Goal: Transaction & Acquisition: Purchase product/service

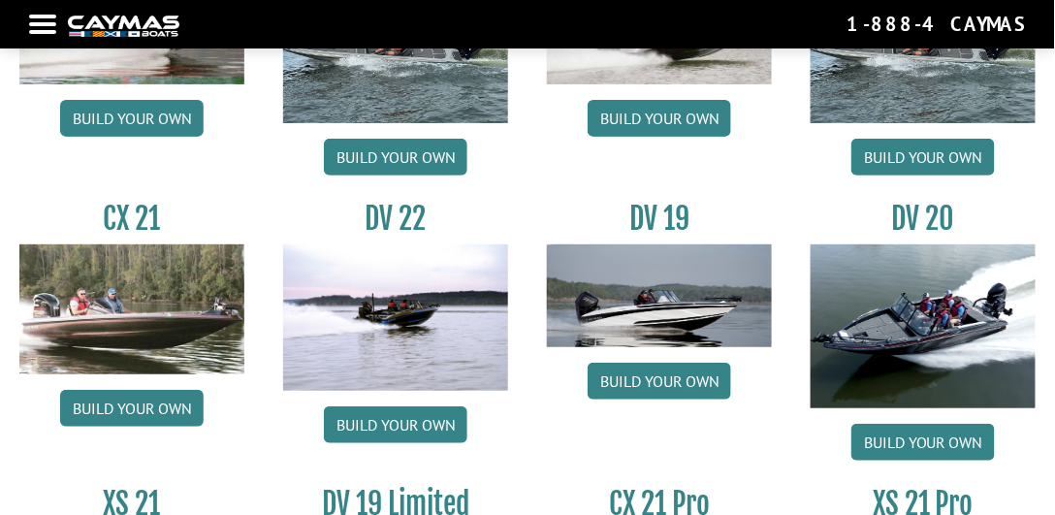
scroll to position [1939, 0]
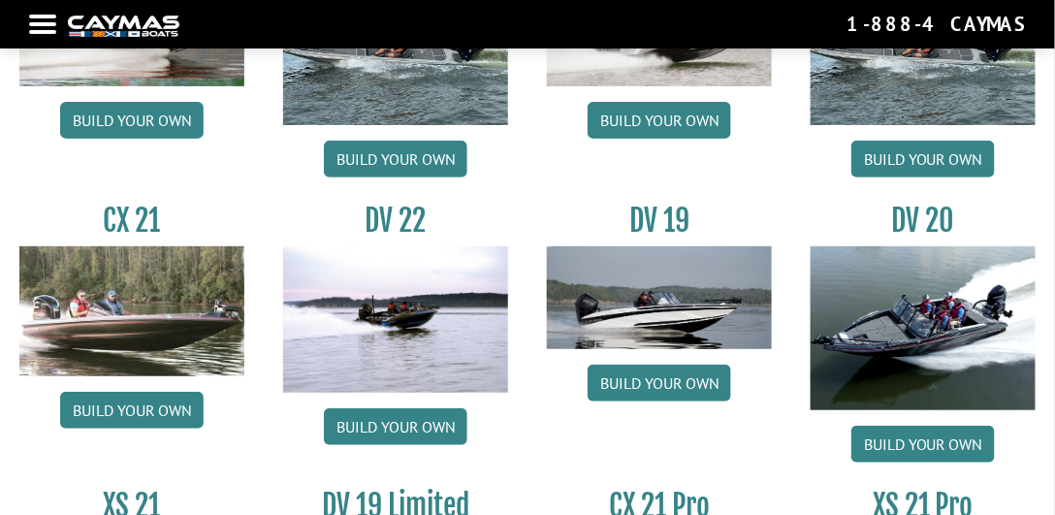
click at [381, 140] on div "XS 20 Build your own" at bounding box center [396, 50] width 264 height 274
click at [394, 170] on link "Build your own" at bounding box center [395, 159] width 143 height 37
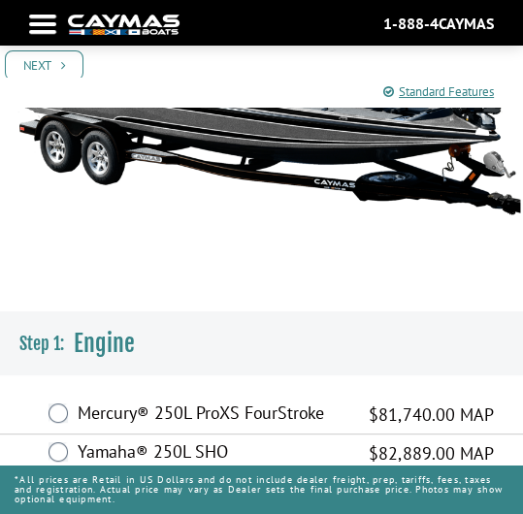
scroll to position [317, 0]
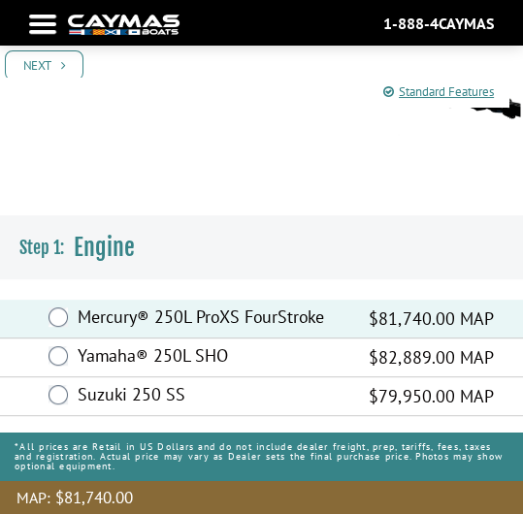
click at [19, 72] on link "Next" at bounding box center [44, 65] width 79 height 30
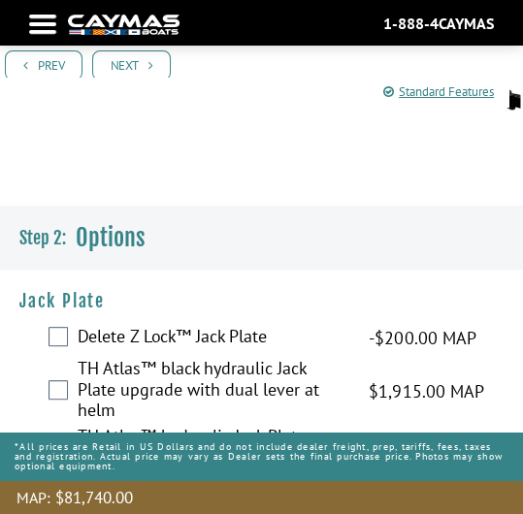
scroll to position [332, 0]
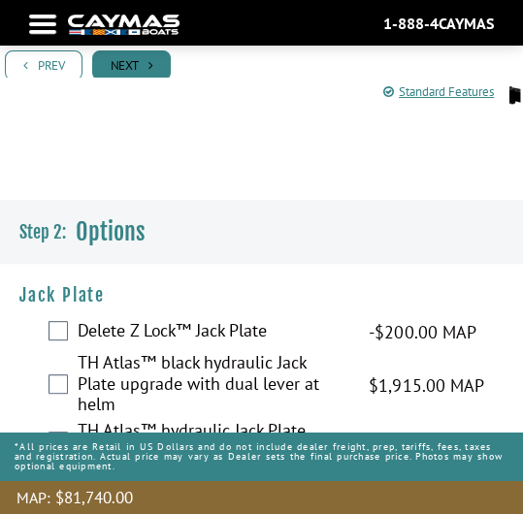
click at [143, 63] on link "Next" at bounding box center [131, 65] width 79 height 30
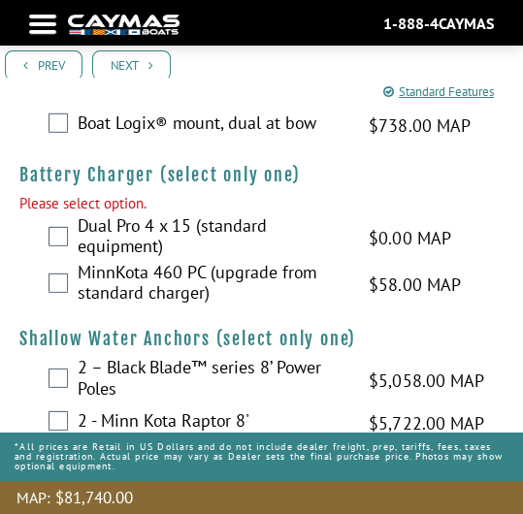
scroll to position [2801, 0]
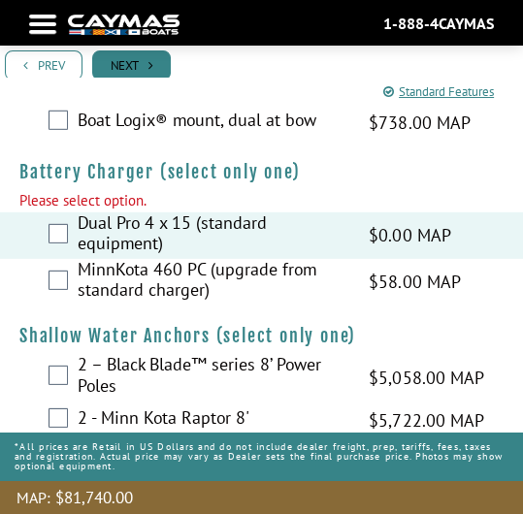
click at [126, 56] on link "Next" at bounding box center [131, 65] width 79 height 30
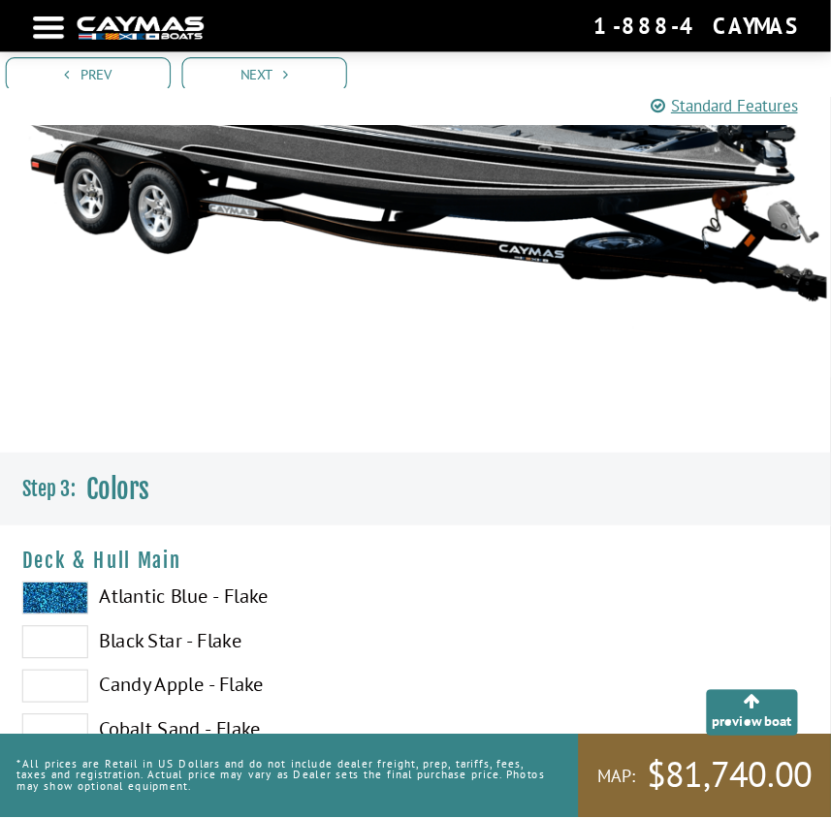
scroll to position [277, 0]
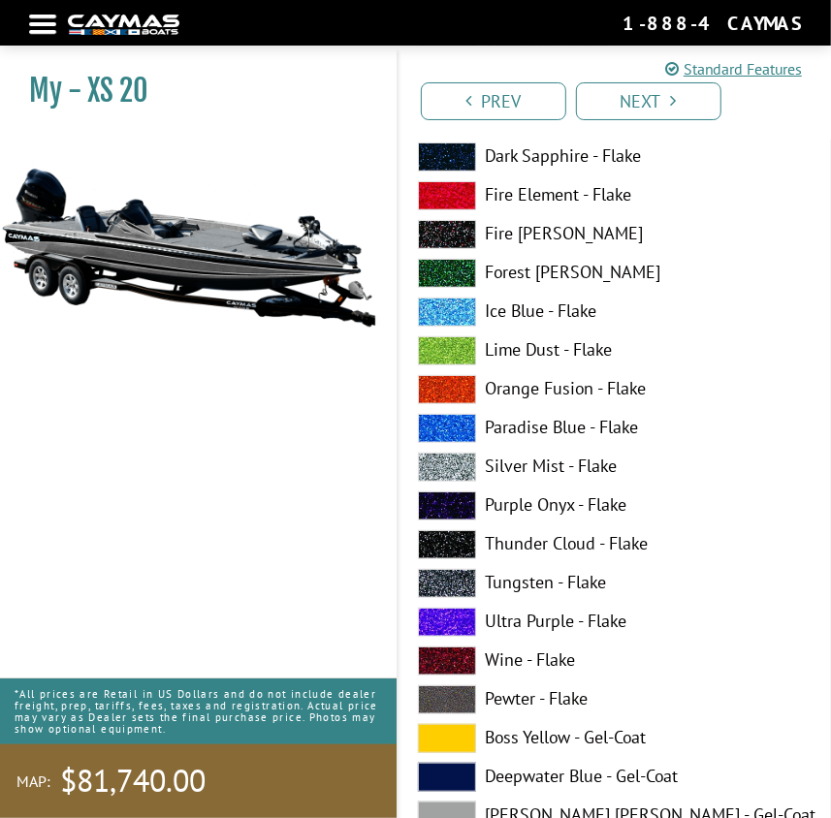
drag, startPoint x: 529, startPoint y: 5, endPoint x: 213, endPoint y: 348, distance: 466.5
click at [213, 348] on img at bounding box center [188, 247] width 377 height 229
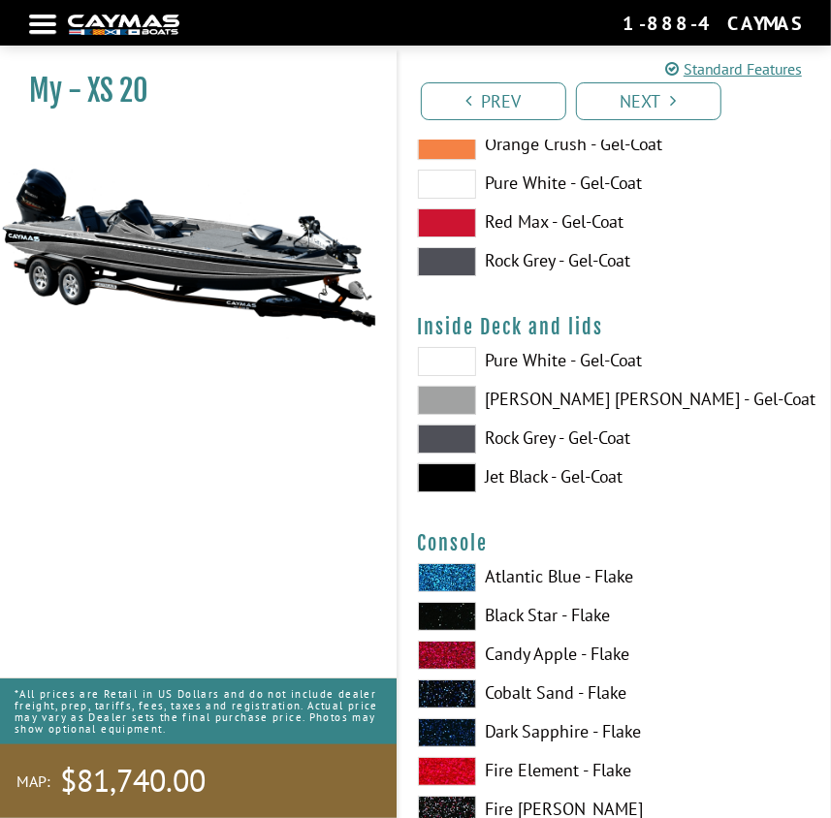
scroll to position [5817, 0]
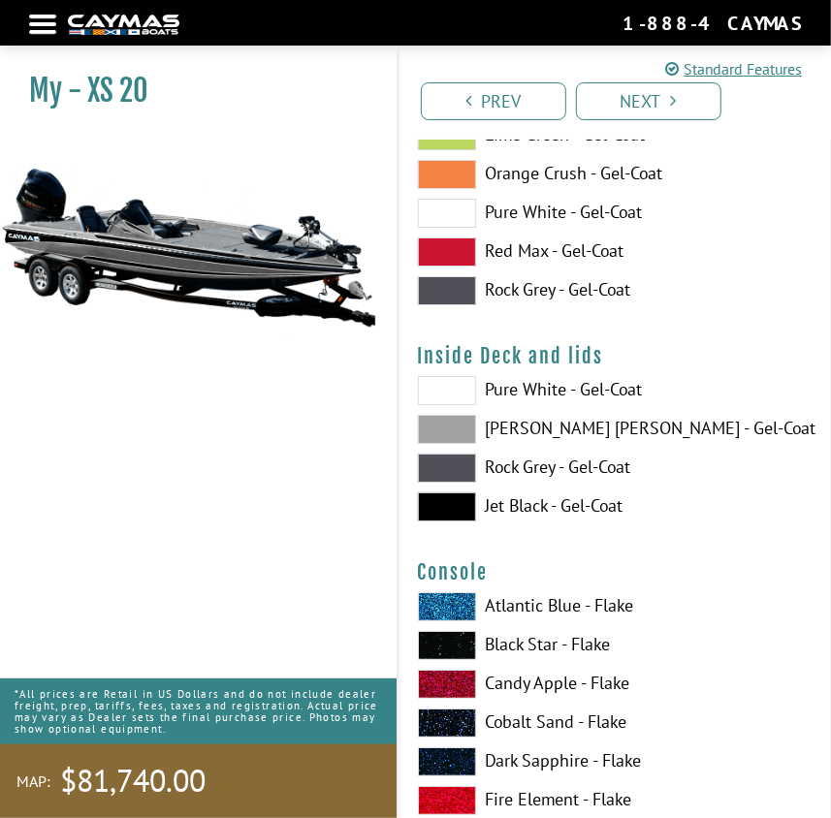
click at [33, 12] on nav "Return to main site Find Dealer Get Brochure Contact Us 1-888-4CAYMAS" at bounding box center [415, 23] width 773 height 26
click at [43, 24] on nav "Return to main site Find Dealer Get Brochure Contact Us 1-888-4CAYMAS" at bounding box center [415, 23] width 773 height 26
click at [44, 39] on div "Return to main site Find Dealer Get Brochure Contact Us 1-888-4CAYMAS" at bounding box center [415, 23] width 831 height 46
click at [40, 25] on nav "Return to main site Find Dealer Get Brochure Contact Us 1-888-4CAYMAS" at bounding box center [415, 23] width 773 height 26
click at [40, 26] on div at bounding box center [42, 24] width 27 height 4
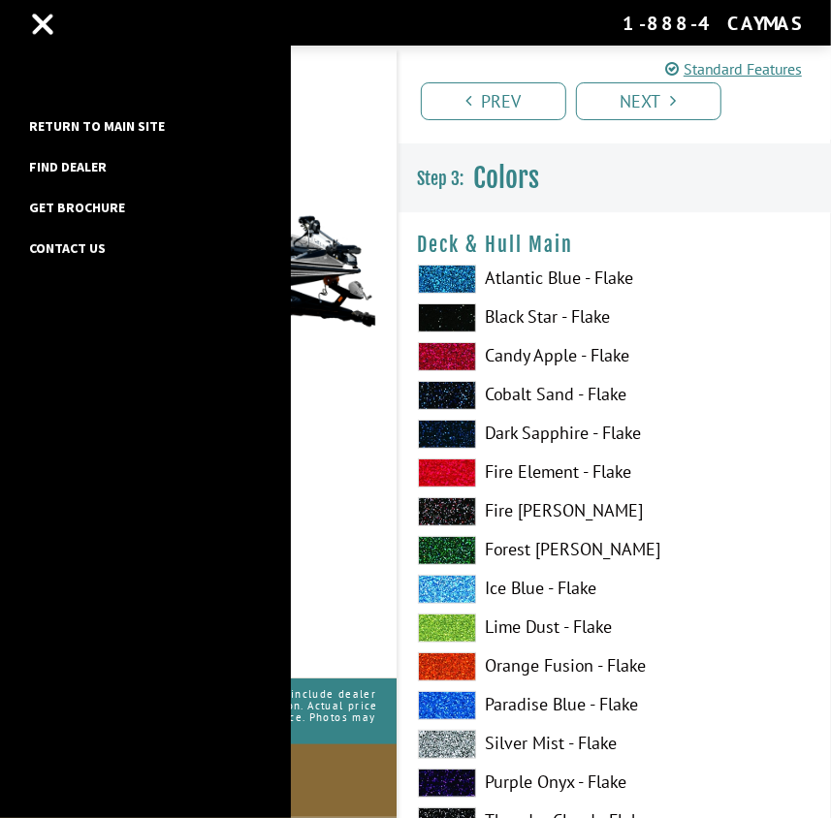
click at [79, 100] on div "Return to main site Find Dealer Get Brochure Contact Us" at bounding box center [145, 409] width 291 height 818
click at [85, 112] on li "Return to main site" at bounding box center [96, 132] width 155 height 41
click at [92, 129] on link "Return to main site" at bounding box center [96, 125] width 155 height 25
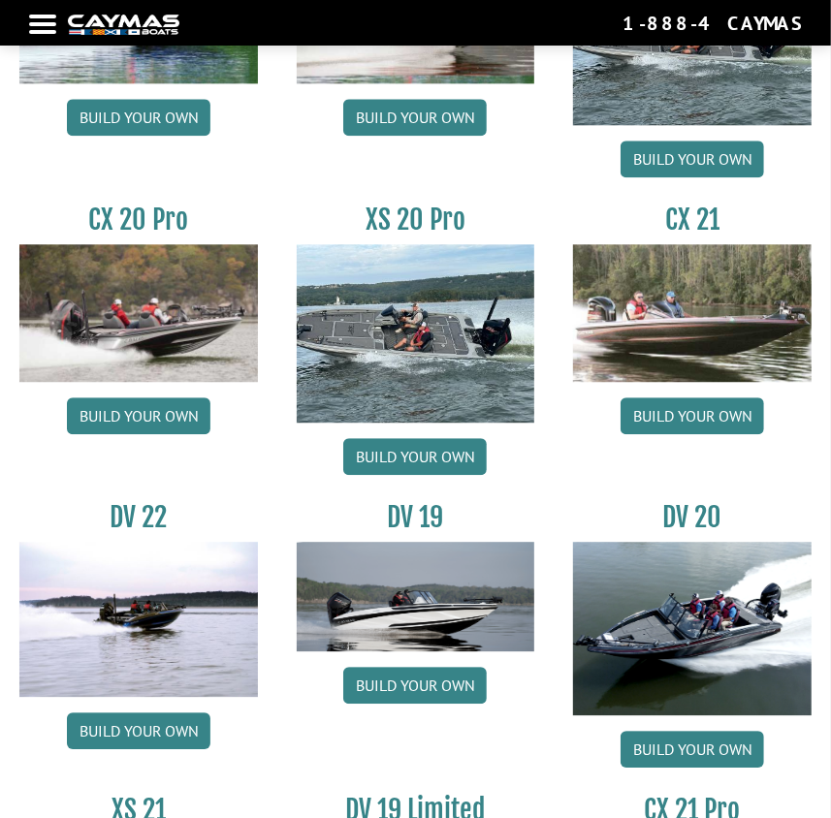
scroll to position [1915, 0]
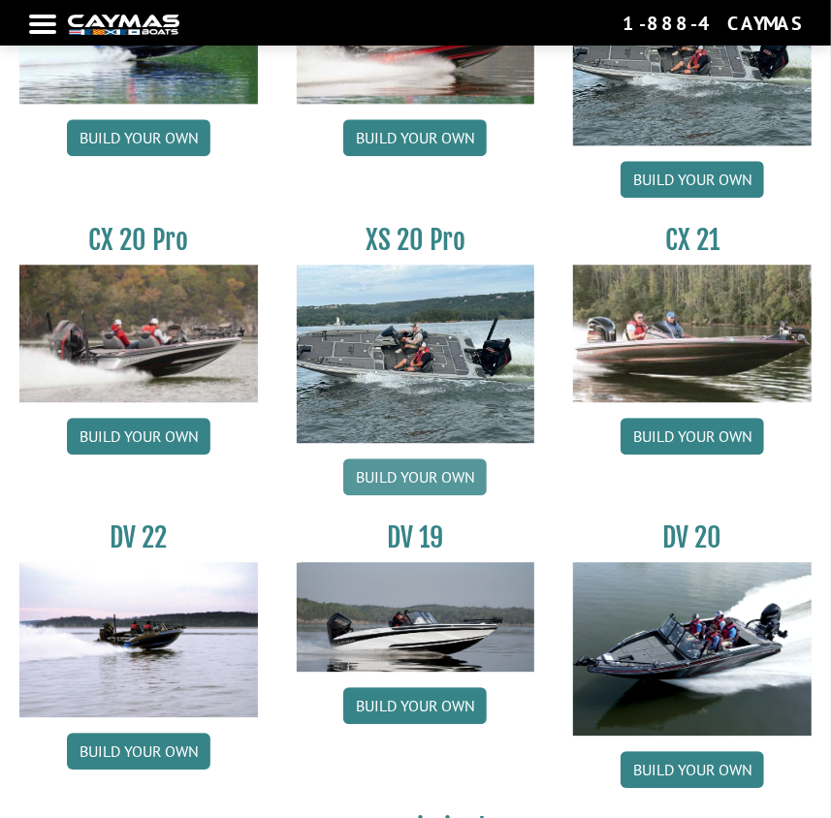
click at [413, 474] on link "Build your own" at bounding box center [414, 477] width 143 height 37
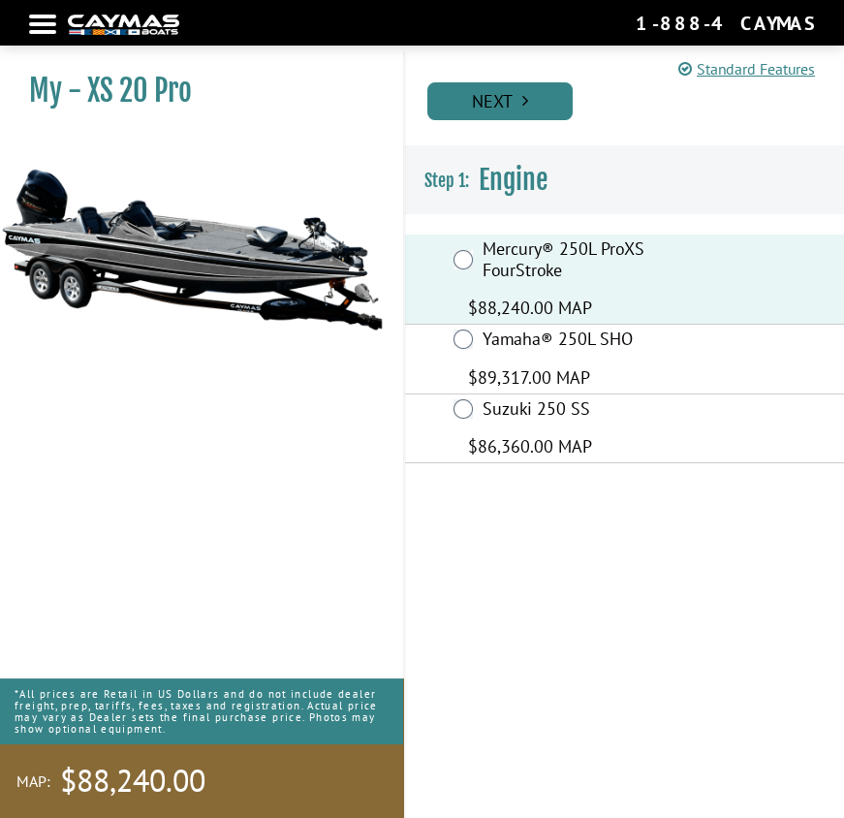
click at [494, 100] on link "Next" at bounding box center [500, 101] width 145 height 38
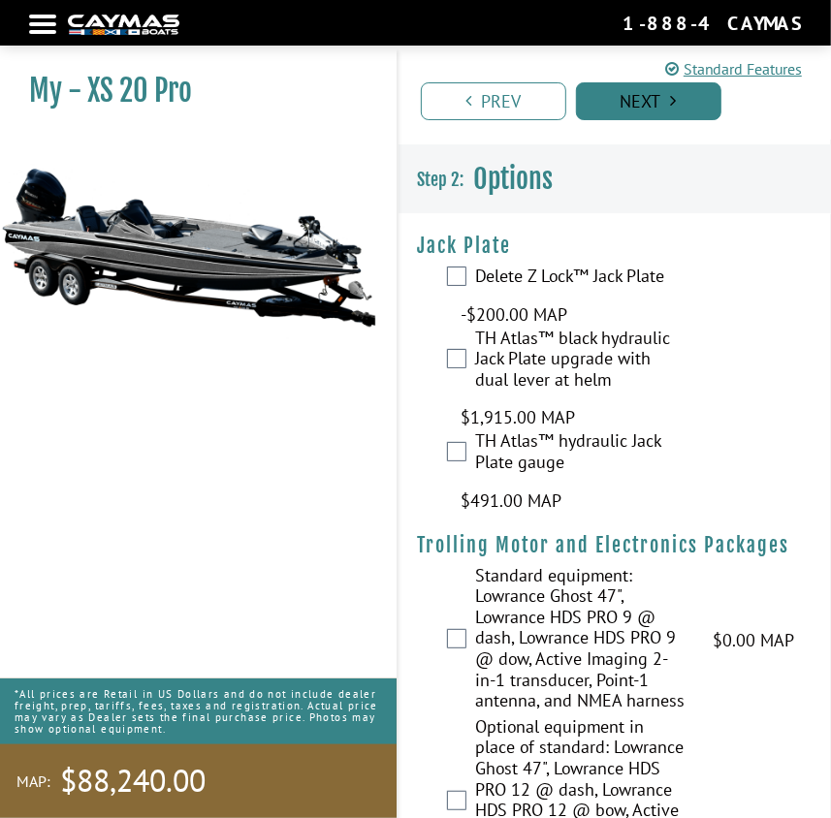
click at [594, 109] on link "Next" at bounding box center [648, 101] width 145 height 38
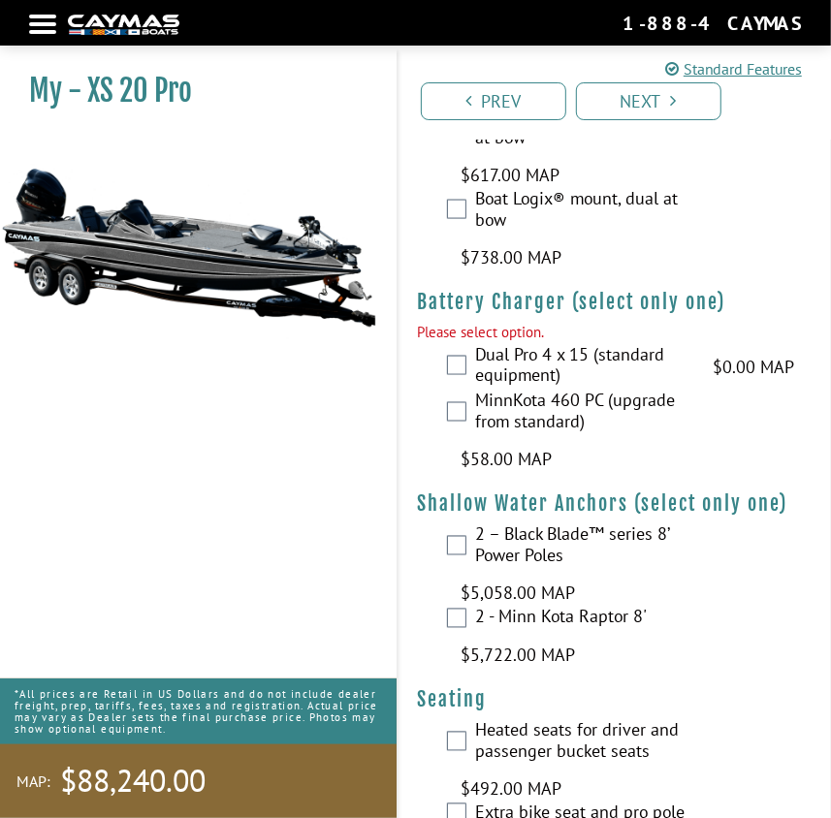
click at [461, 391] on div "MinnKota 460 PC (upgrade from standard) $58.00 MAP $69.00 MSRP" at bounding box center [614, 432] width 433 height 82
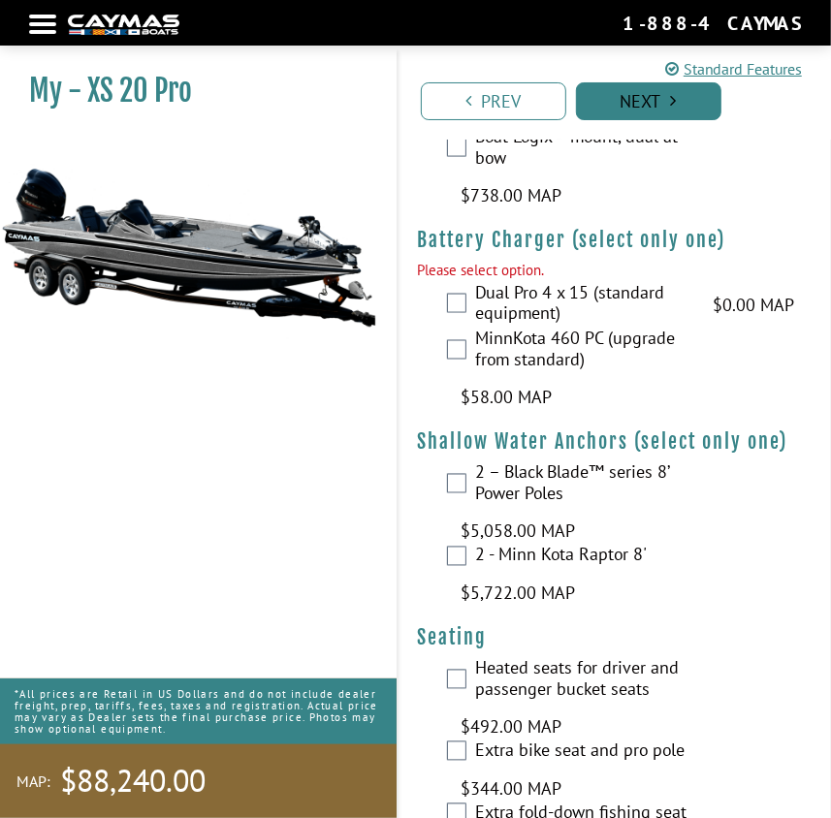
click at [631, 92] on link "Next" at bounding box center [648, 101] width 145 height 38
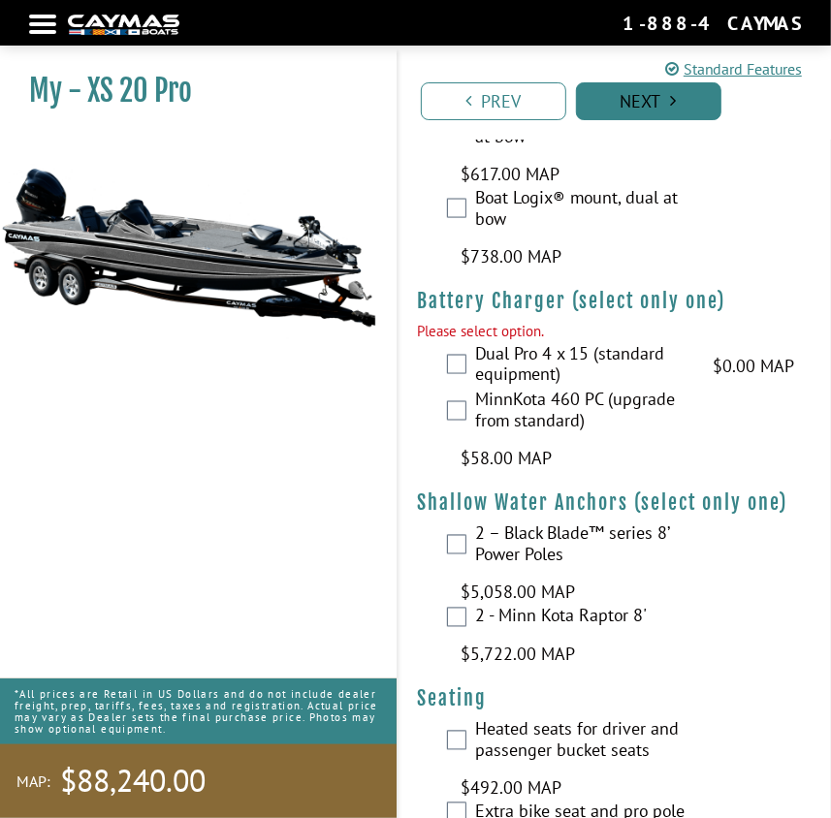
scroll to position [4187, 0]
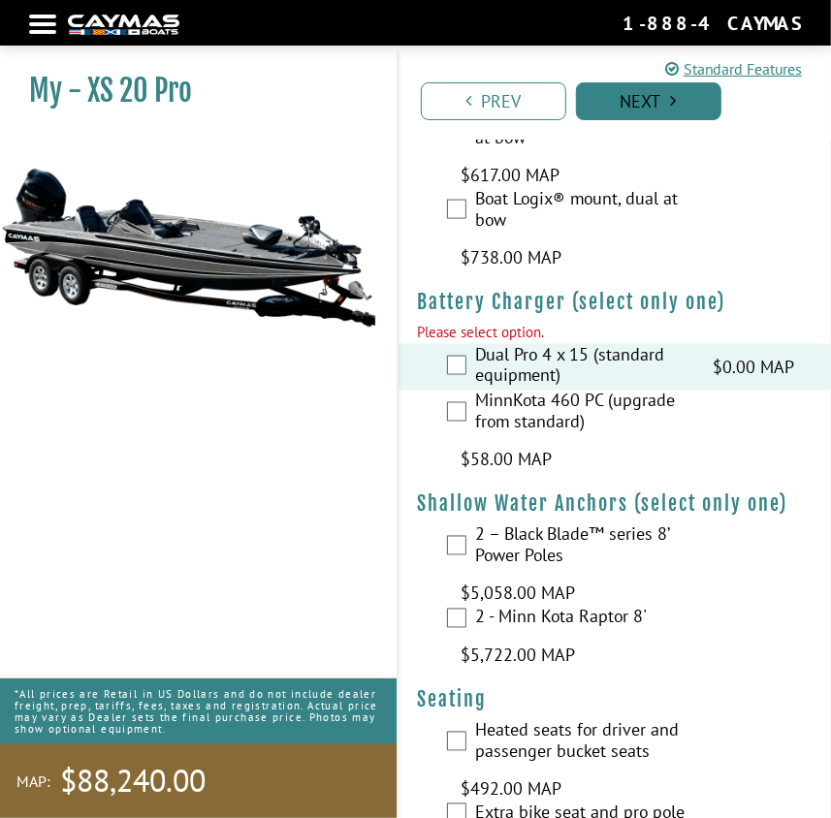
click at [630, 94] on link "Next" at bounding box center [648, 101] width 145 height 38
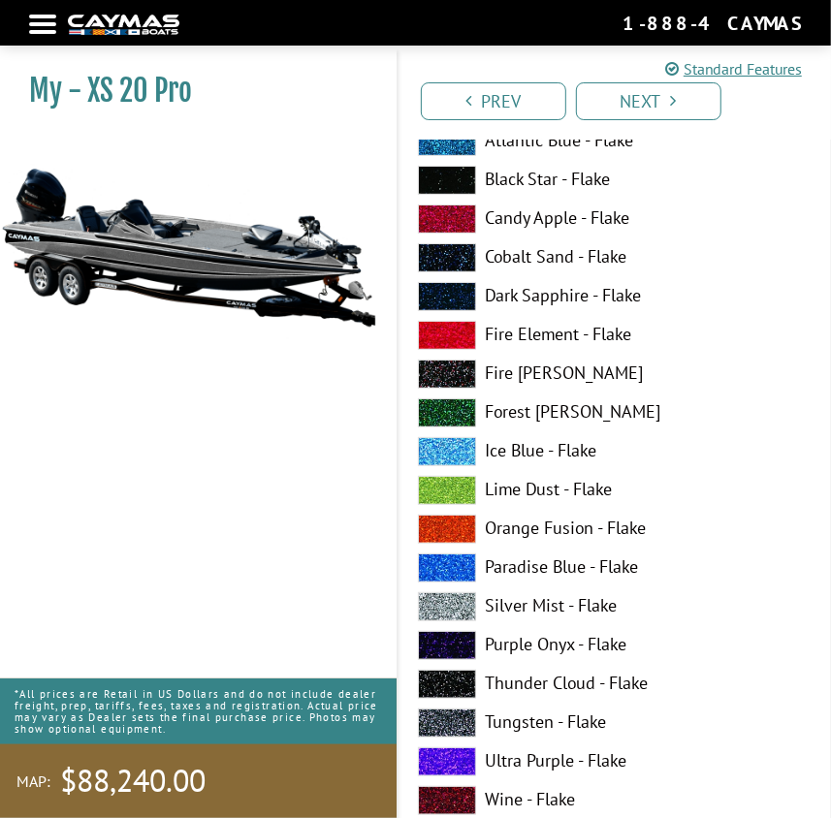
scroll to position [0, 0]
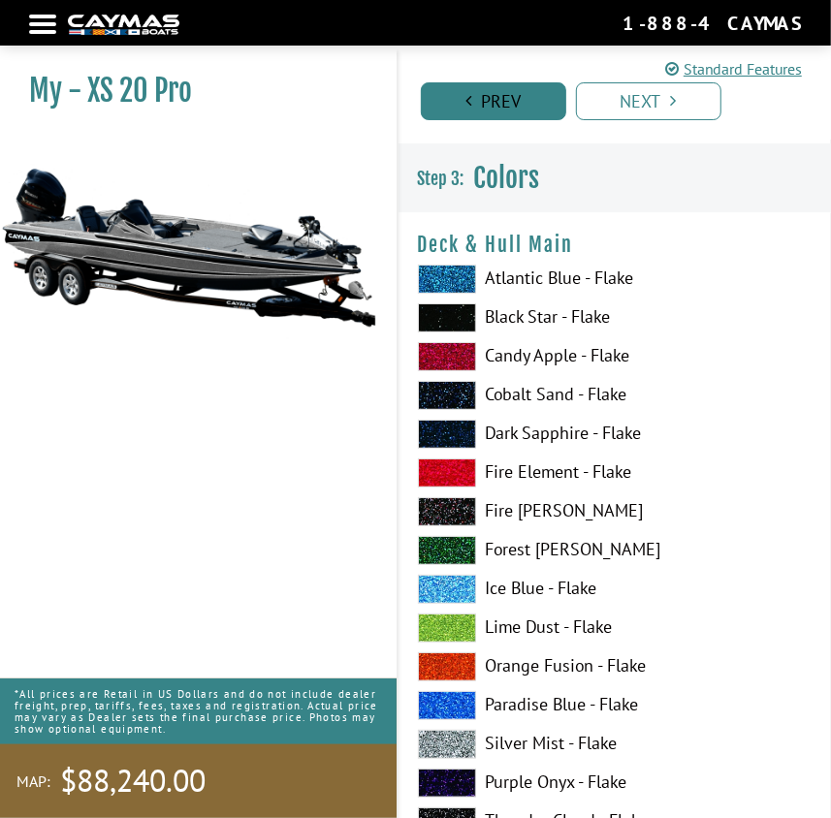
click at [476, 101] on link "Prev" at bounding box center [493, 101] width 145 height 38
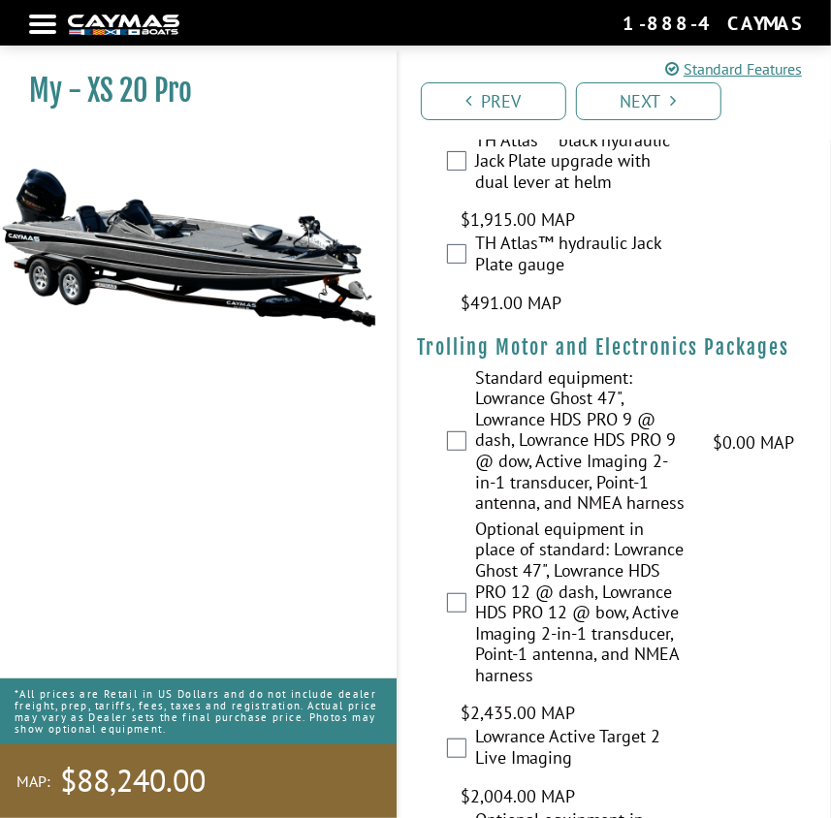
scroll to position [87, 0]
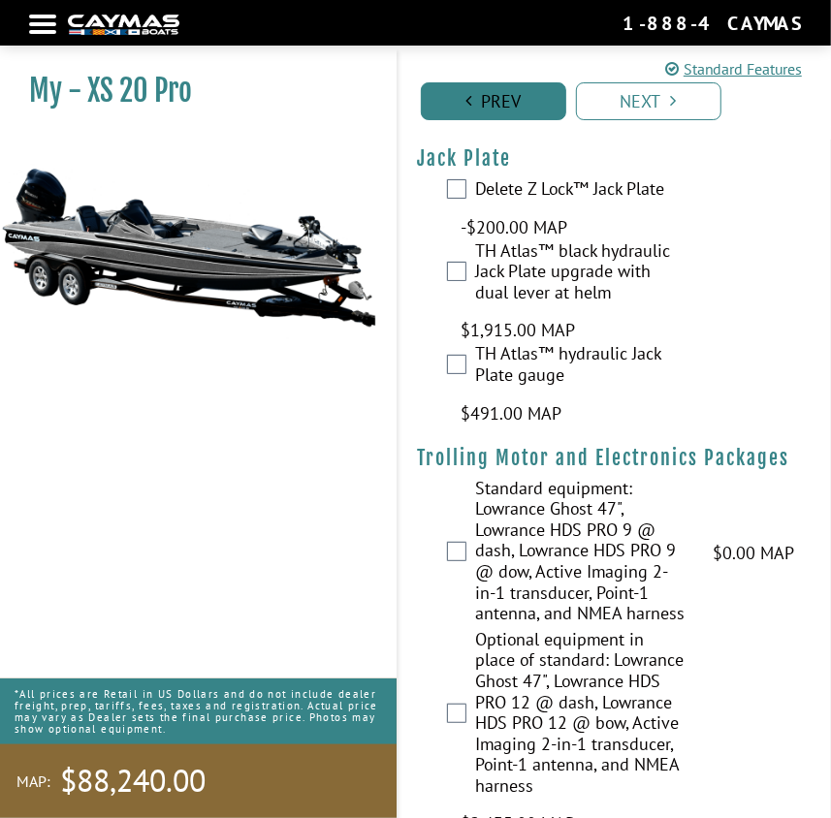
click at [501, 102] on link "Prev" at bounding box center [493, 101] width 145 height 38
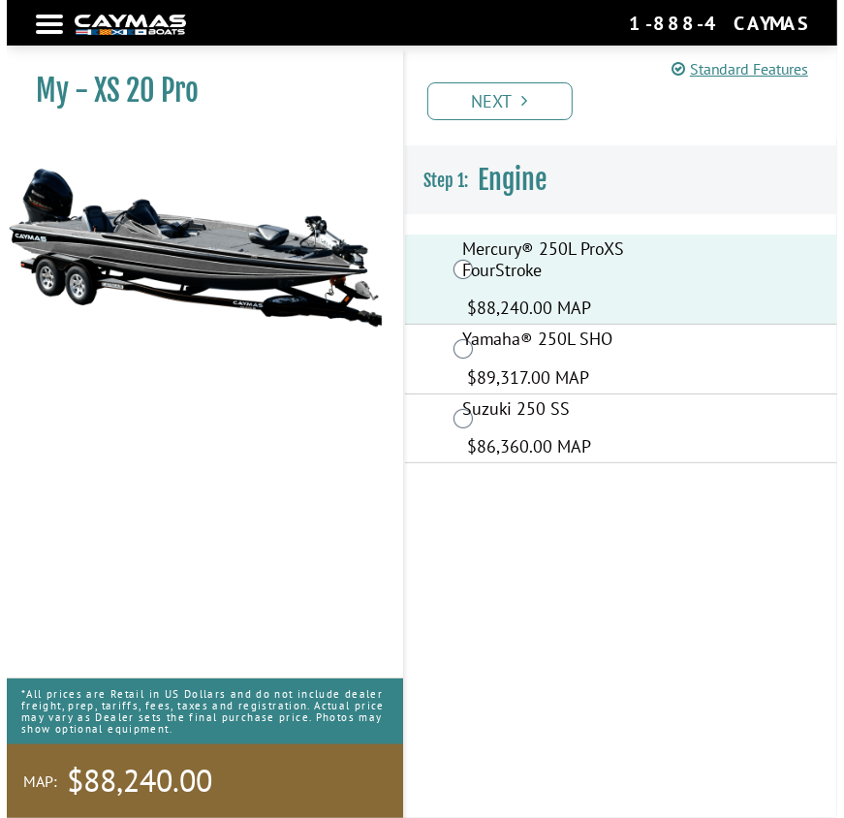
scroll to position [0, 0]
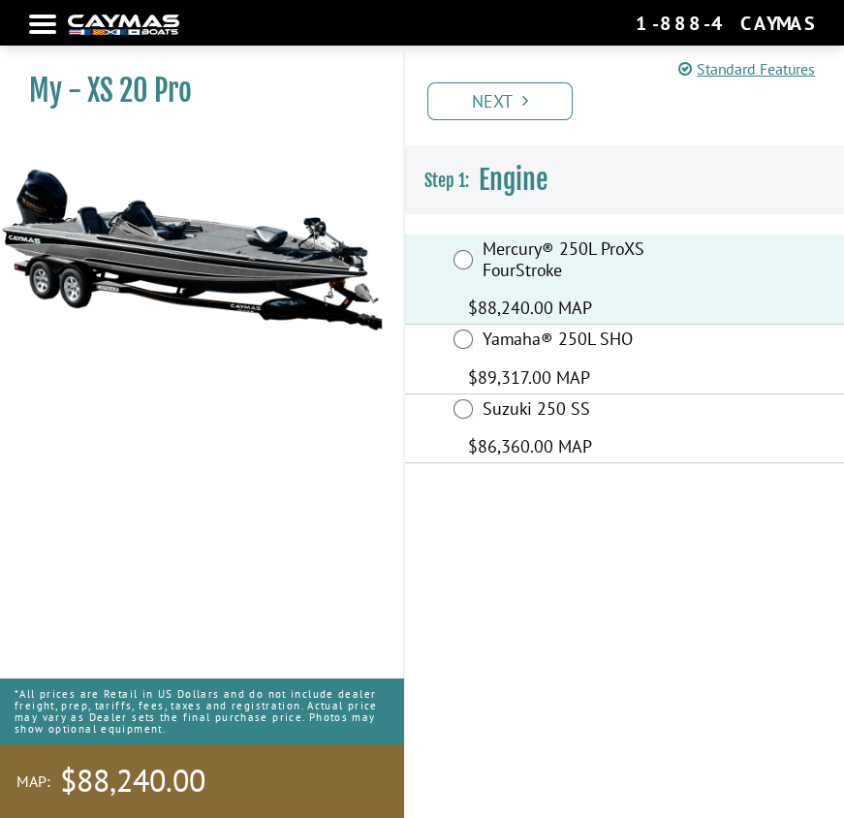
click at [47, 18] on nav "Return to main site Find Dealer Get Brochure Contact Us 1-888-4CAYMAS" at bounding box center [422, 23] width 786 height 26
click at [36, 24] on div at bounding box center [42, 24] width 27 height 4
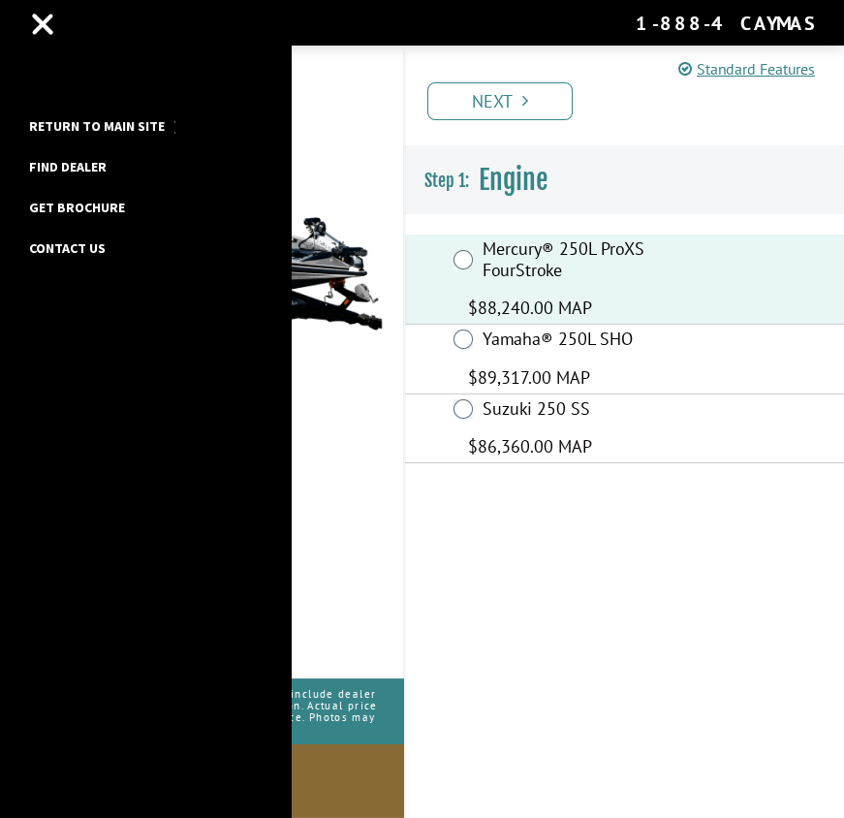
click at [138, 114] on link "Return to main site" at bounding box center [96, 125] width 155 height 25
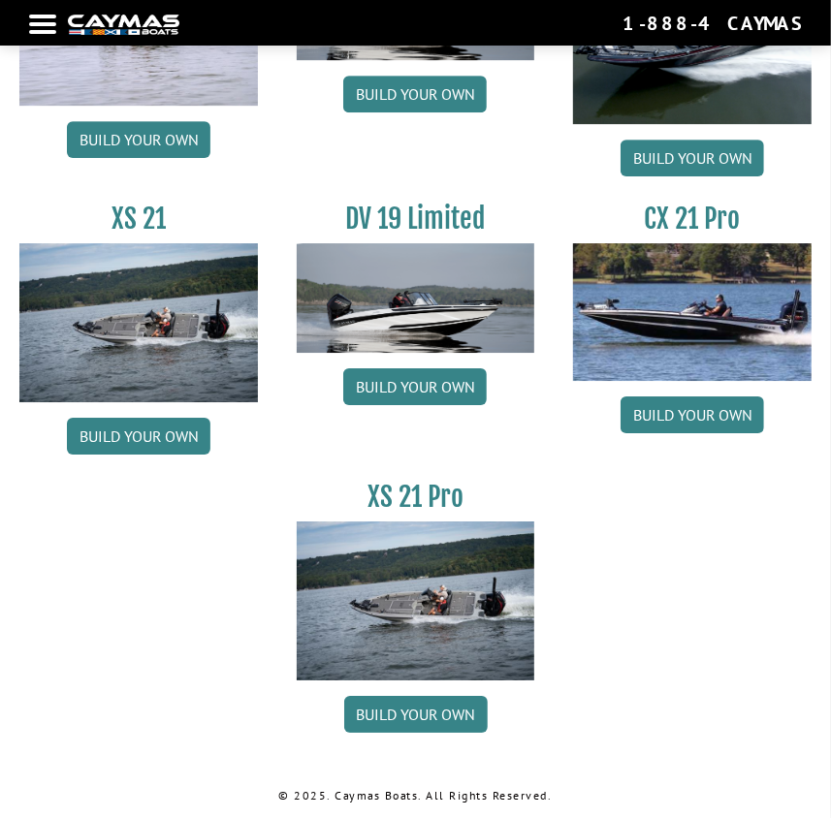
scroll to position [2531, 0]
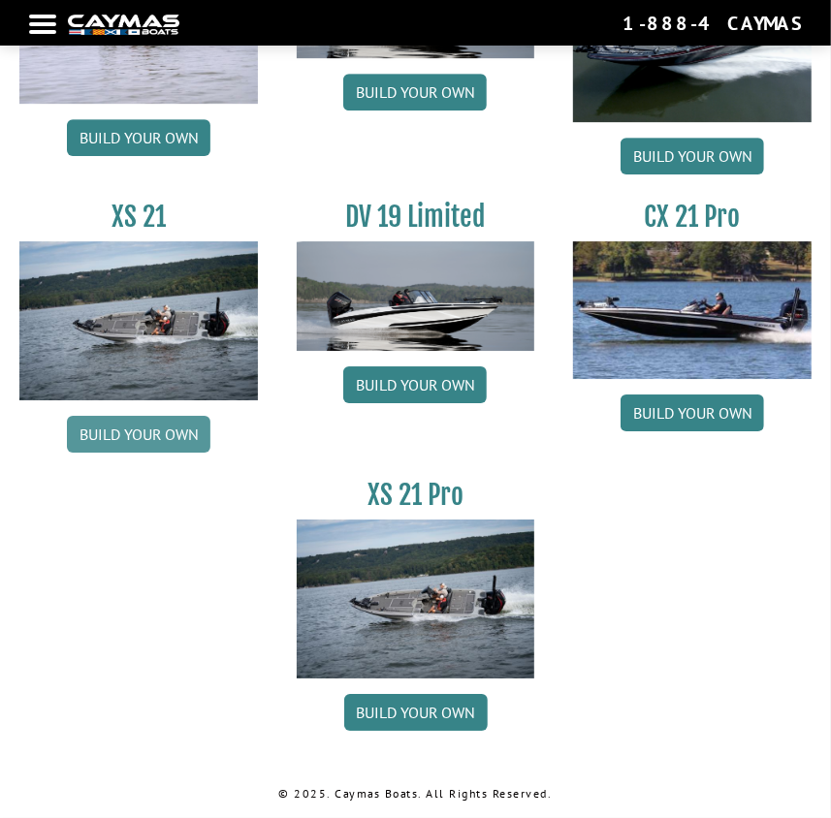
click at [161, 424] on link "Build your own" at bounding box center [138, 434] width 143 height 37
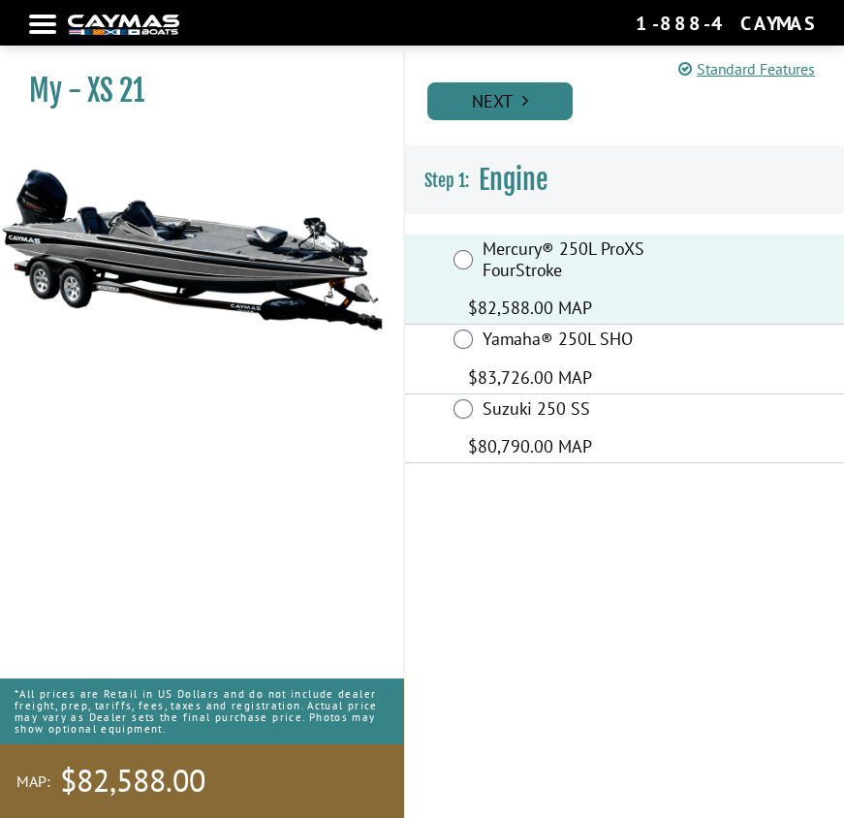
click at [524, 116] on link "Next" at bounding box center [500, 101] width 145 height 38
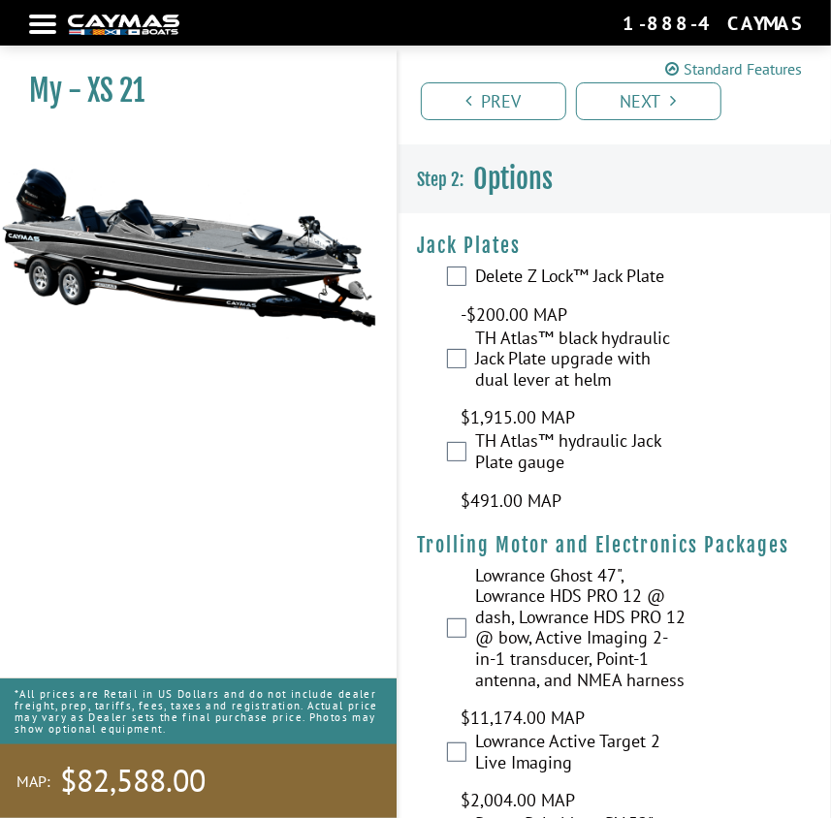
click at [682, 76] on link "Standard Features" at bounding box center [733, 68] width 137 height 23
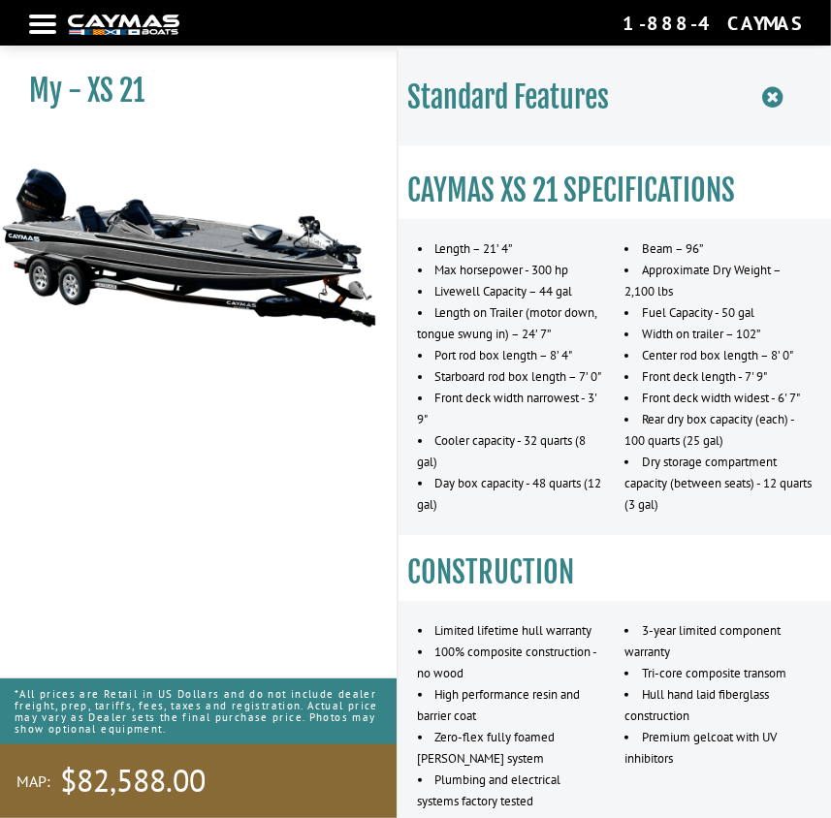
click at [770, 93] on icon at bounding box center [772, 97] width 20 height 24
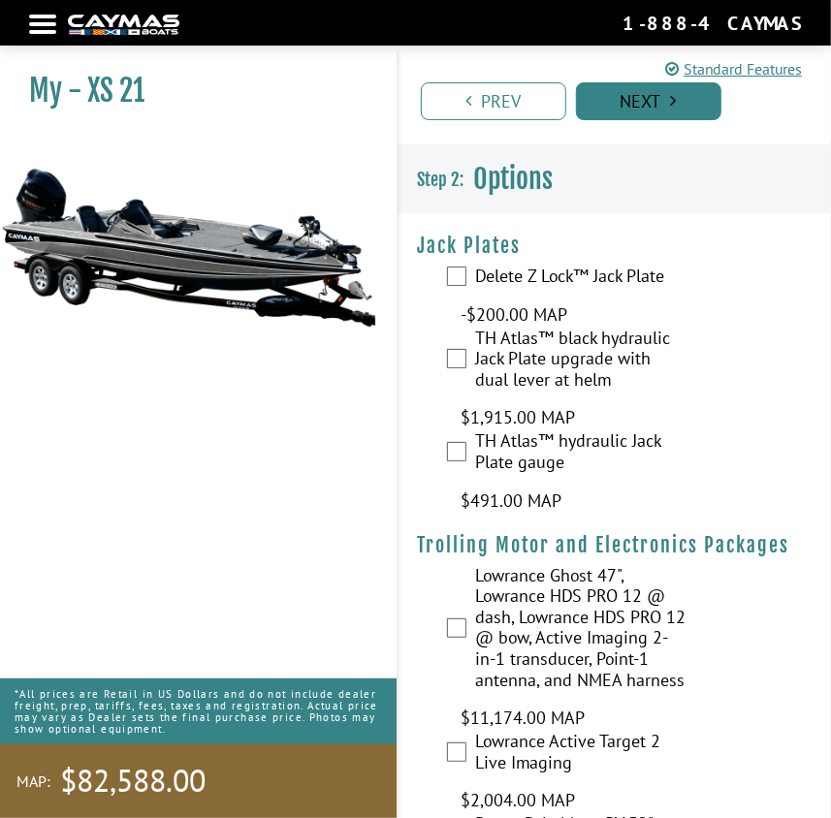
click at [640, 105] on link "Next" at bounding box center [648, 101] width 145 height 38
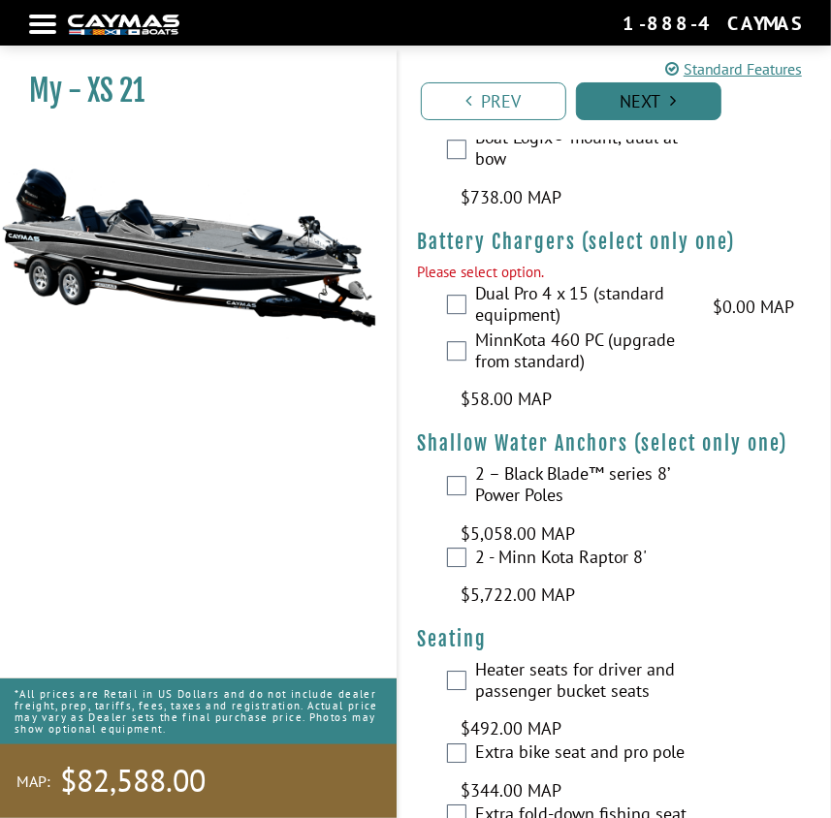
scroll to position [2303, 0]
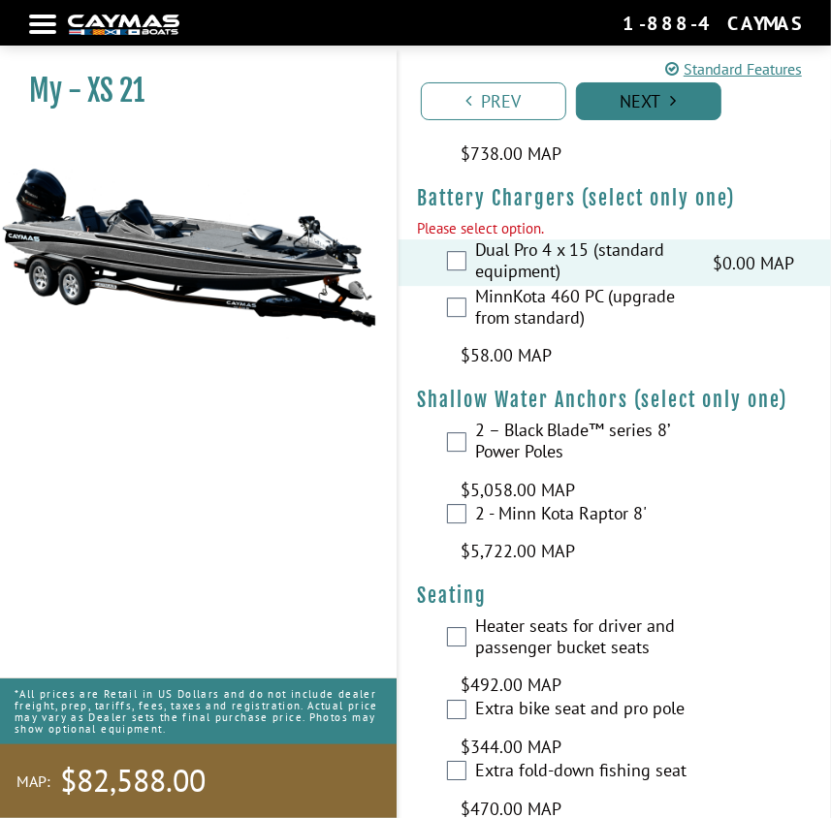
click at [635, 107] on link "Next" at bounding box center [648, 101] width 145 height 38
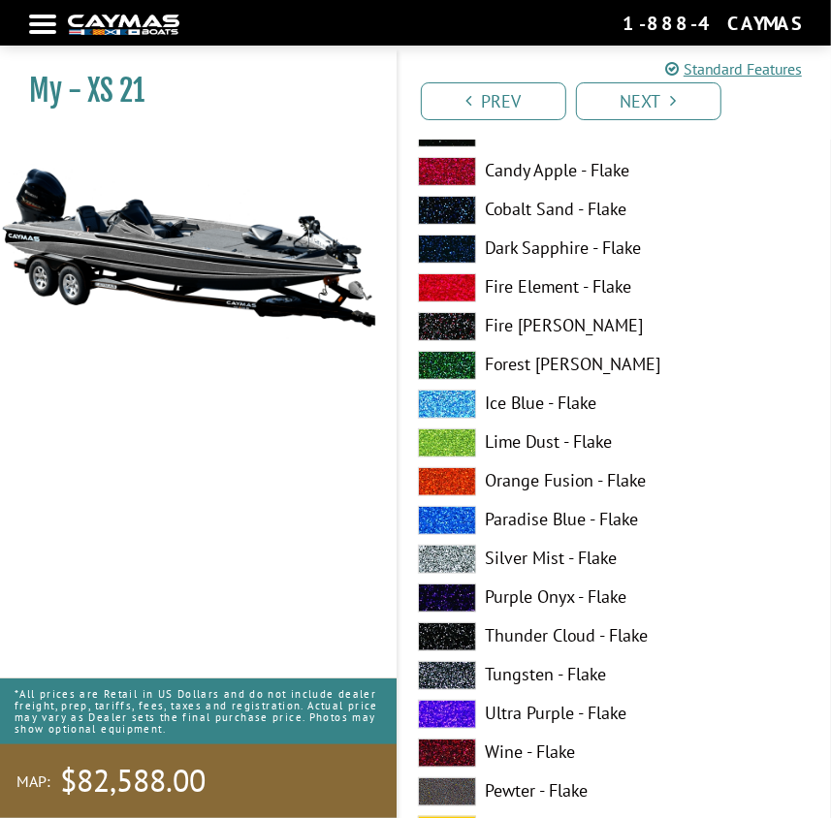
scroll to position [0, 0]
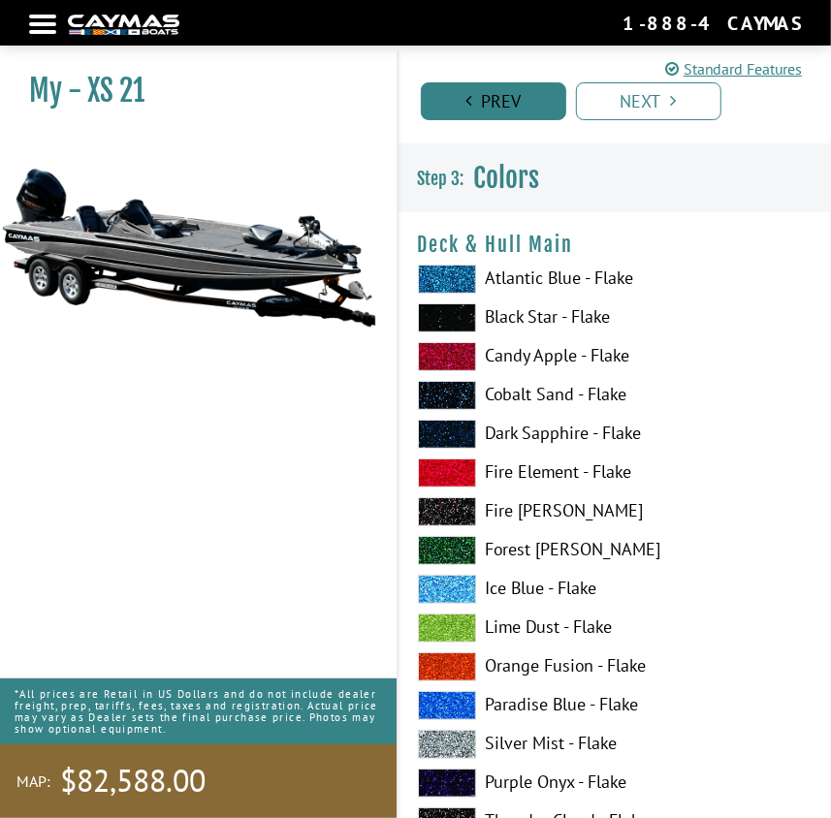
click at [502, 97] on link "Prev" at bounding box center [493, 101] width 145 height 38
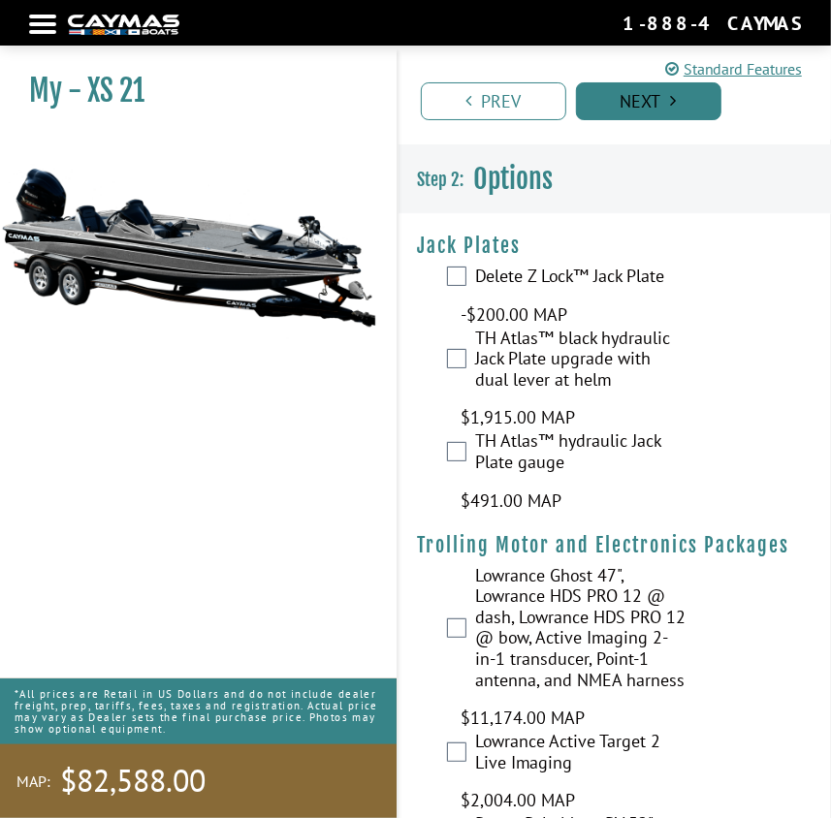
click at [623, 92] on link "Next" at bounding box center [648, 101] width 145 height 38
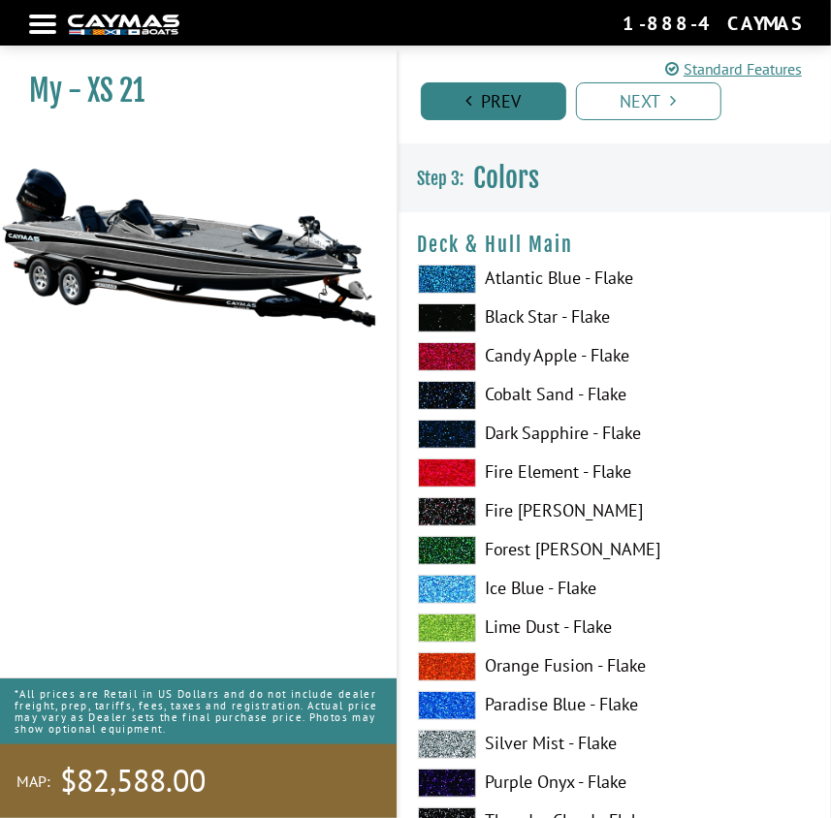
click at [470, 99] on icon "Pagination" at bounding box center [468, 100] width 6 height 17
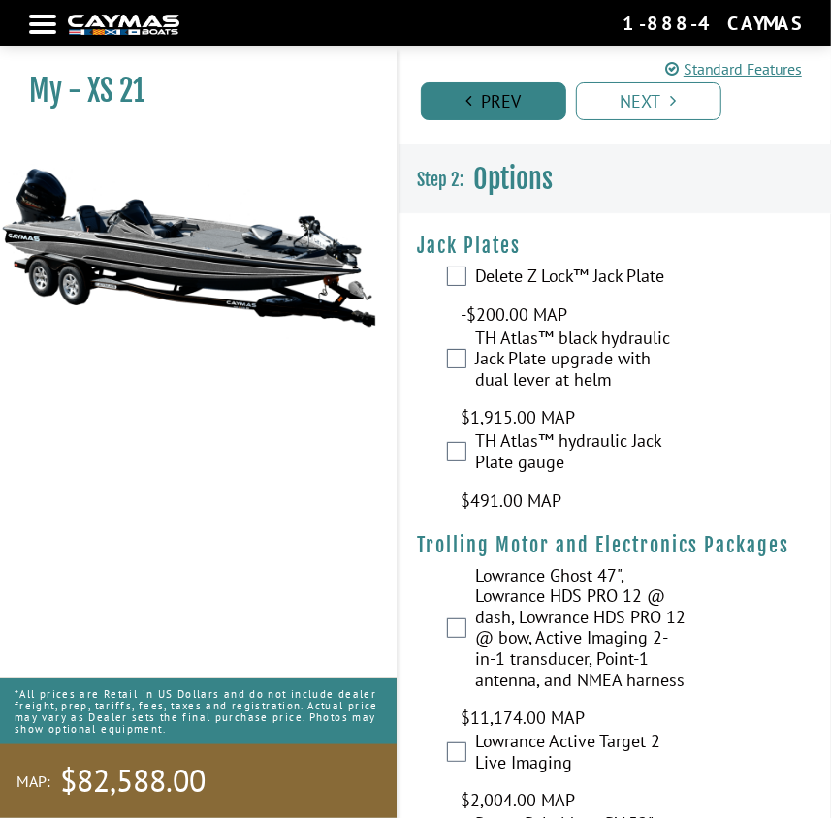
click at [470, 99] on icon "Pagination" at bounding box center [468, 100] width 6 height 17
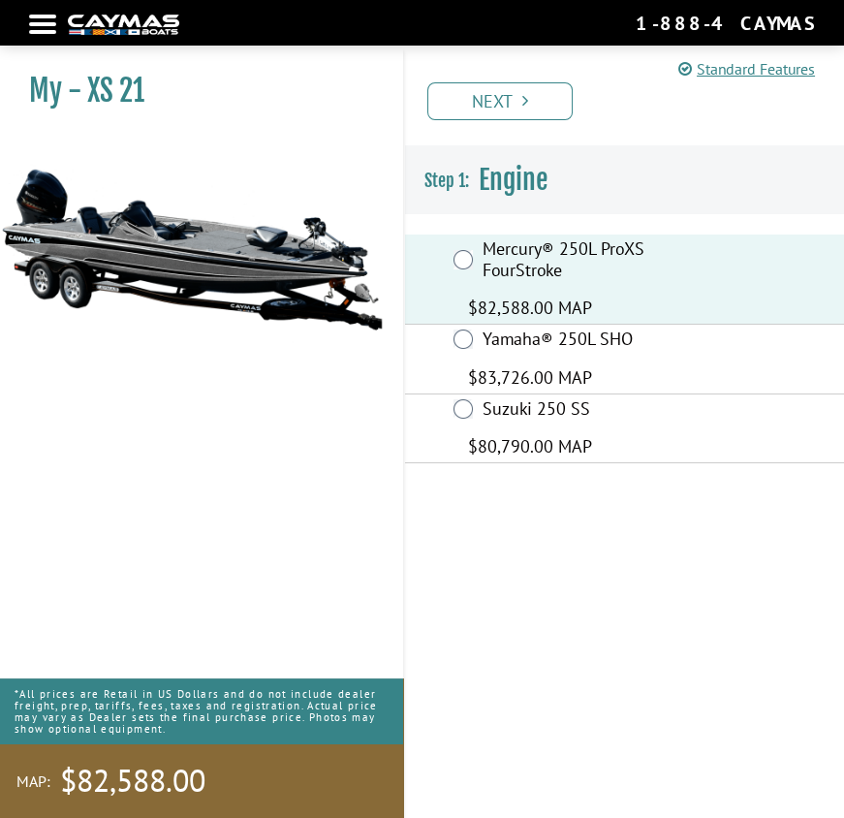
click at [470, 99] on link "Next" at bounding box center [500, 101] width 145 height 38
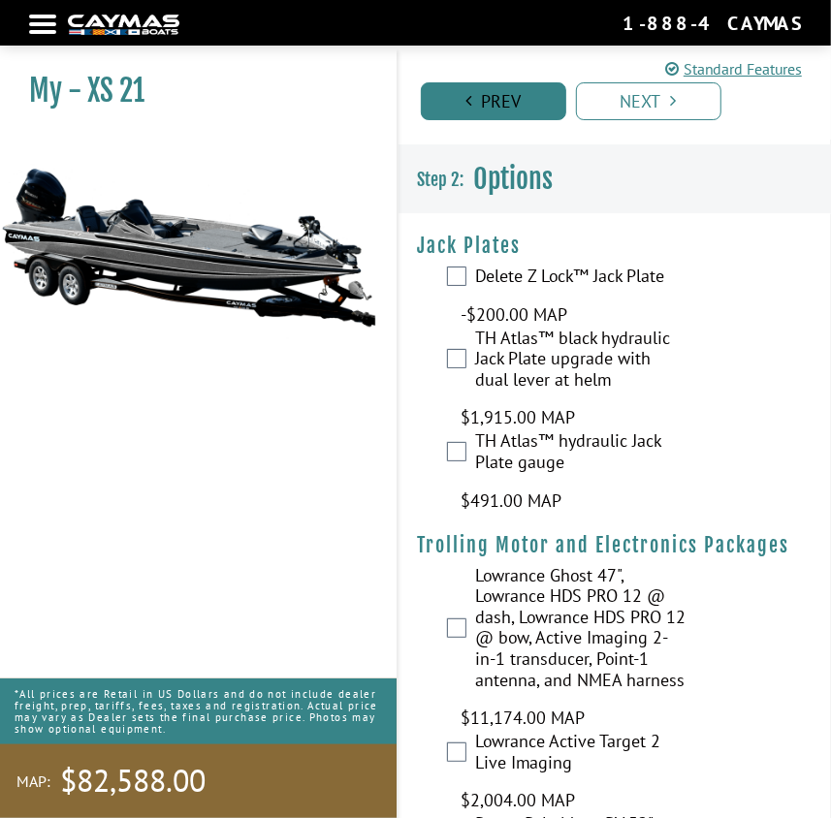
click at [470, 99] on icon "Pagination" at bounding box center [468, 100] width 6 height 17
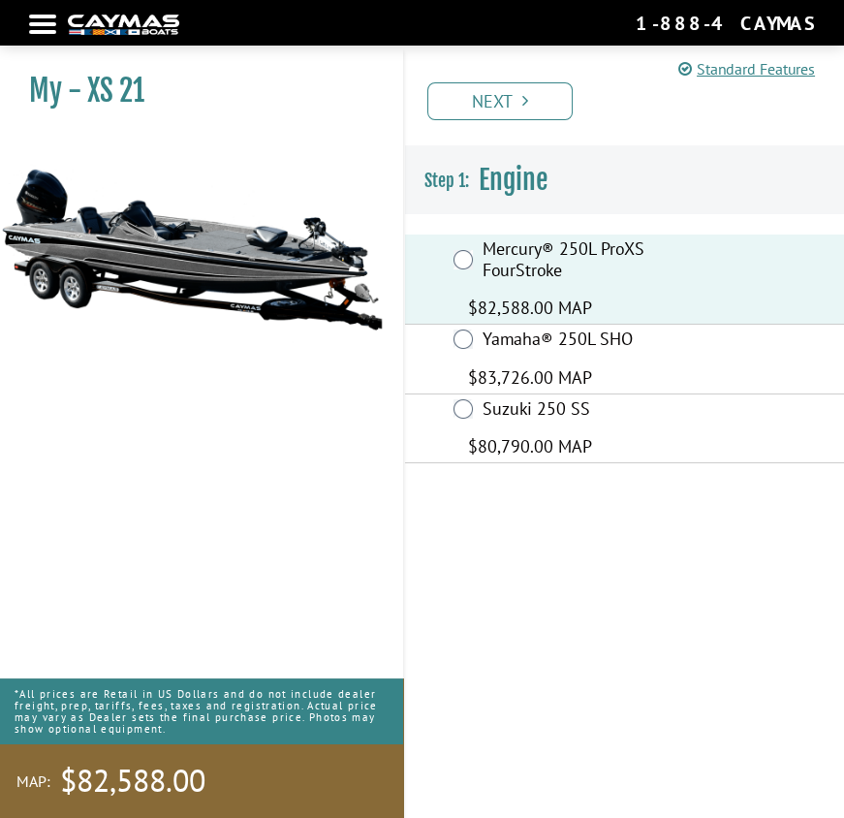
click at [470, 99] on link "Next" at bounding box center [500, 101] width 145 height 38
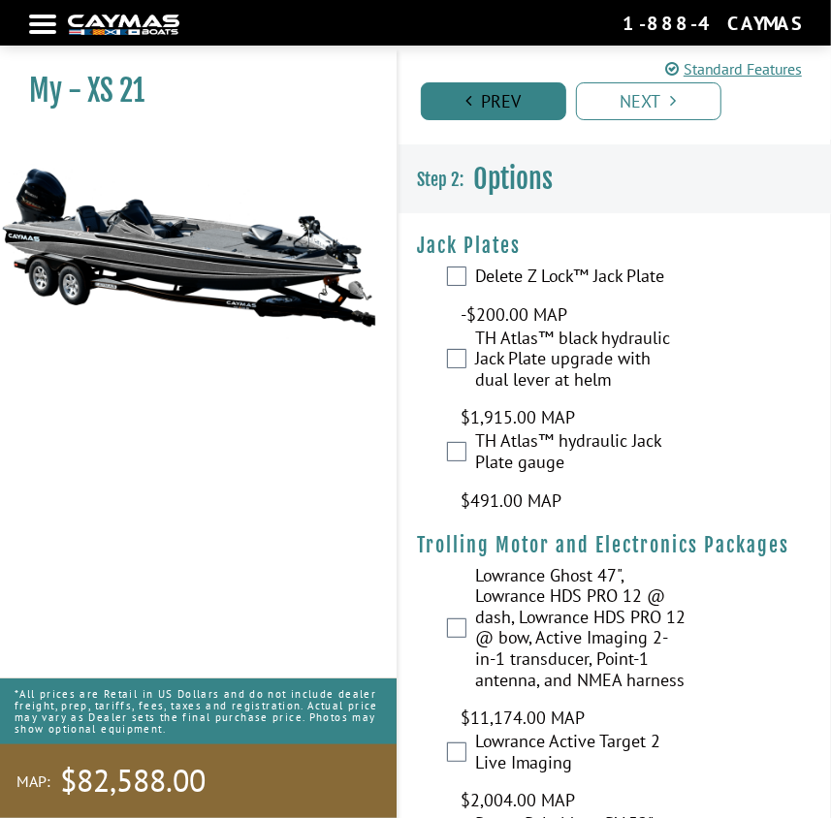
click at [470, 99] on icon "Pagination" at bounding box center [468, 100] width 6 height 17
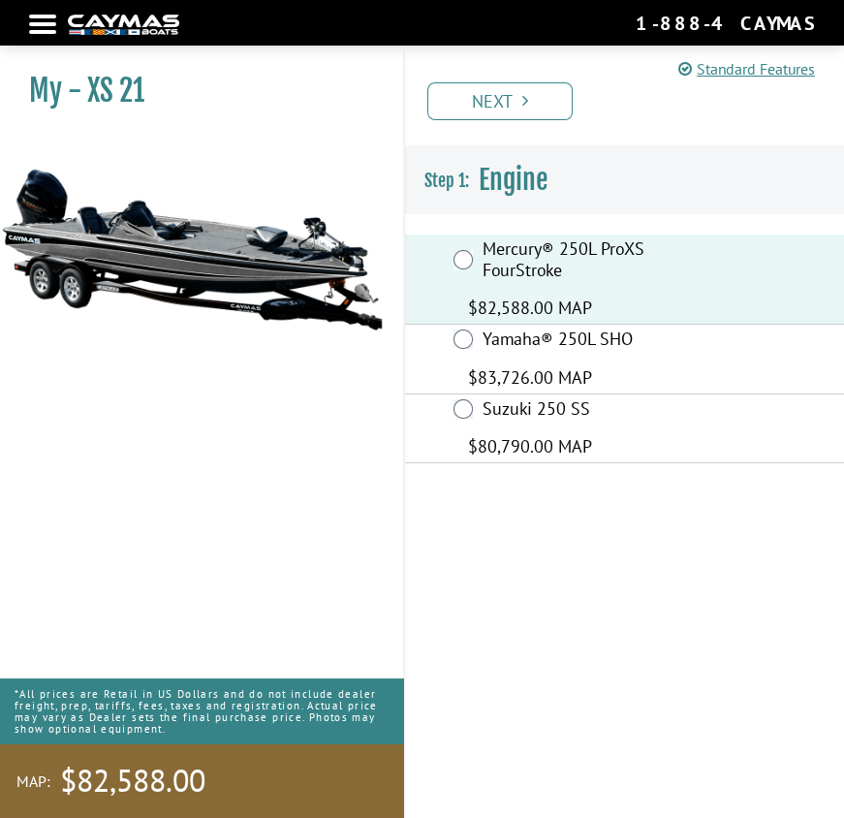
click at [470, 99] on link "Next" at bounding box center [500, 101] width 145 height 38
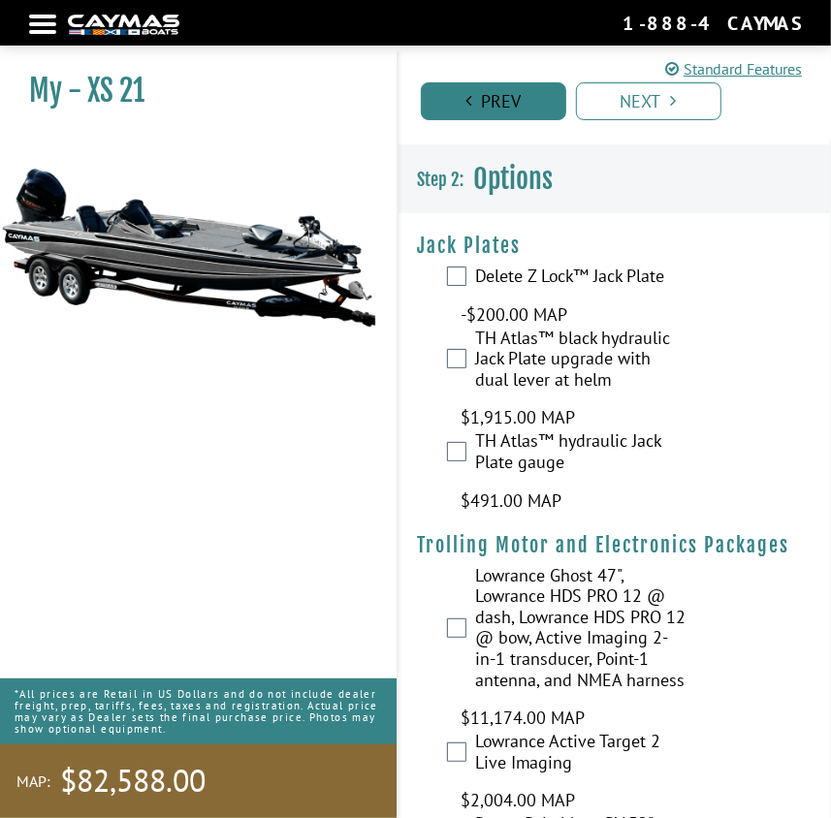
click at [470, 99] on icon "Pagination" at bounding box center [468, 100] width 6 height 17
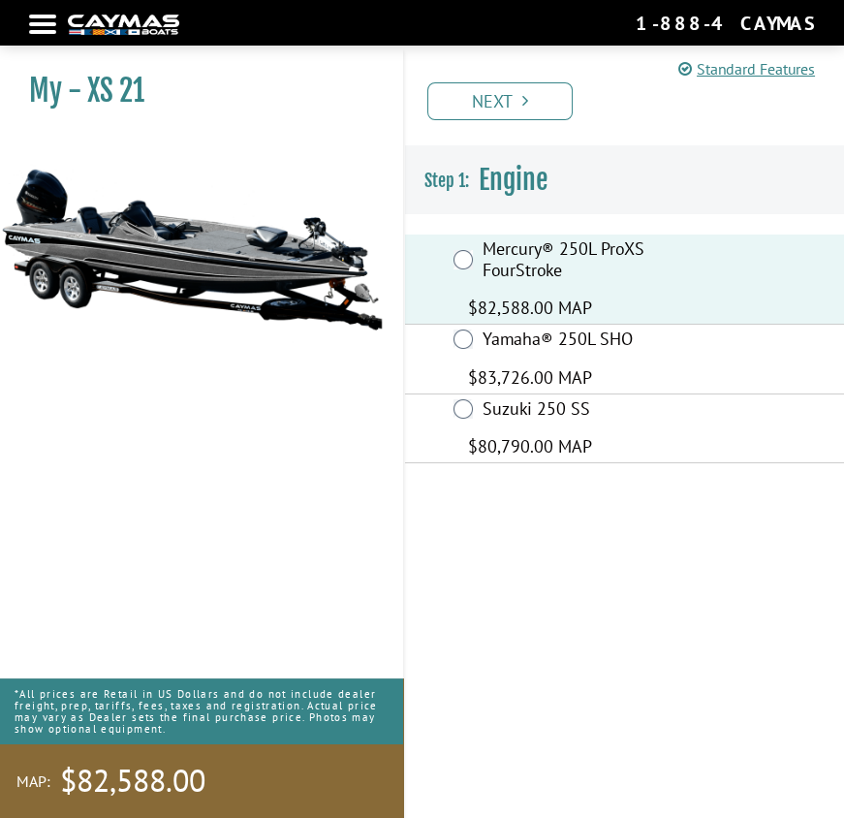
click at [43, 24] on div at bounding box center [42, 24] width 27 height 4
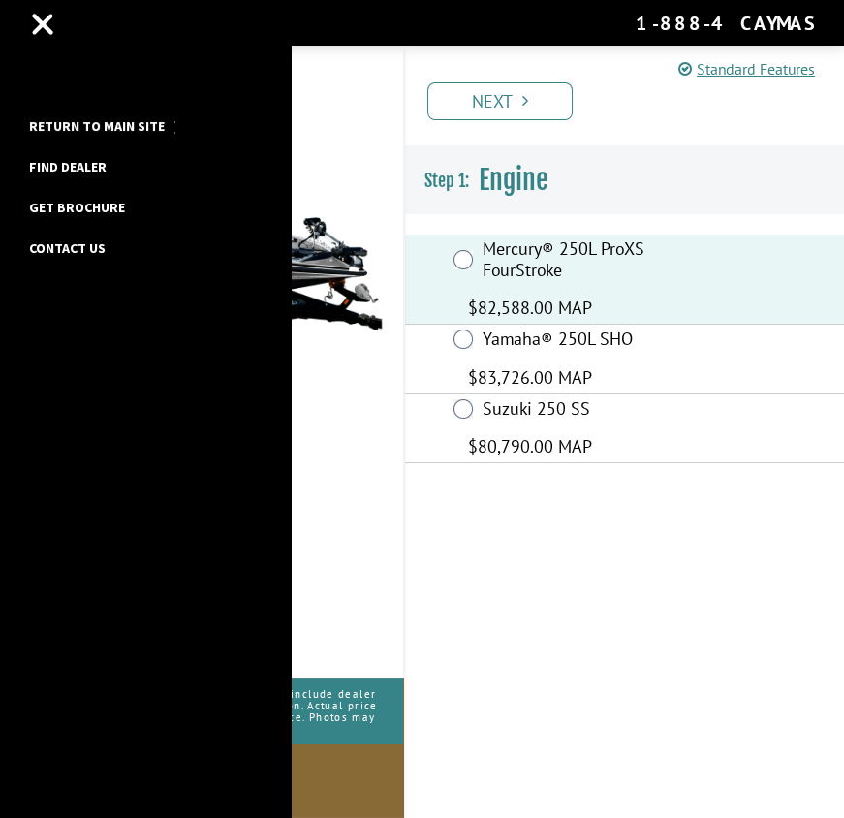
click at [91, 116] on link "Return to main site" at bounding box center [96, 125] width 155 height 25
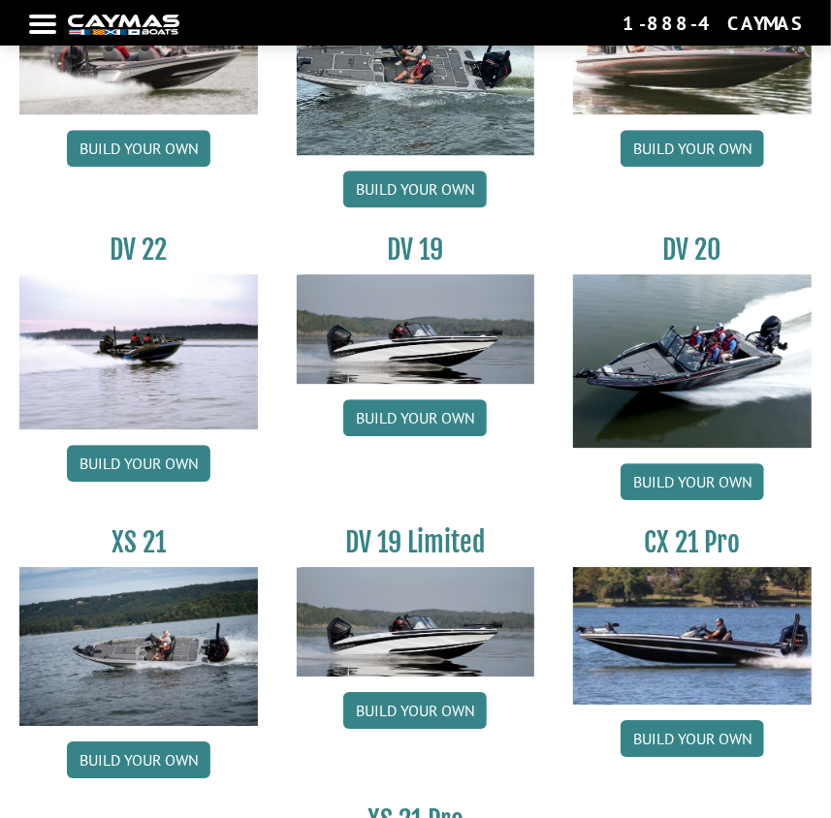
scroll to position [2531, 0]
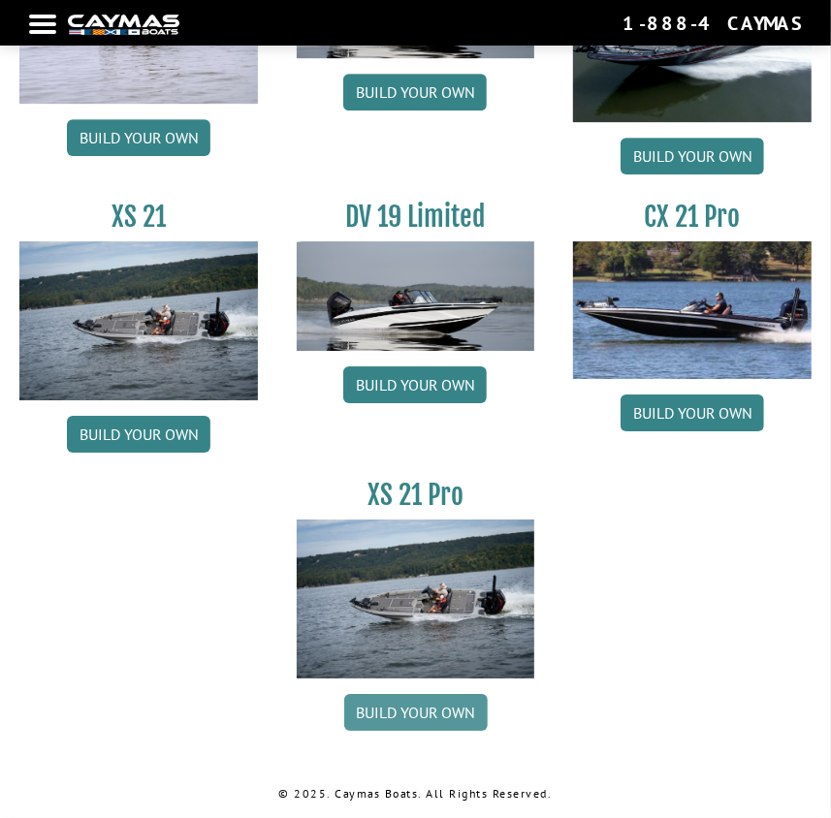
click at [426, 709] on link "Build your own" at bounding box center [415, 712] width 143 height 37
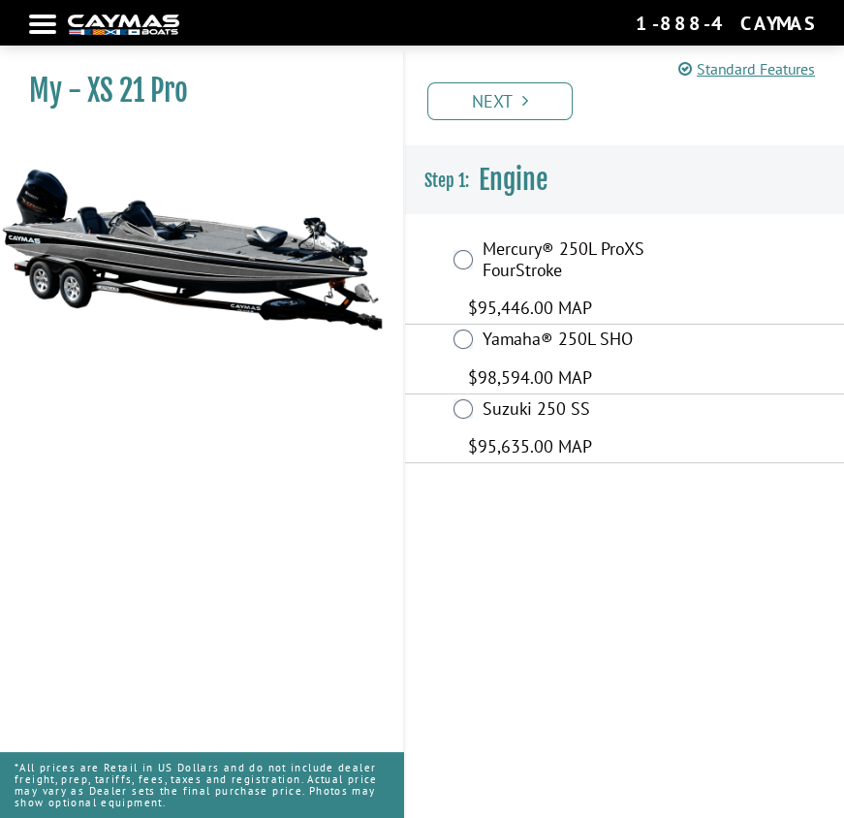
click at [472, 246] on div "Mercury® 250L ProXS FourStroke $95,446.00 MAP" at bounding box center [625, 280] width 440 height 90
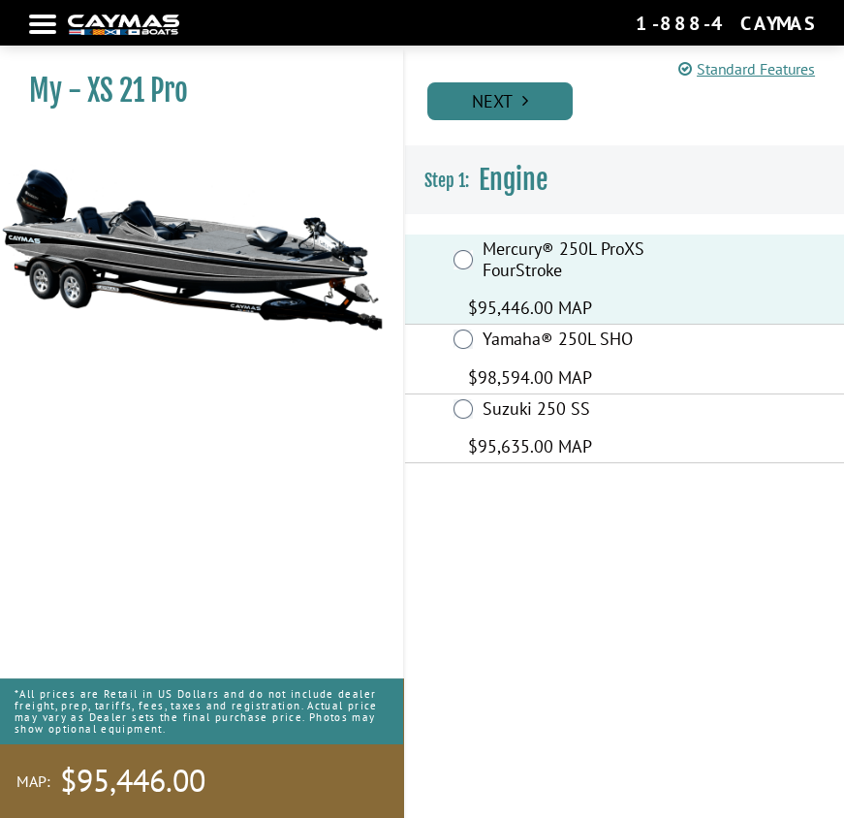
click at [551, 92] on link "Next" at bounding box center [500, 101] width 145 height 38
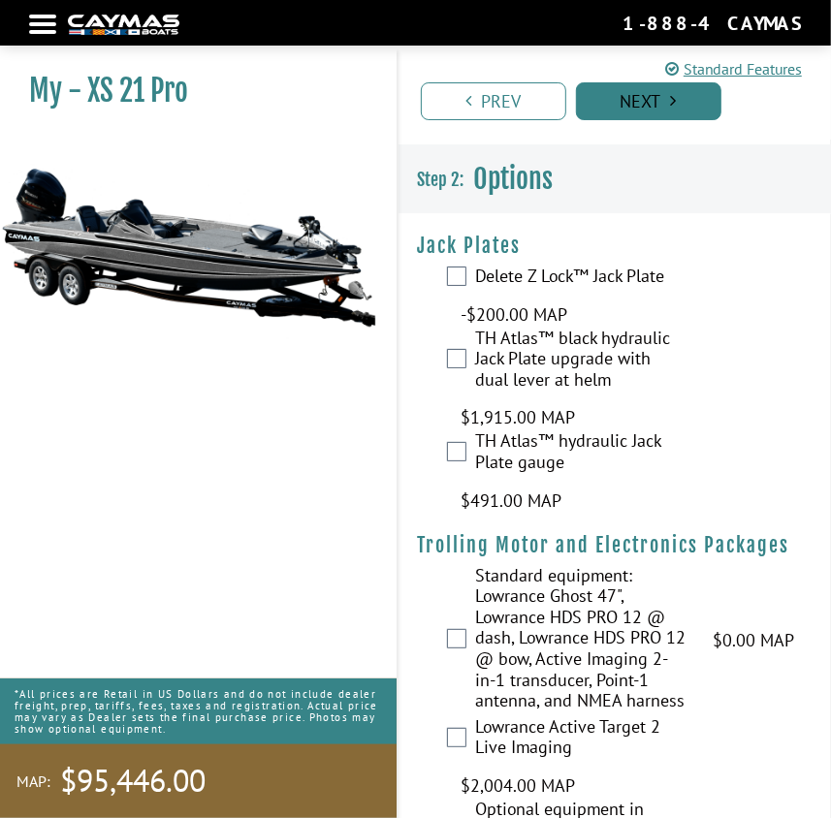
click at [643, 103] on link "Next" at bounding box center [648, 101] width 145 height 38
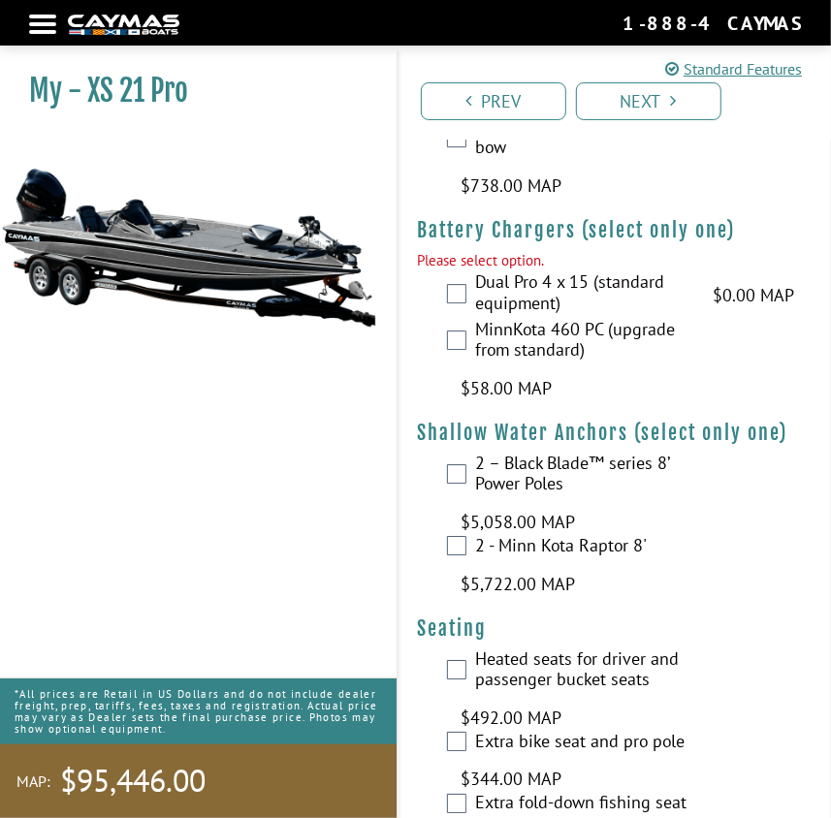
scroll to position [2544, 0]
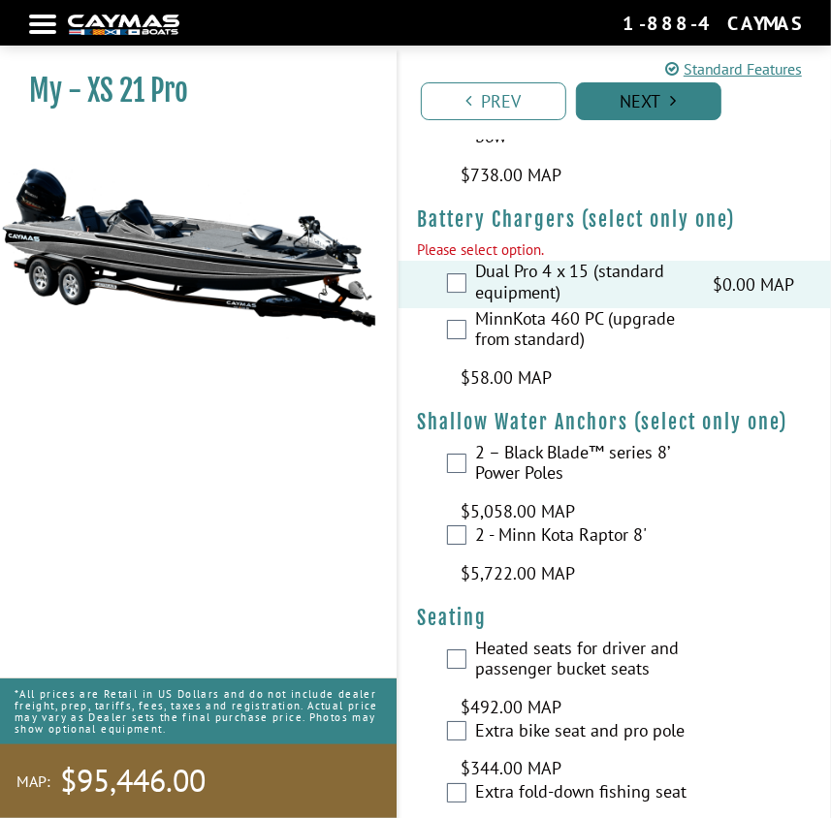
click at [640, 110] on link "Next" at bounding box center [648, 101] width 145 height 38
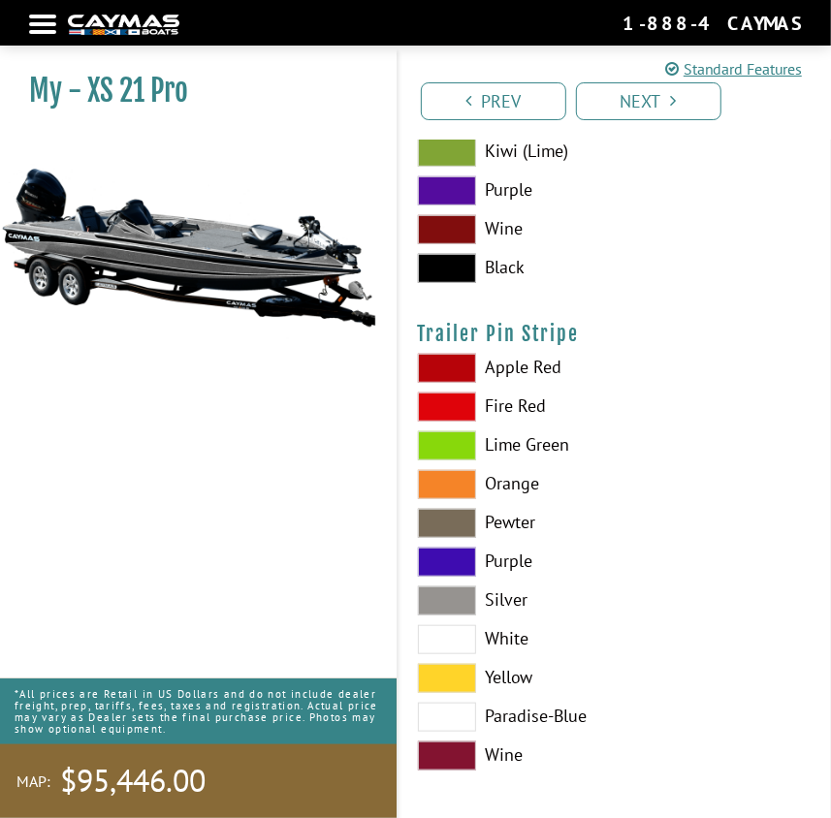
scroll to position [15648, 0]
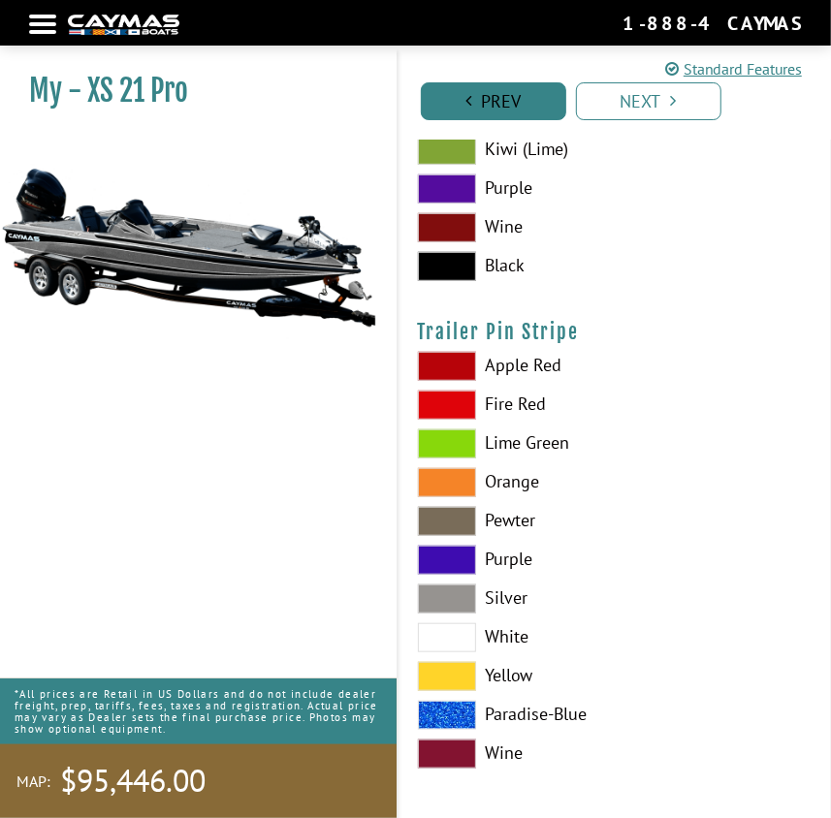
click at [494, 106] on link "Prev" at bounding box center [493, 101] width 145 height 38
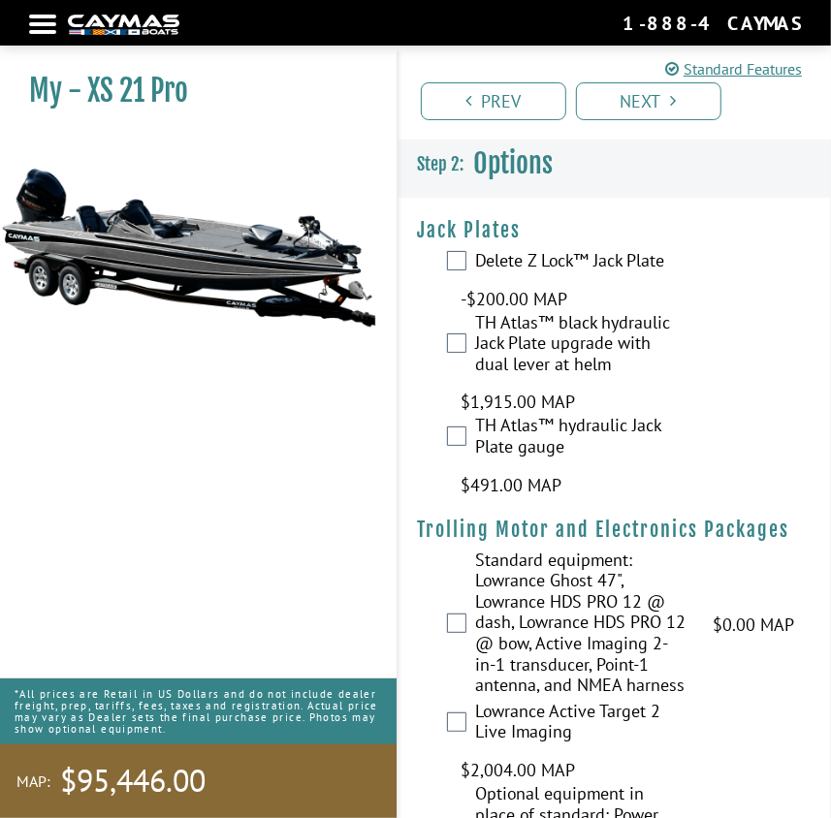
scroll to position [0, 0]
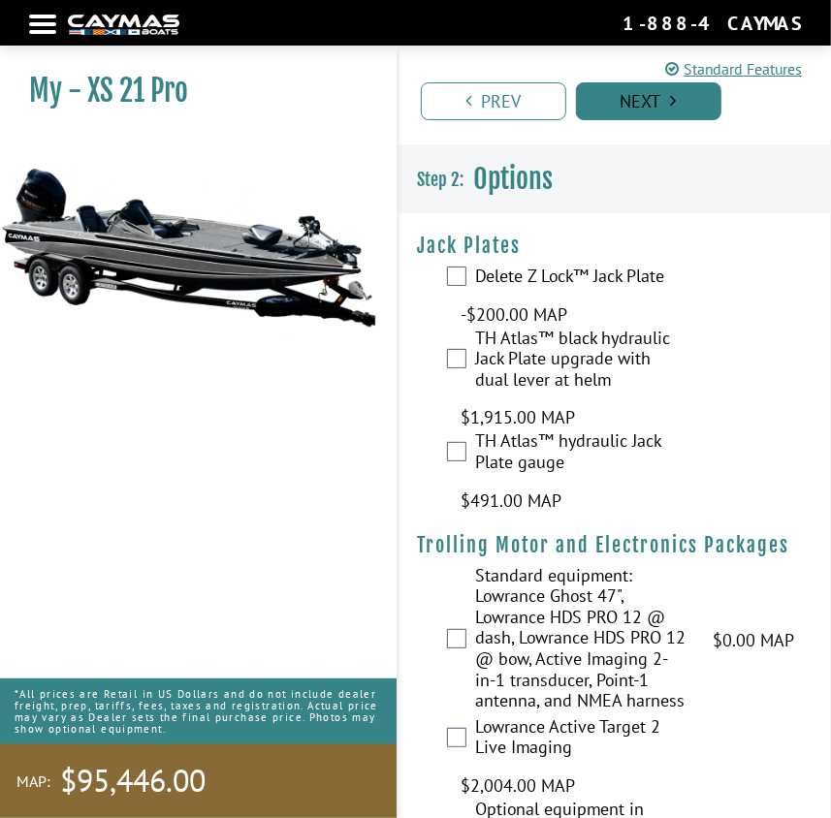
click at [596, 97] on link "Next" at bounding box center [648, 101] width 145 height 38
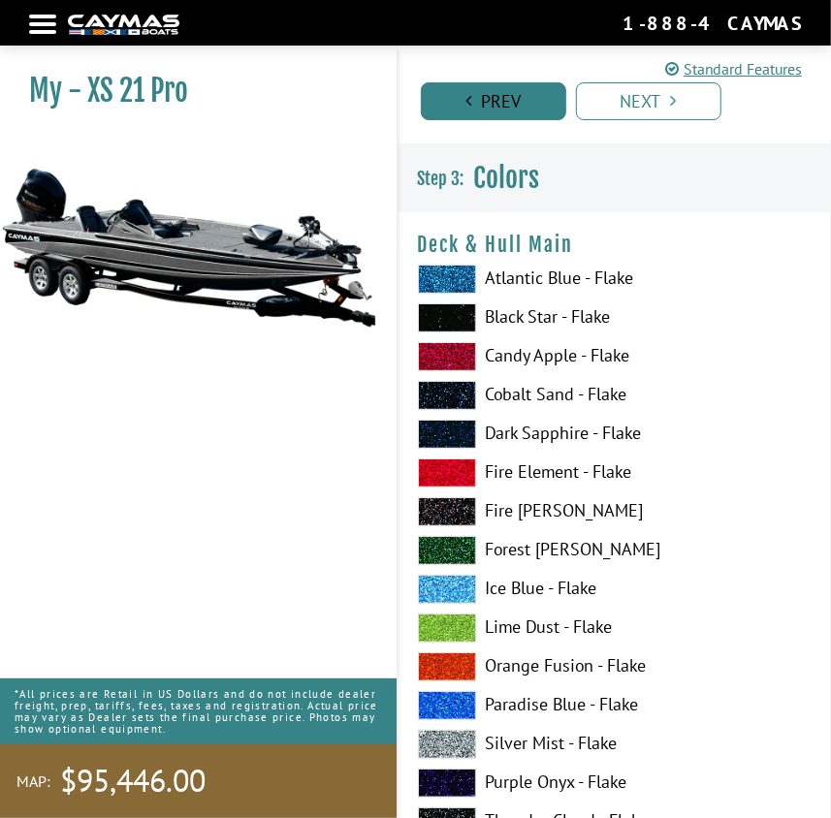
click at [504, 90] on link "Prev" at bounding box center [493, 101] width 145 height 38
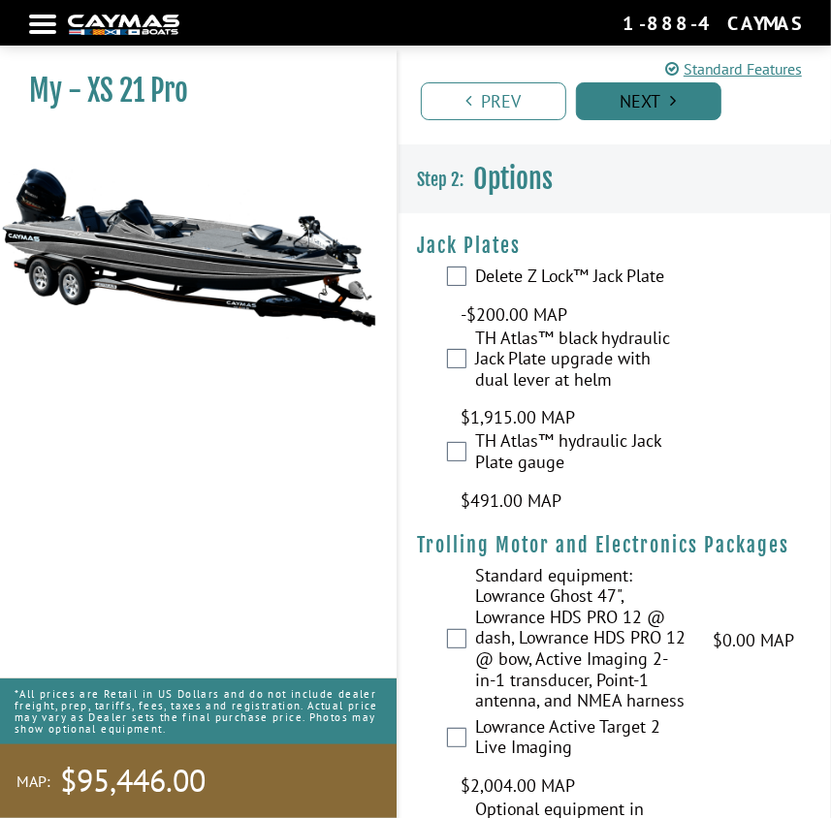
click at [625, 98] on link "Next" at bounding box center [648, 101] width 145 height 38
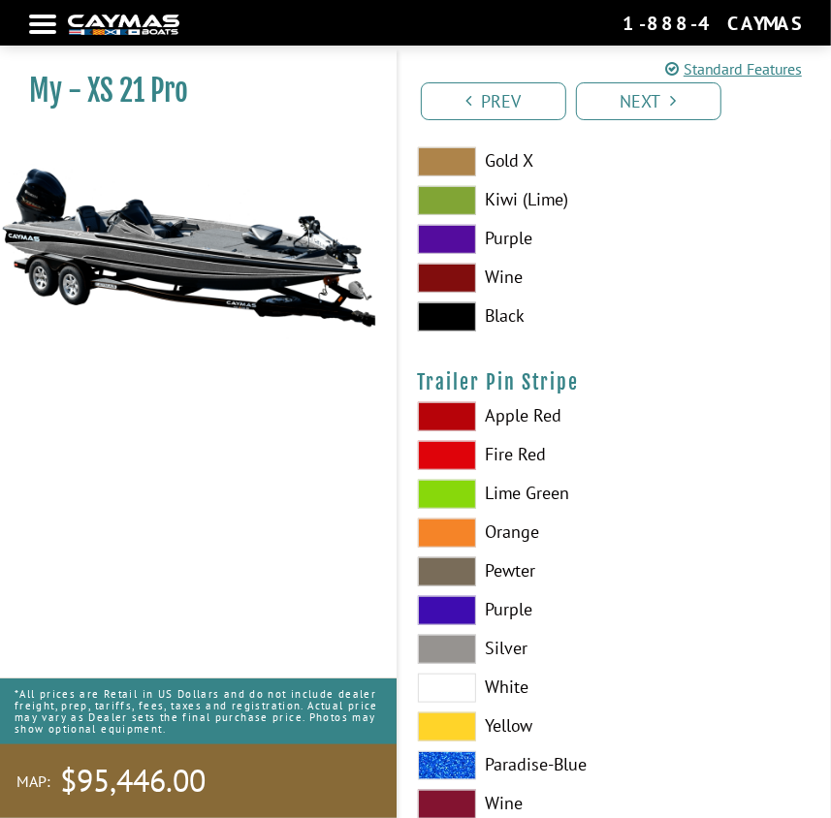
scroll to position [15648, 0]
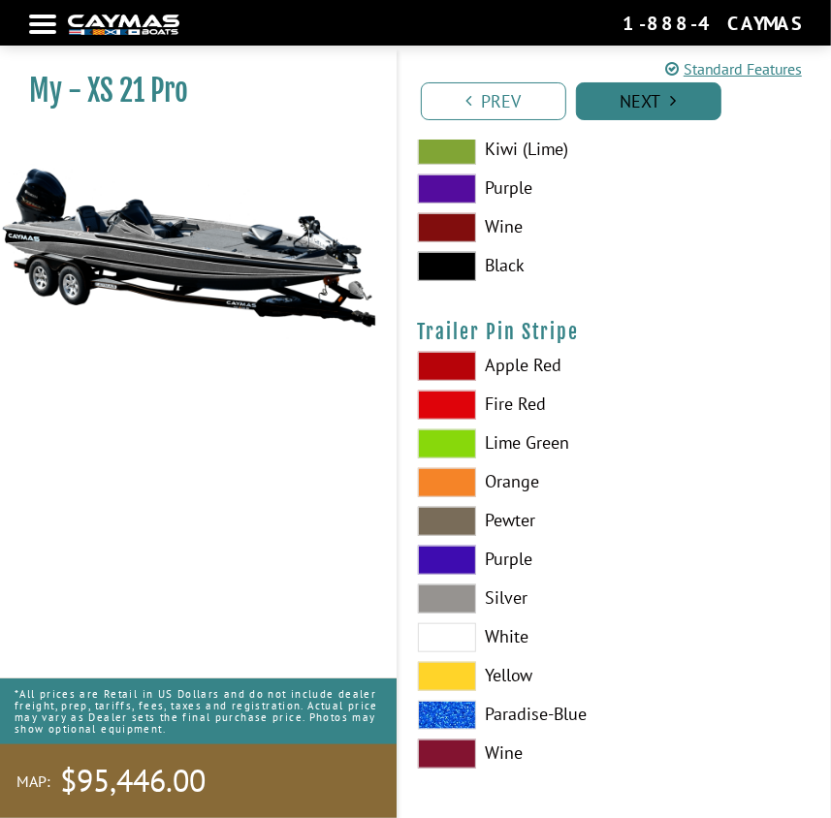
click at [633, 97] on link "Next" at bounding box center [648, 101] width 145 height 38
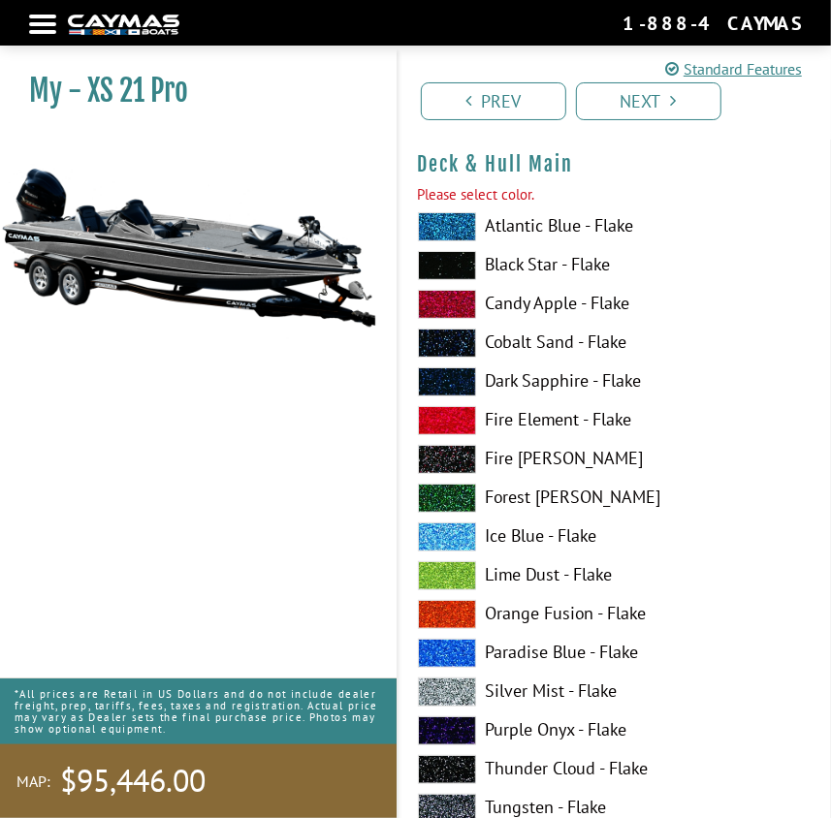
scroll to position [70, 0]
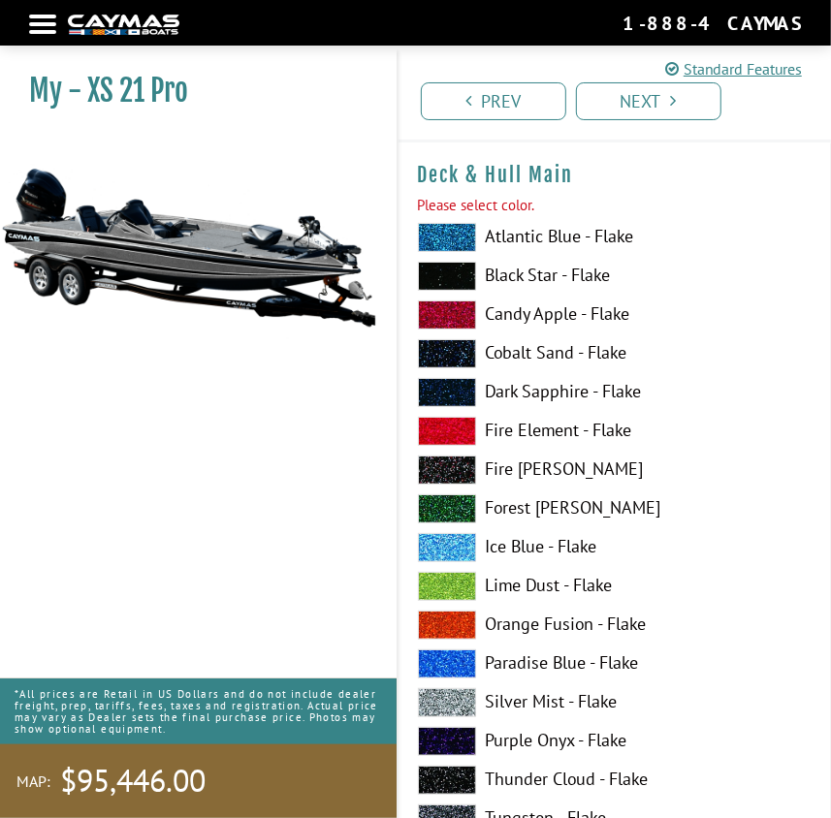
click at [454, 228] on span at bounding box center [447, 237] width 58 height 29
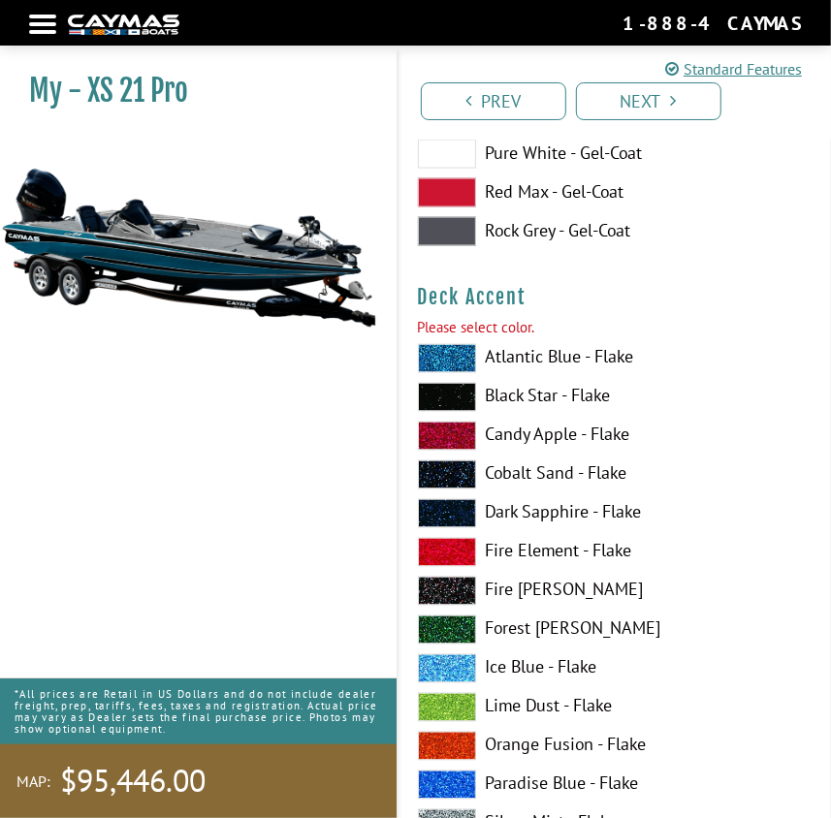
scroll to position [1216, 0]
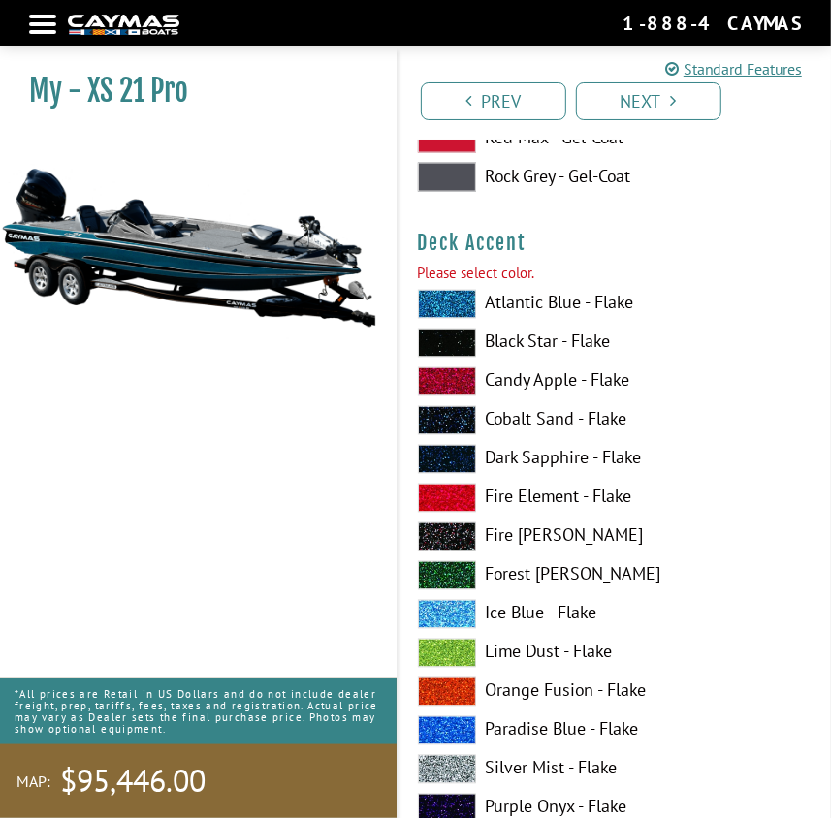
click at [455, 299] on span at bounding box center [447, 304] width 58 height 29
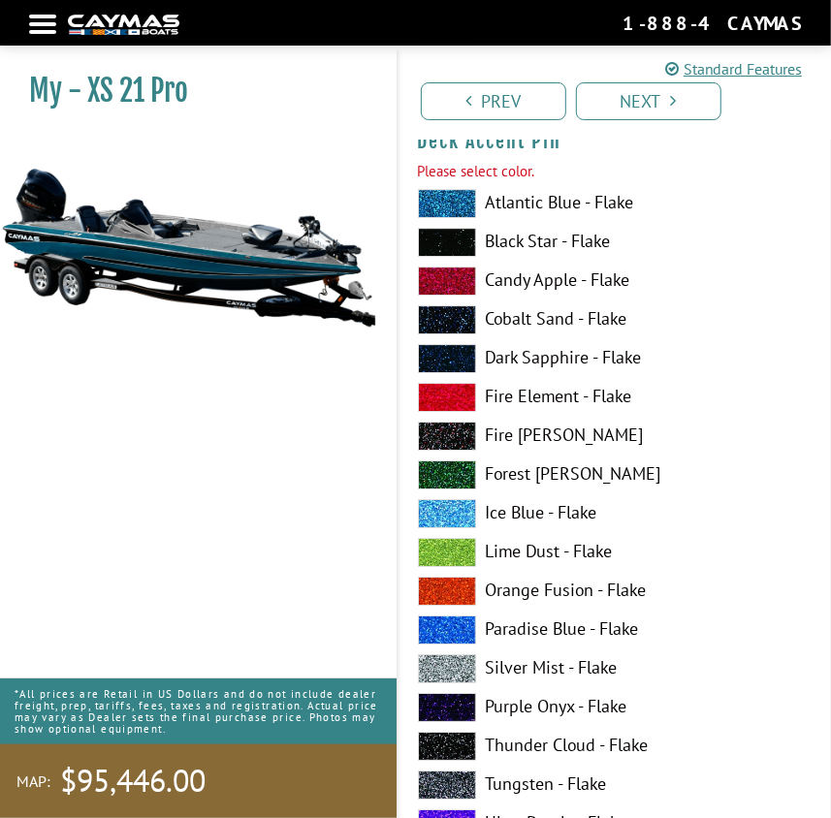
scroll to position [2538, 0]
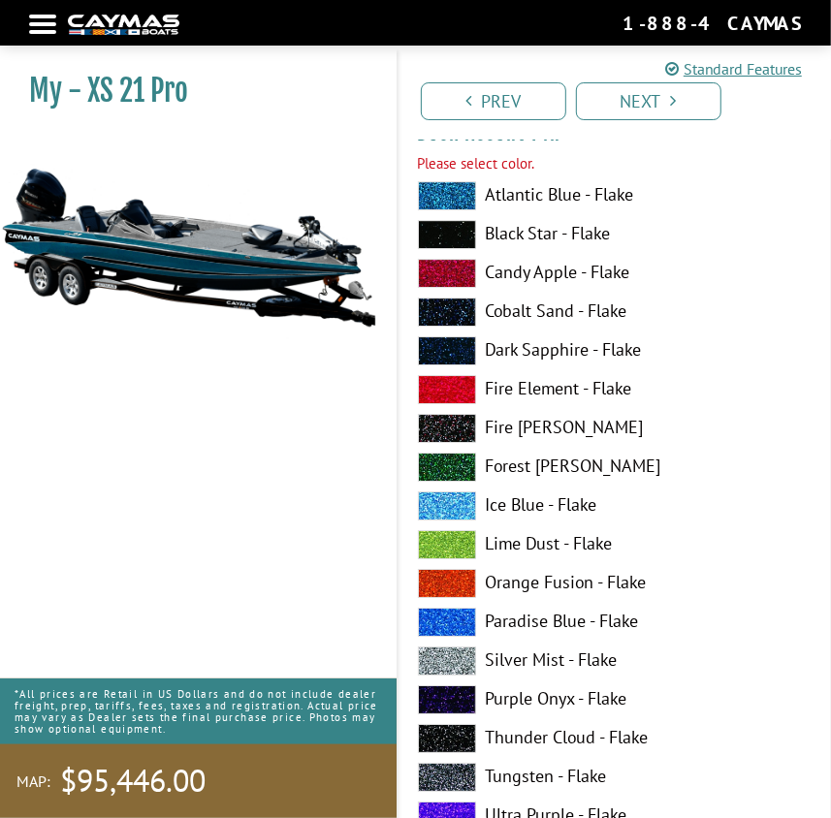
click at [463, 184] on span at bounding box center [447, 195] width 58 height 29
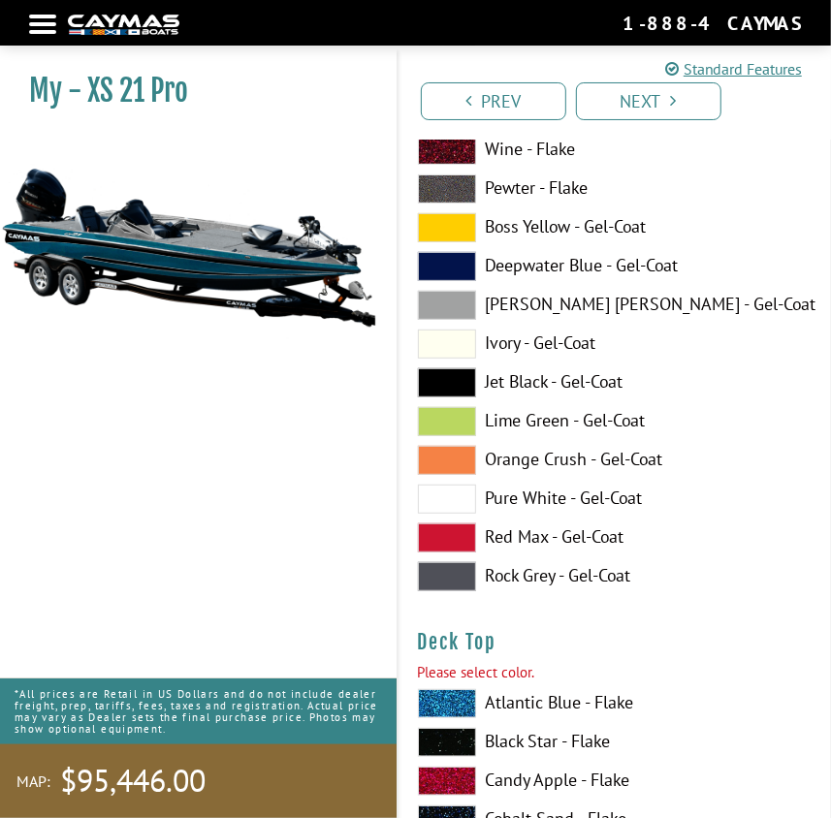
scroll to position [3507, 0]
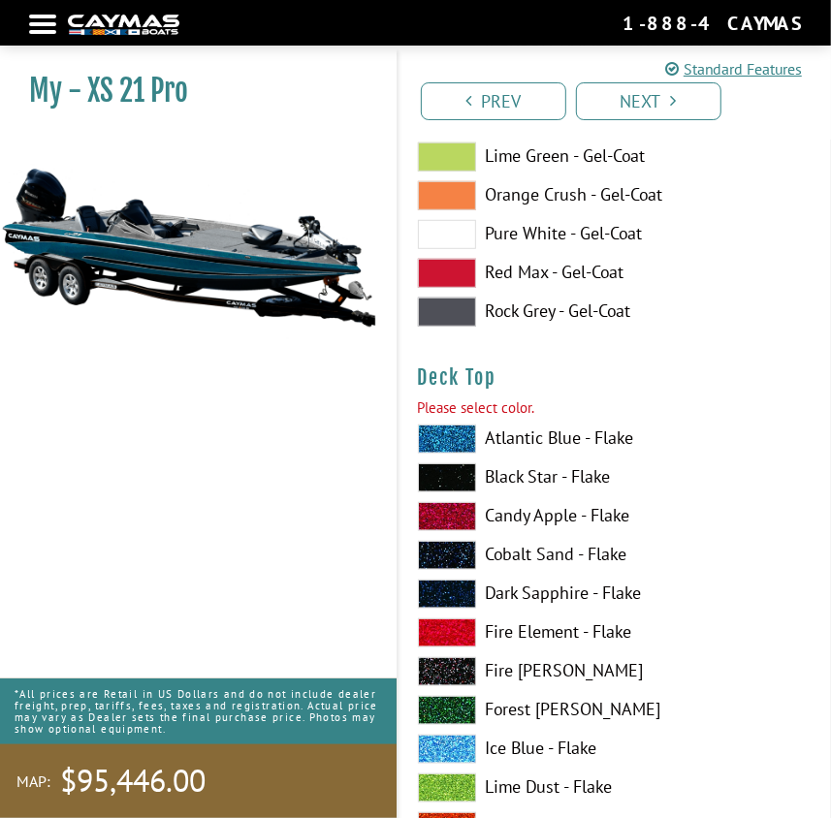
click at [464, 440] on span at bounding box center [447, 439] width 58 height 29
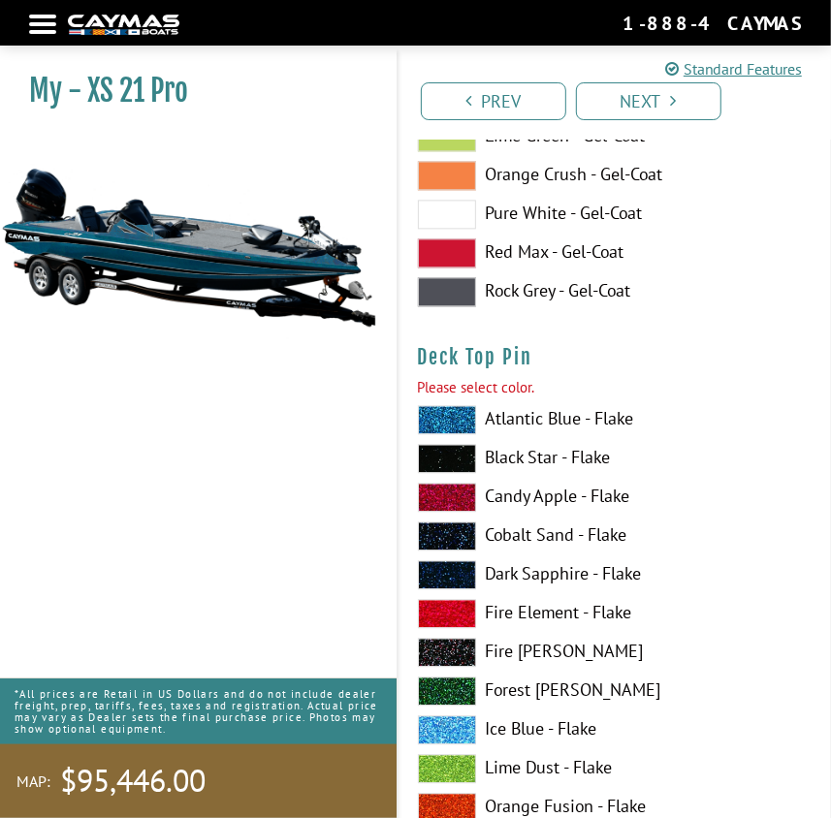
scroll to position [4829, 0]
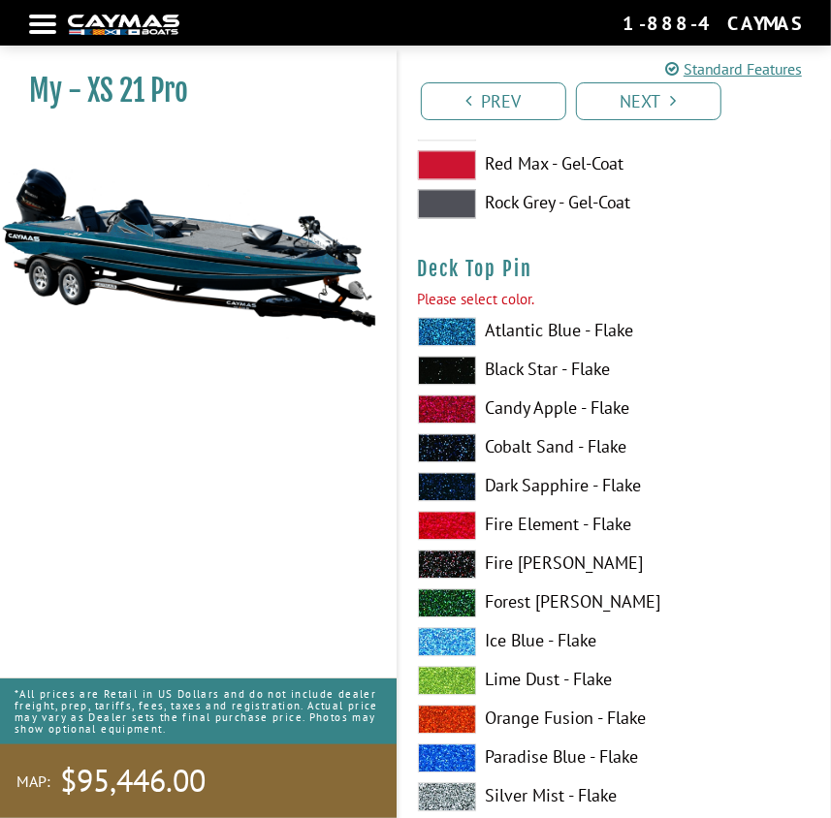
click at [446, 320] on span at bounding box center [447, 331] width 58 height 29
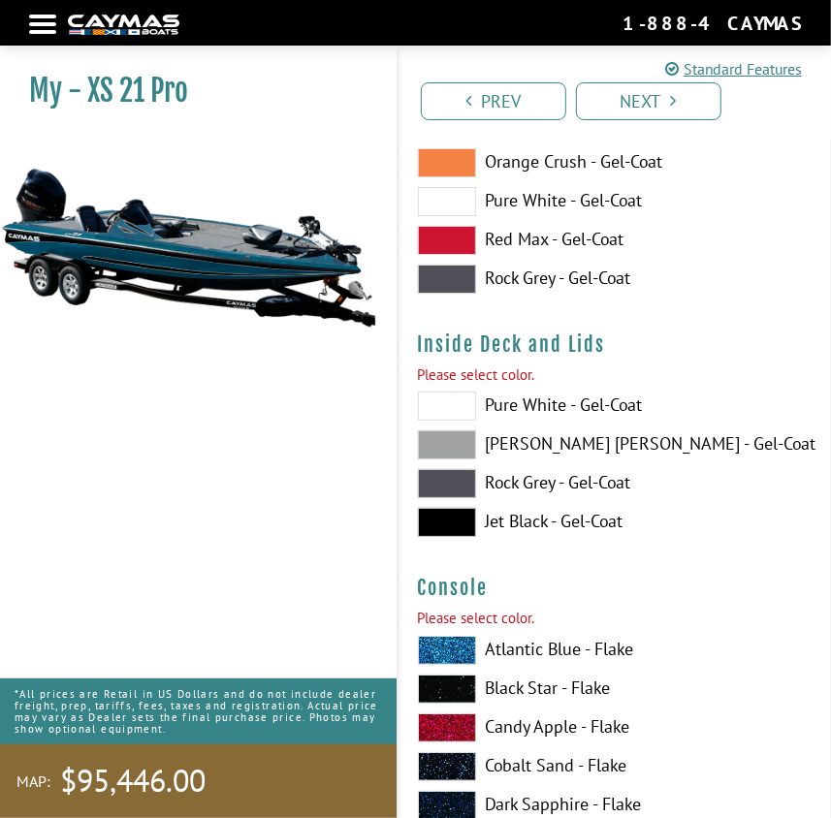
scroll to position [6063, 0]
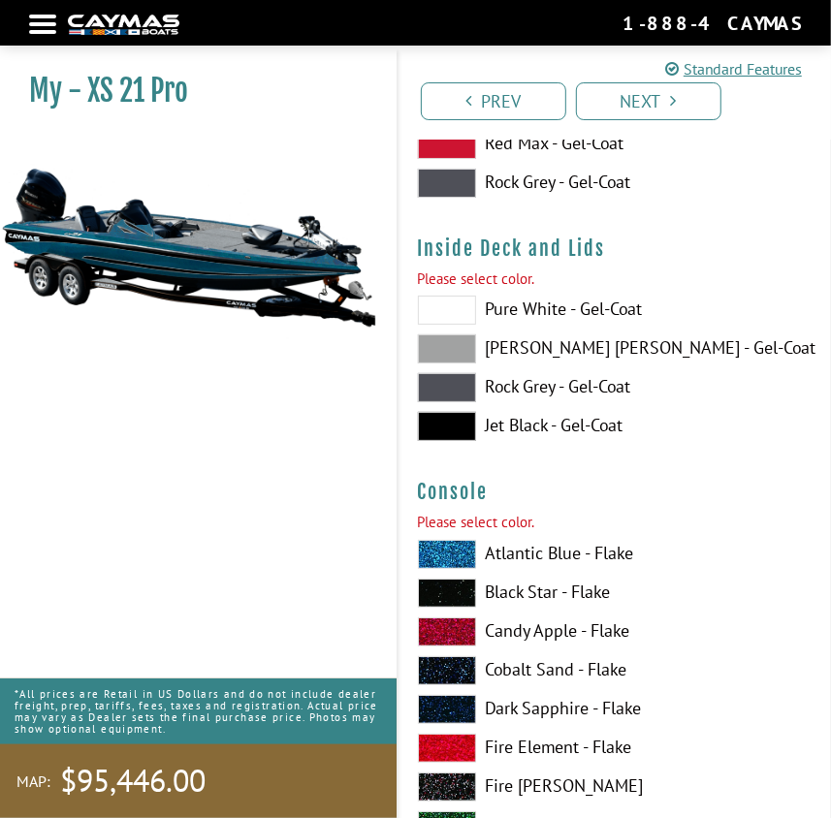
click at [457, 419] on span at bounding box center [447, 426] width 58 height 29
click at [448, 540] on span at bounding box center [447, 554] width 58 height 29
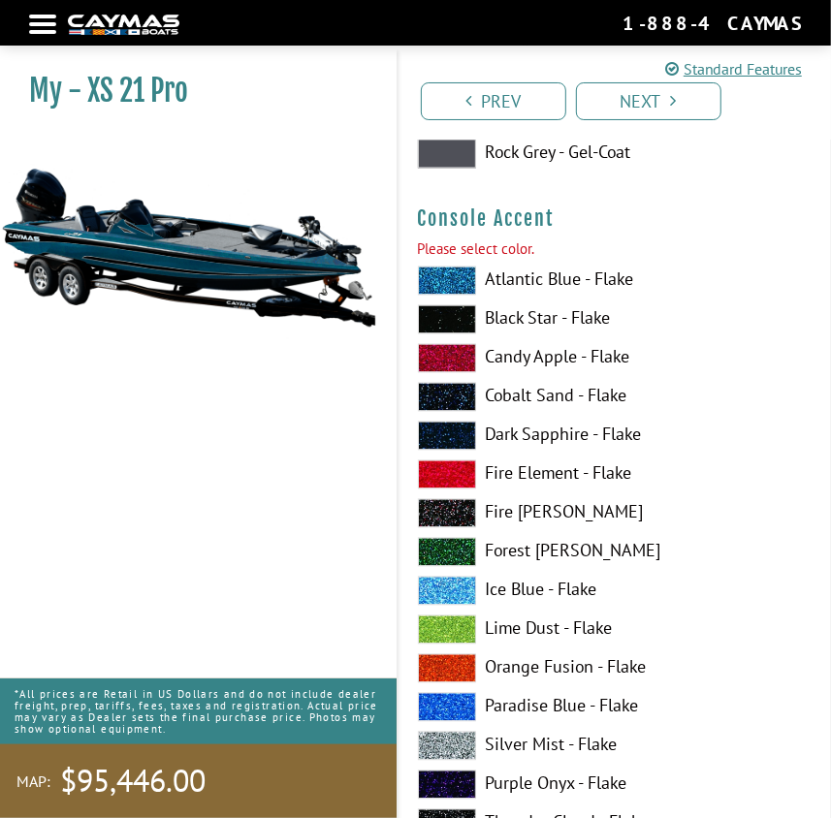
scroll to position [7562, 0]
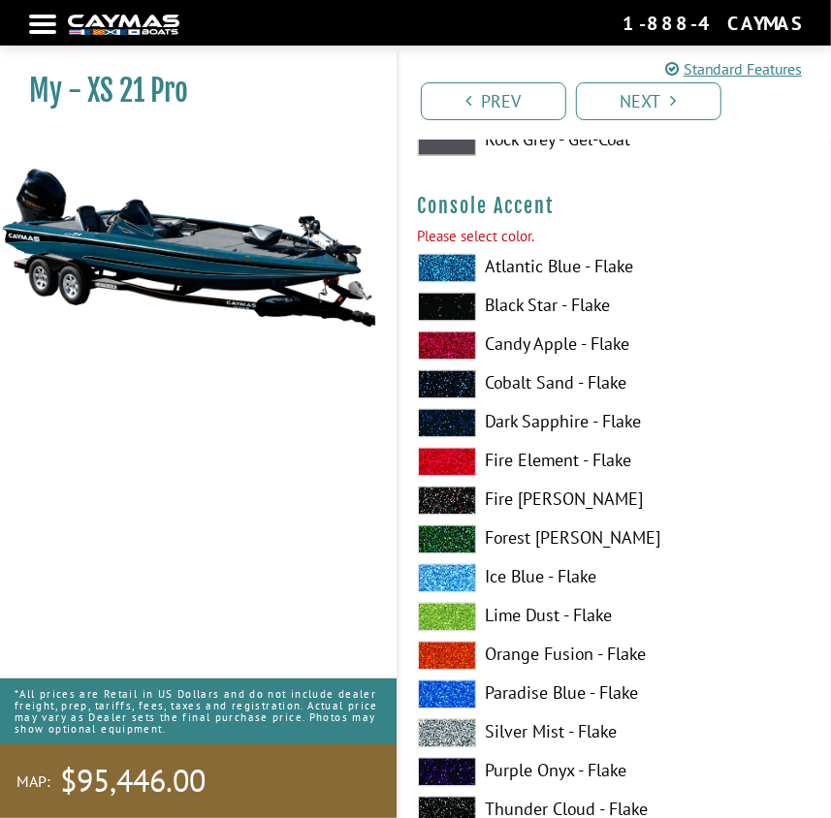
click at [450, 269] on span at bounding box center [447, 268] width 58 height 29
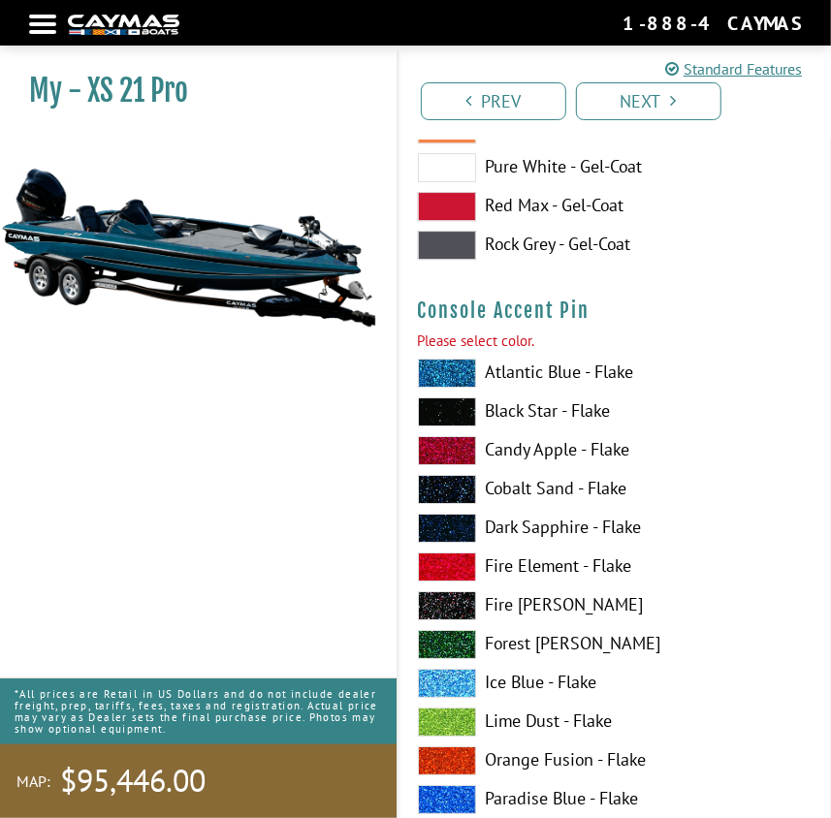
scroll to position [8707, 0]
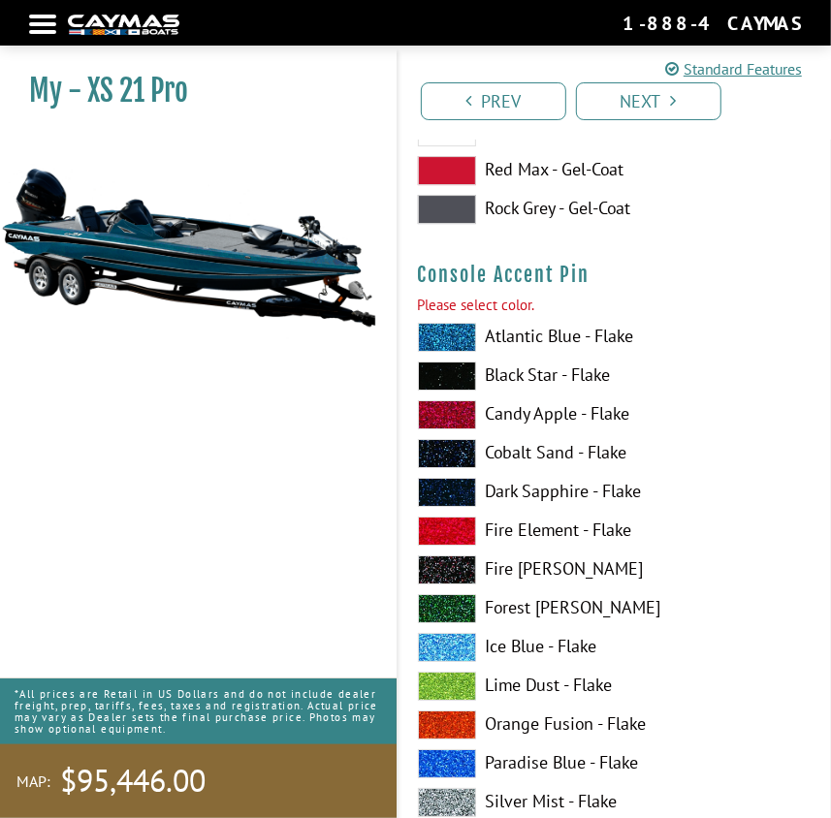
click at [458, 324] on span at bounding box center [447, 337] width 58 height 29
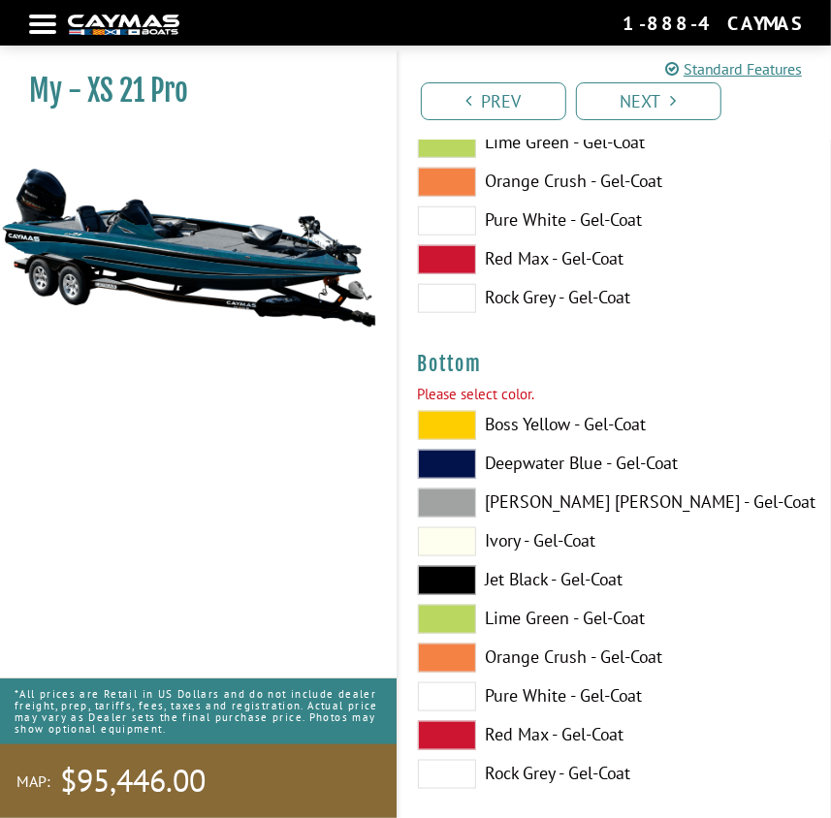
scroll to position [9853, 0]
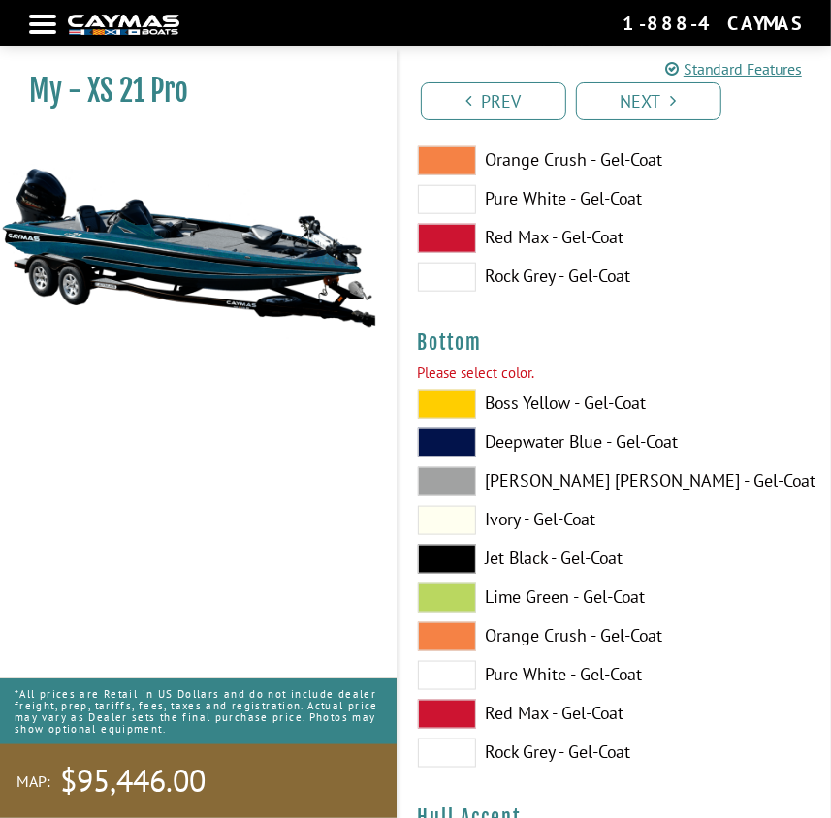
click at [442, 545] on span at bounding box center [447, 559] width 58 height 29
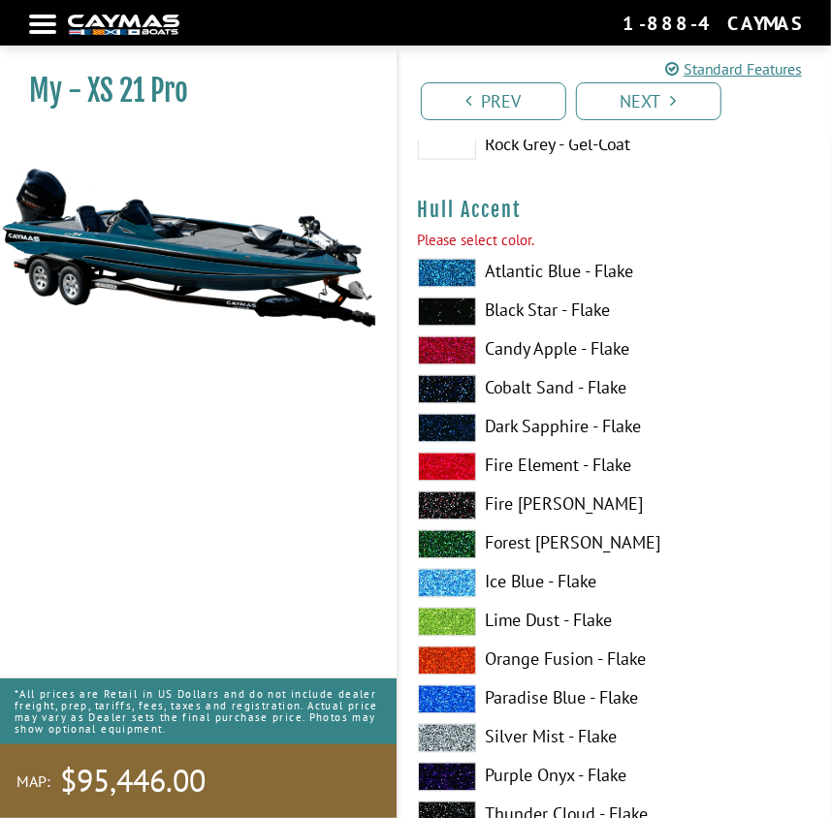
scroll to position [10382, 0]
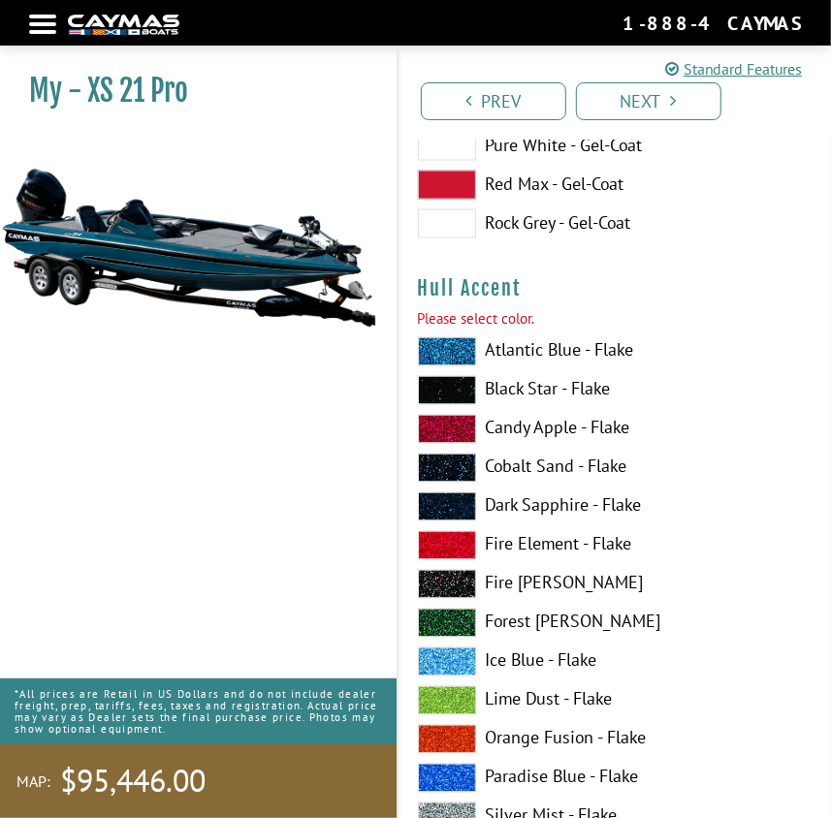
click at [459, 347] on span at bounding box center [447, 351] width 58 height 29
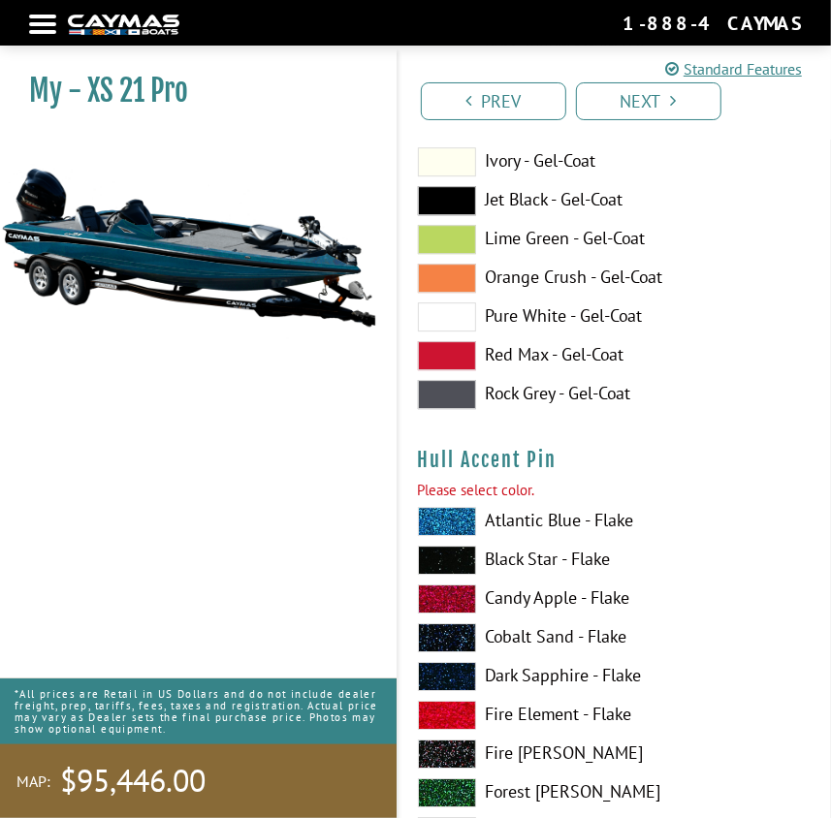
scroll to position [11439, 0]
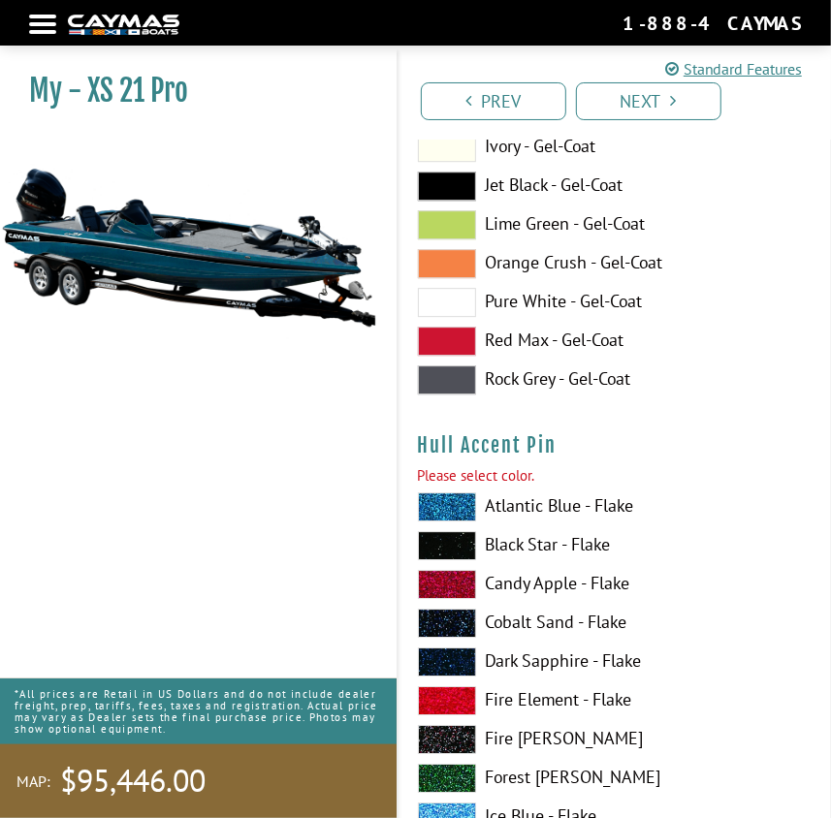
click at [453, 498] on span at bounding box center [447, 506] width 58 height 29
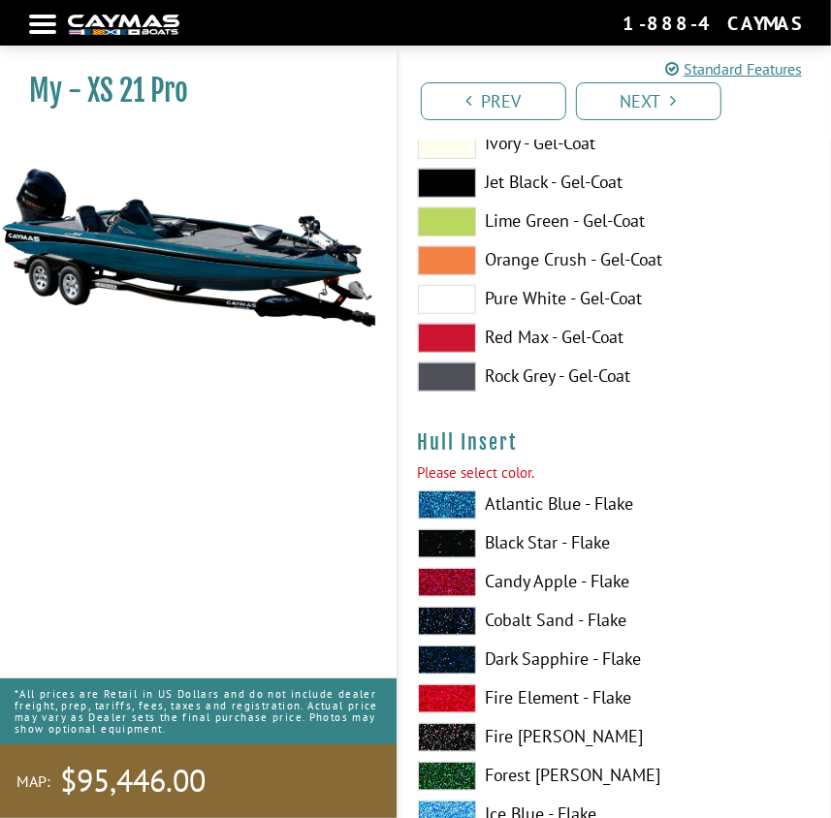
scroll to position [12673, 0]
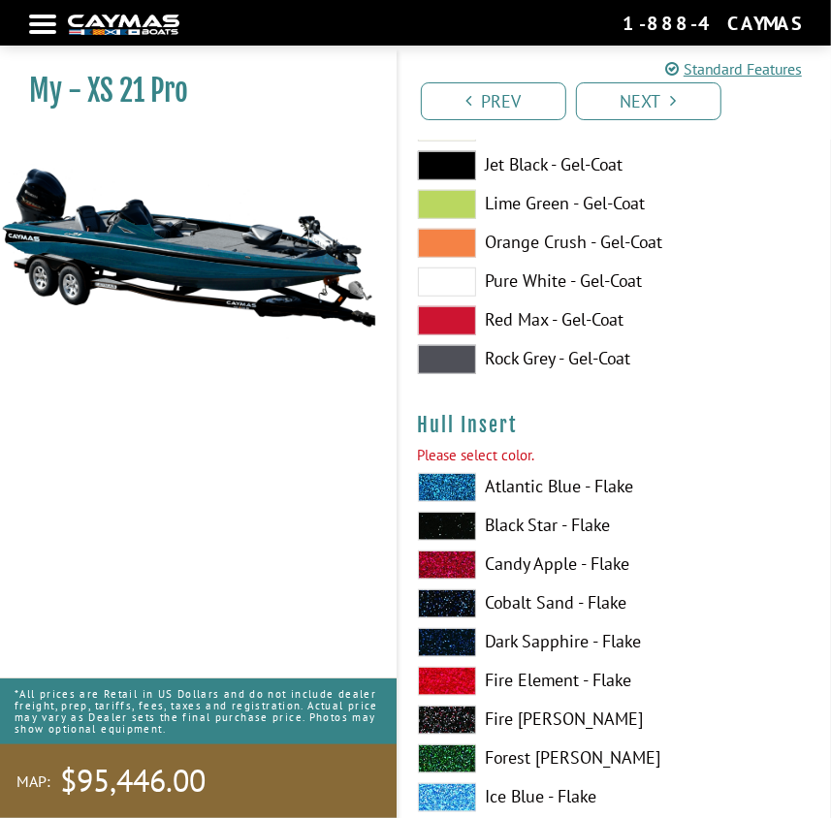
click at [445, 473] on span at bounding box center [447, 487] width 58 height 29
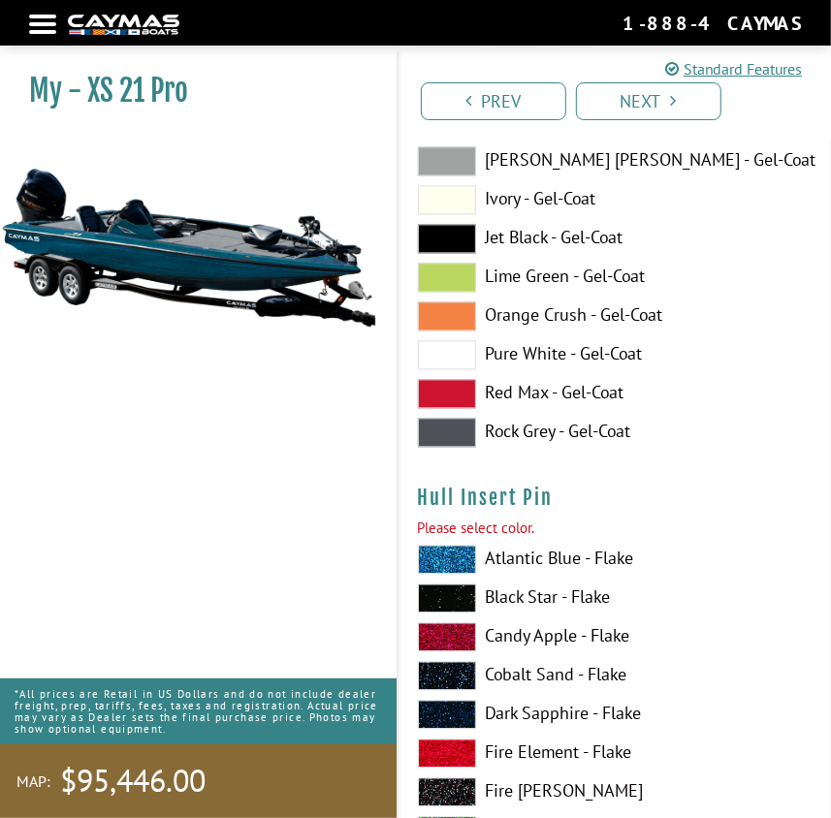
scroll to position [13819, 0]
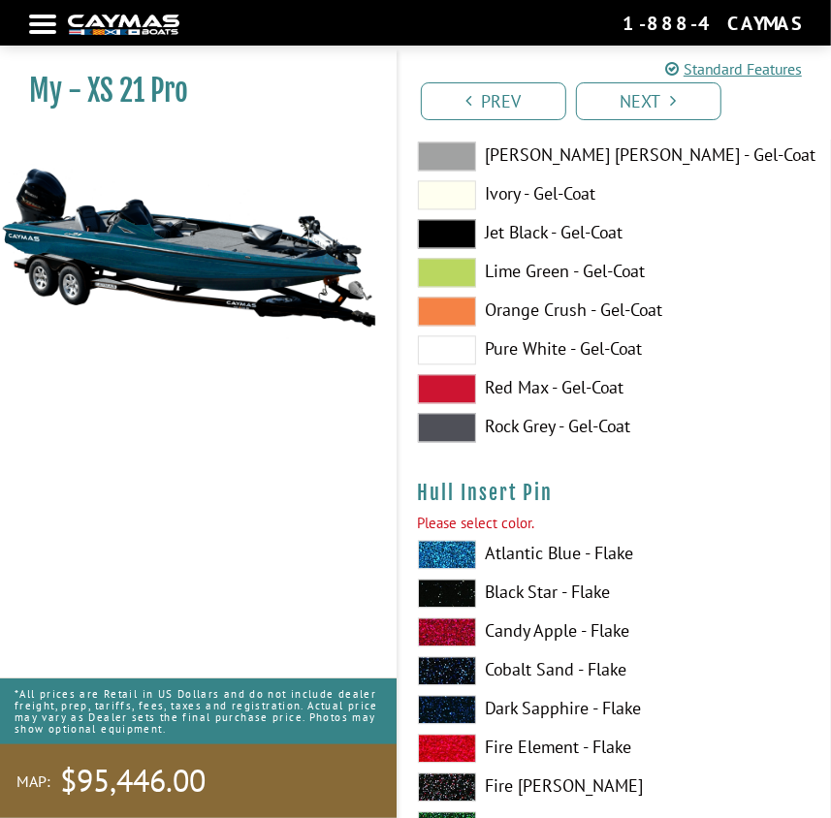
click at [451, 542] on span at bounding box center [447, 554] width 58 height 29
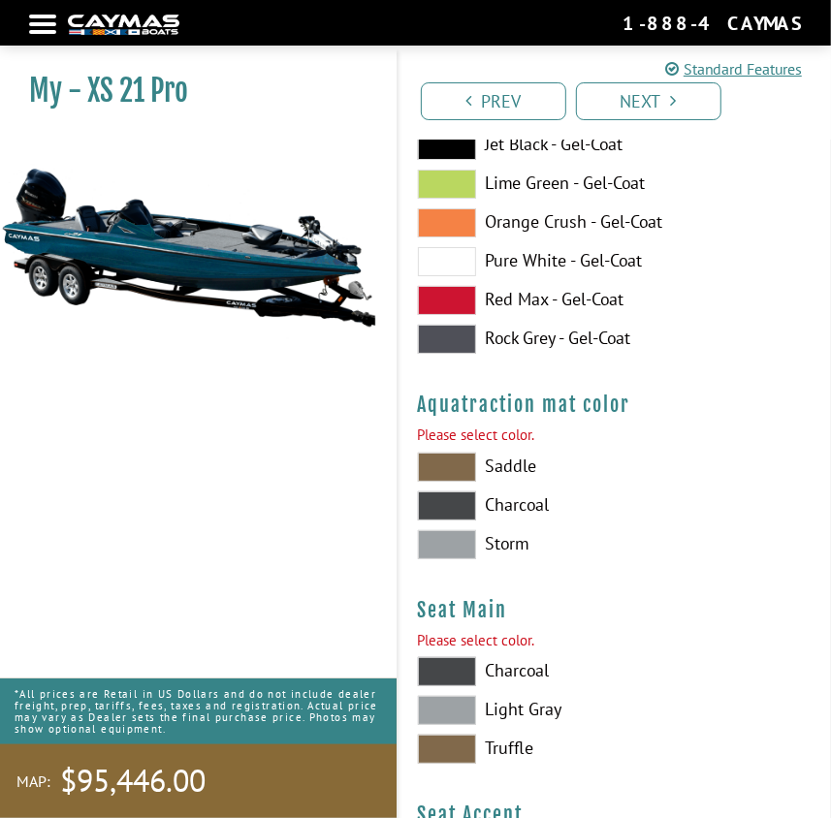
scroll to position [15141, 0]
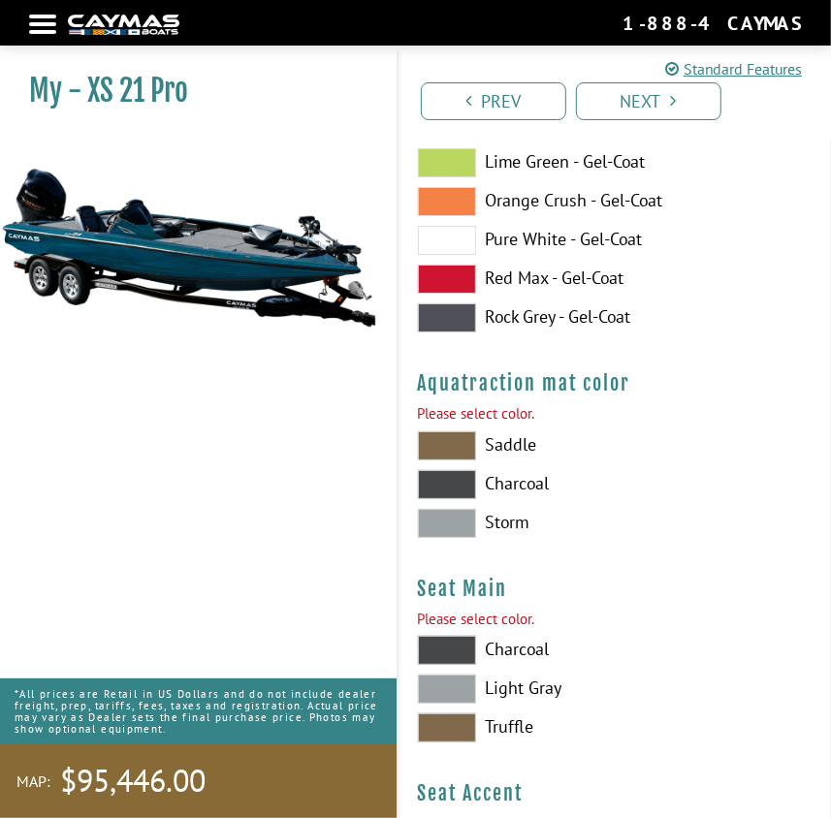
click at [438, 439] on span at bounding box center [447, 445] width 58 height 29
click at [467, 724] on span at bounding box center [447, 728] width 58 height 29
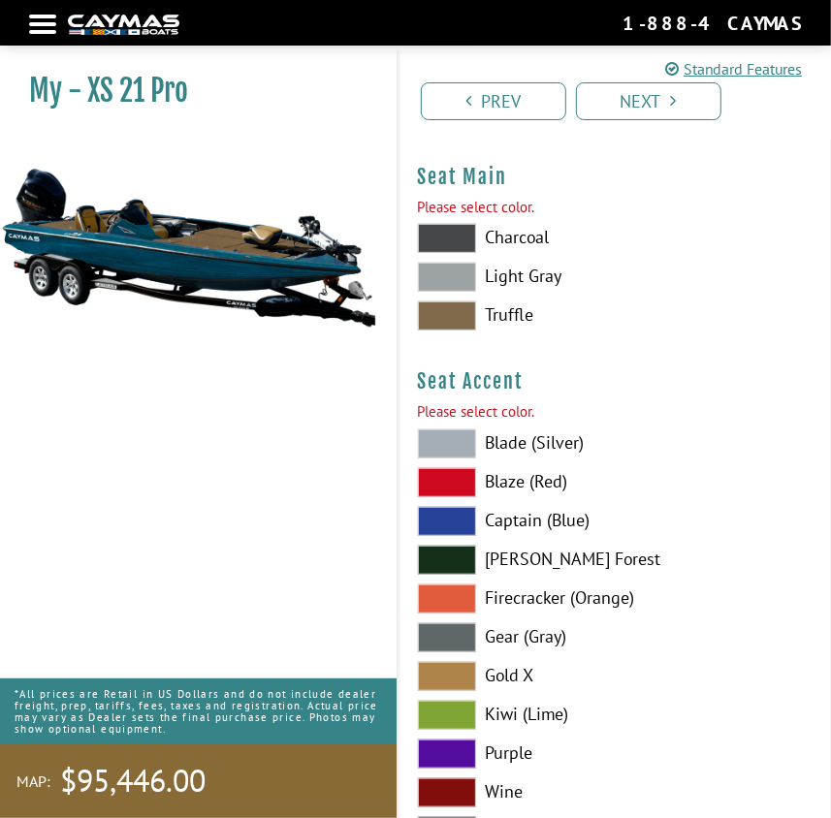
scroll to position [15757, 0]
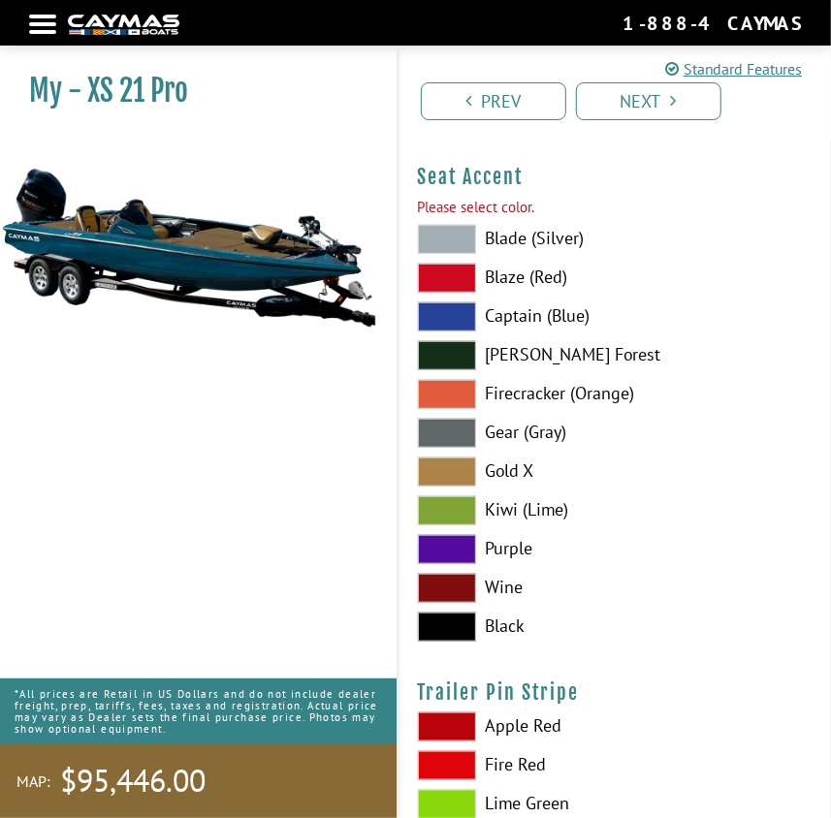
click at [451, 342] on span at bounding box center [447, 355] width 58 height 29
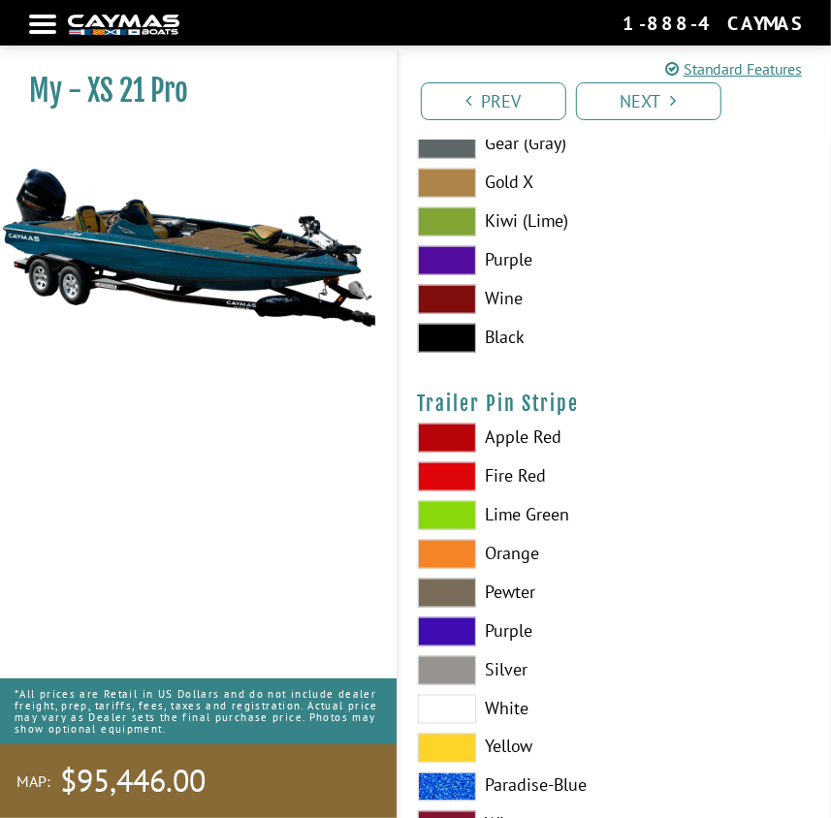
scroll to position [16110, 0]
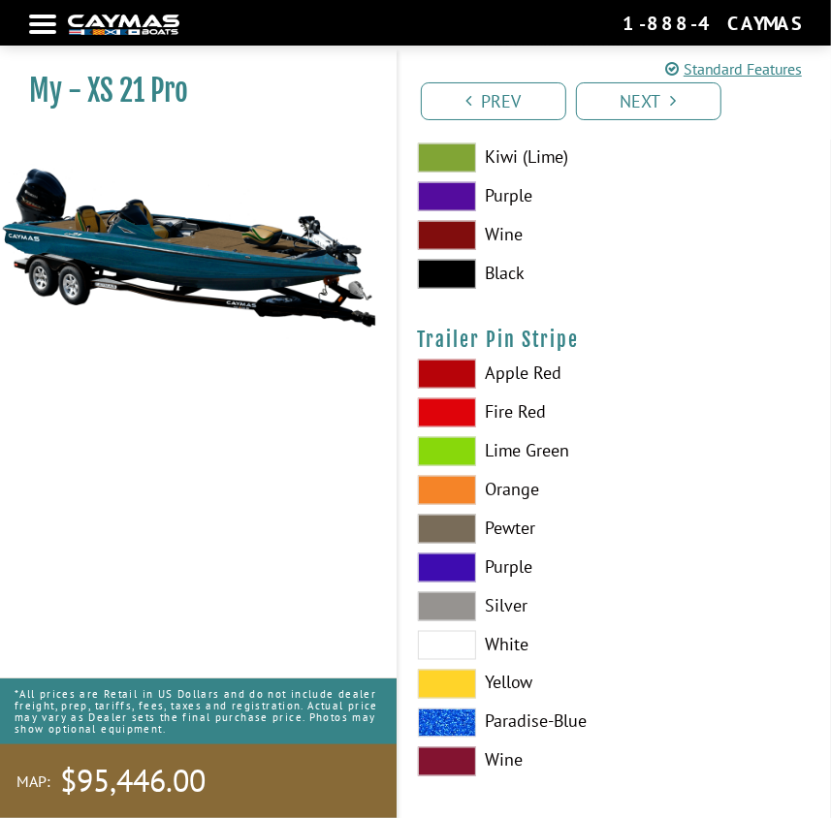
click at [444, 565] on span at bounding box center [447, 568] width 58 height 29
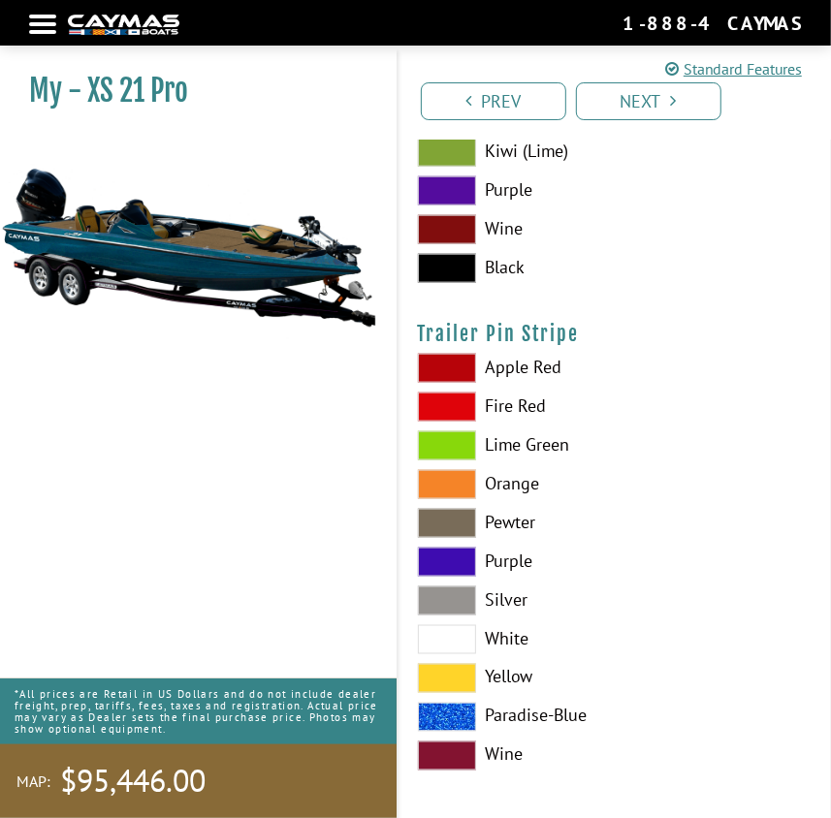
scroll to position [16118, 0]
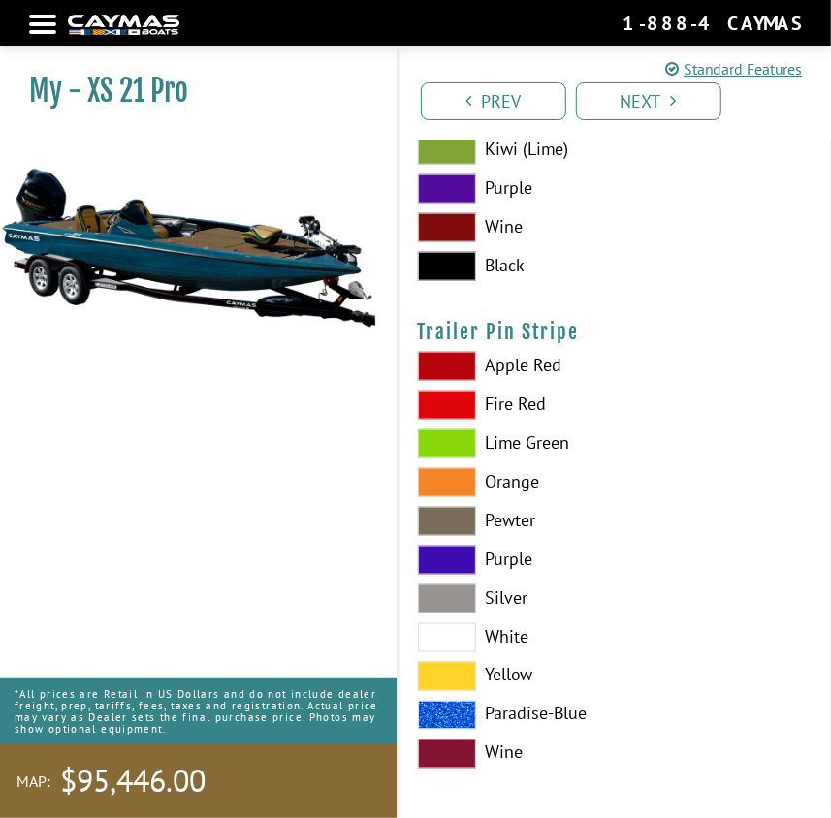
click at [458, 704] on span at bounding box center [447, 715] width 58 height 29
click at [645, 92] on link "Next" at bounding box center [648, 101] width 145 height 38
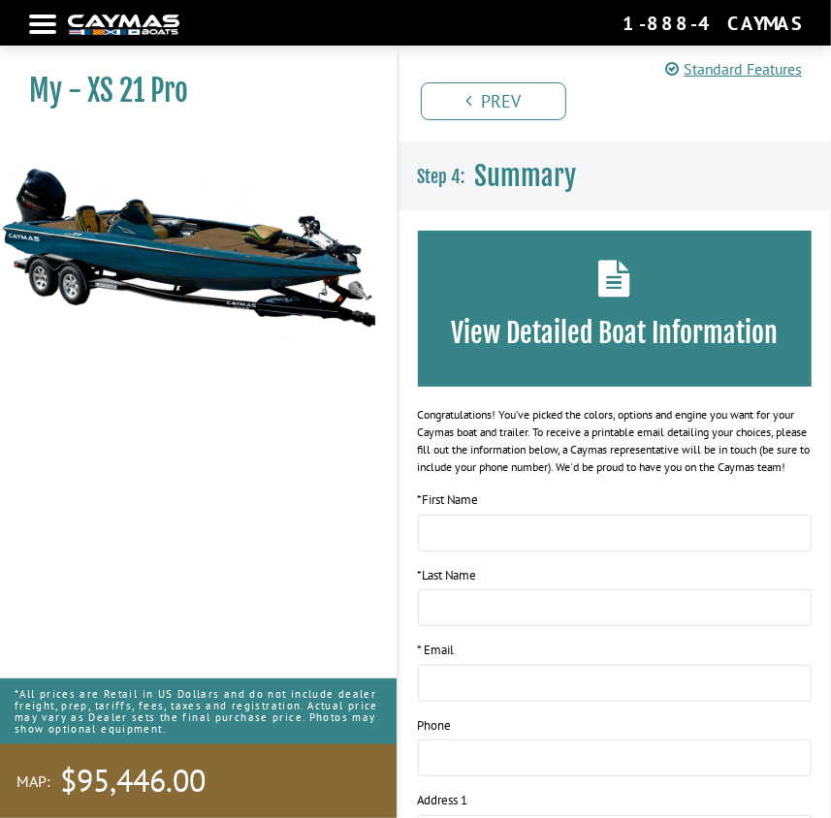
scroll to position [0, 0]
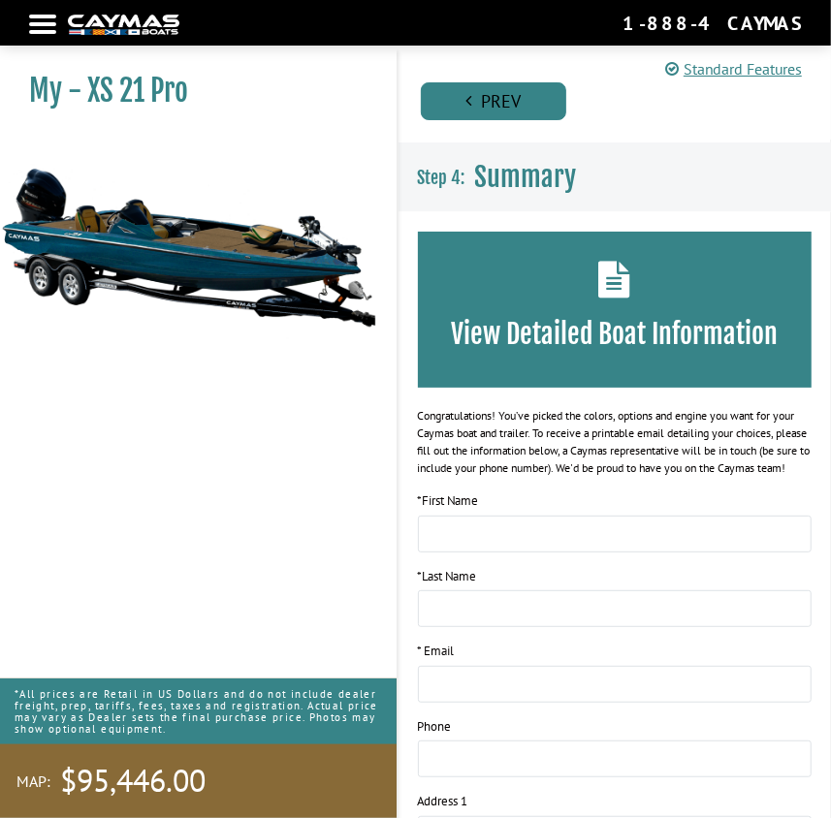
click at [494, 102] on link "Prev" at bounding box center [493, 101] width 145 height 38
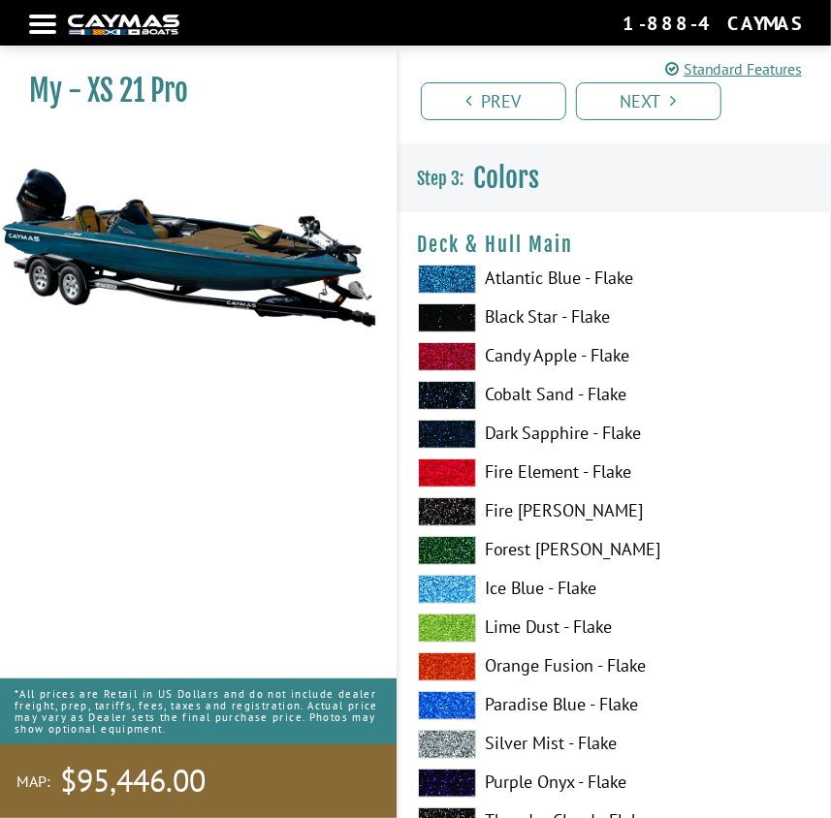
click at [51, 22] on div at bounding box center [42, 24] width 27 height 4
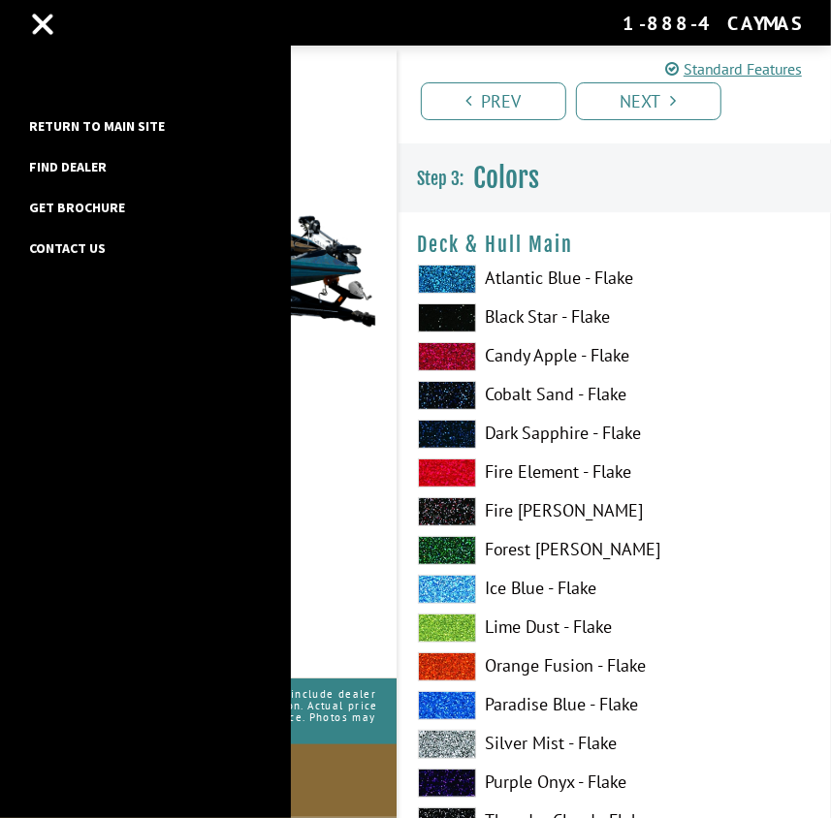
click at [80, 120] on link "Return to main site" at bounding box center [96, 125] width 155 height 25
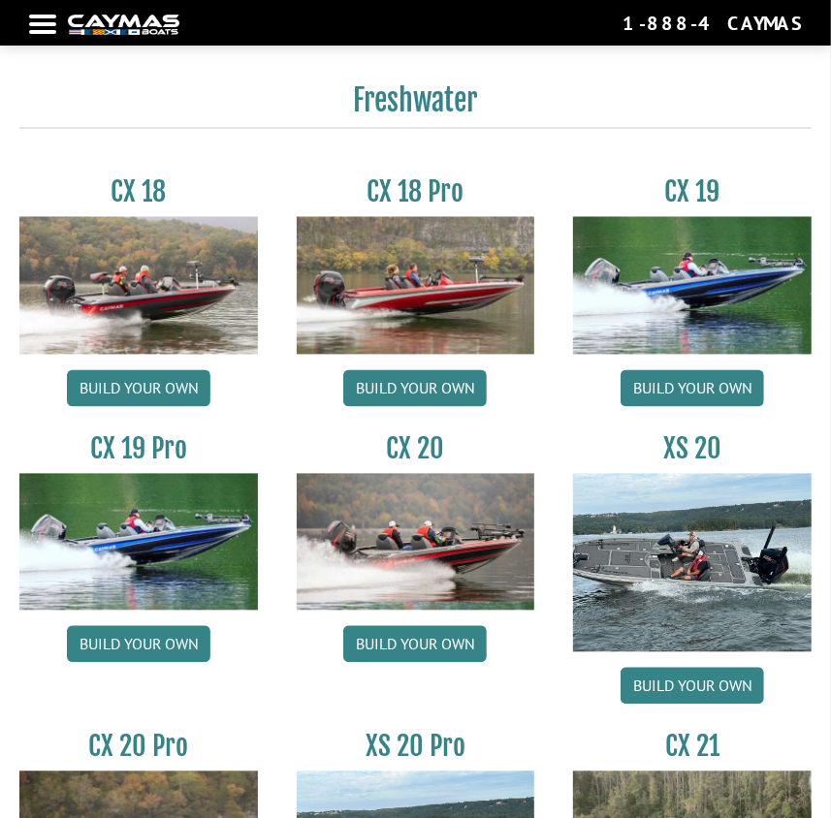
scroll to position [1410, 0]
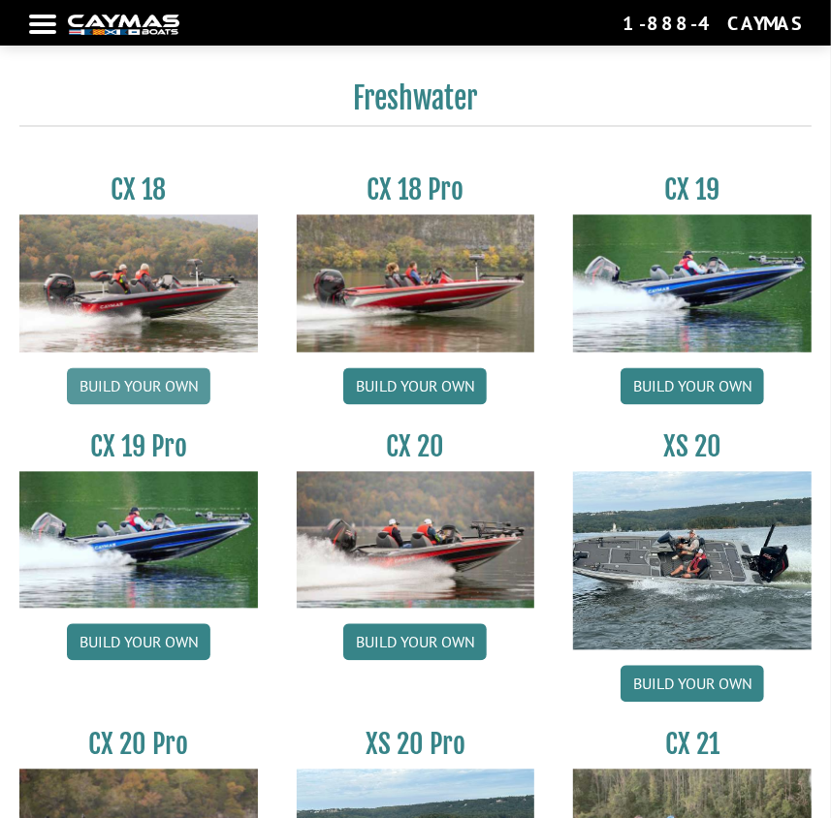
click at [133, 380] on link "Build your own" at bounding box center [138, 386] width 143 height 37
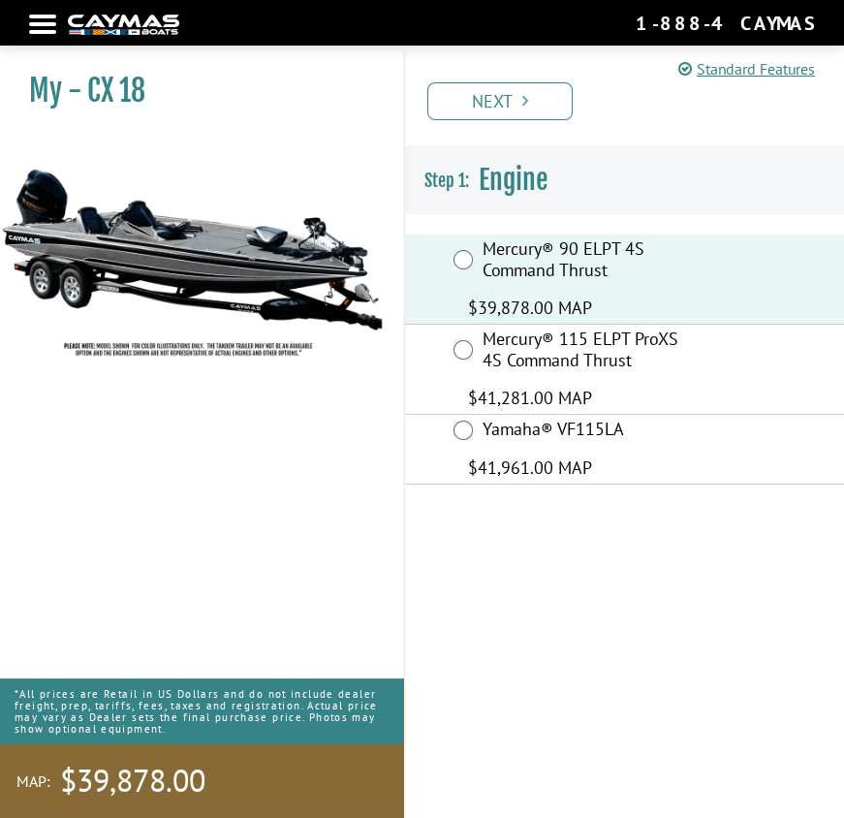
click at [523, 110] on link "Next" at bounding box center [500, 101] width 145 height 38
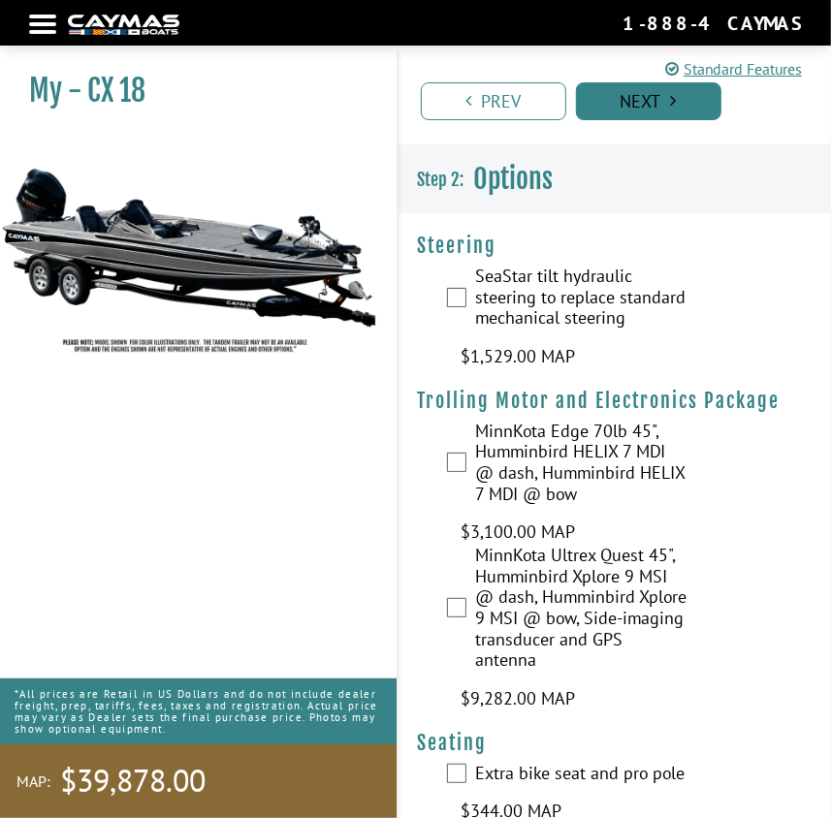
click at [646, 104] on link "Next" at bounding box center [648, 101] width 145 height 38
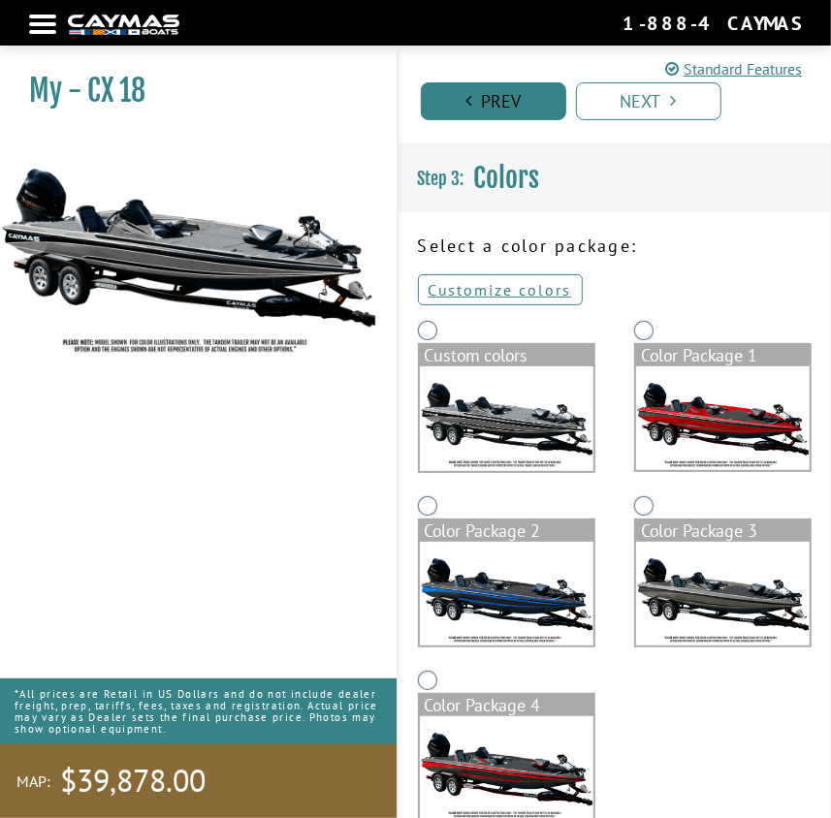
click at [506, 103] on link "Prev" at bounding box center [493, 101] width 145 height 38
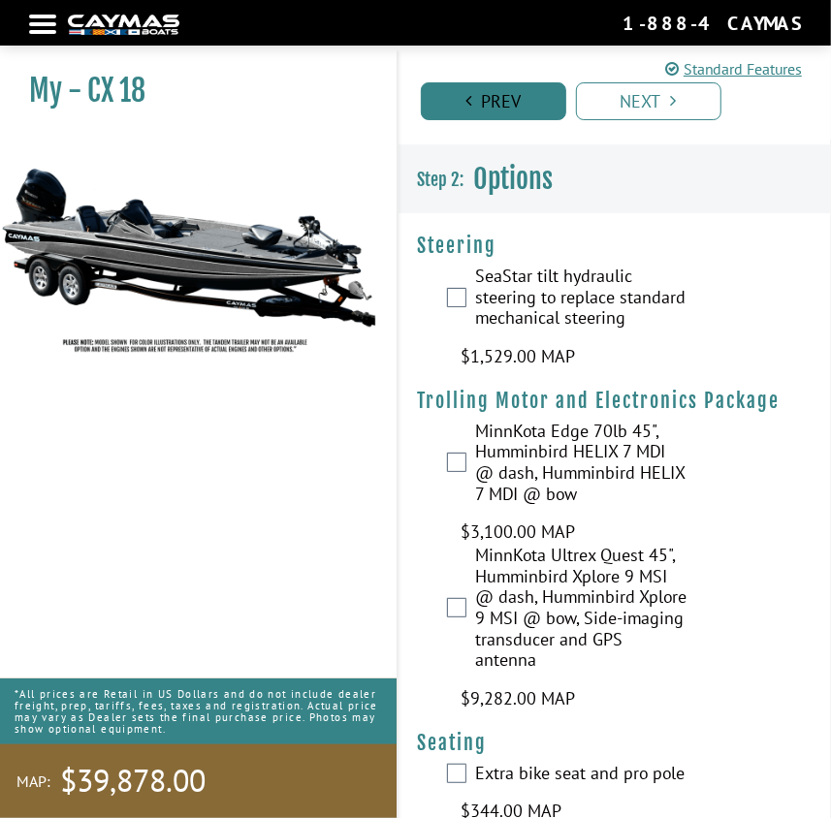
click at [506, 103] on link "Prev" at bounding box center [493, 101] width 145 height 38
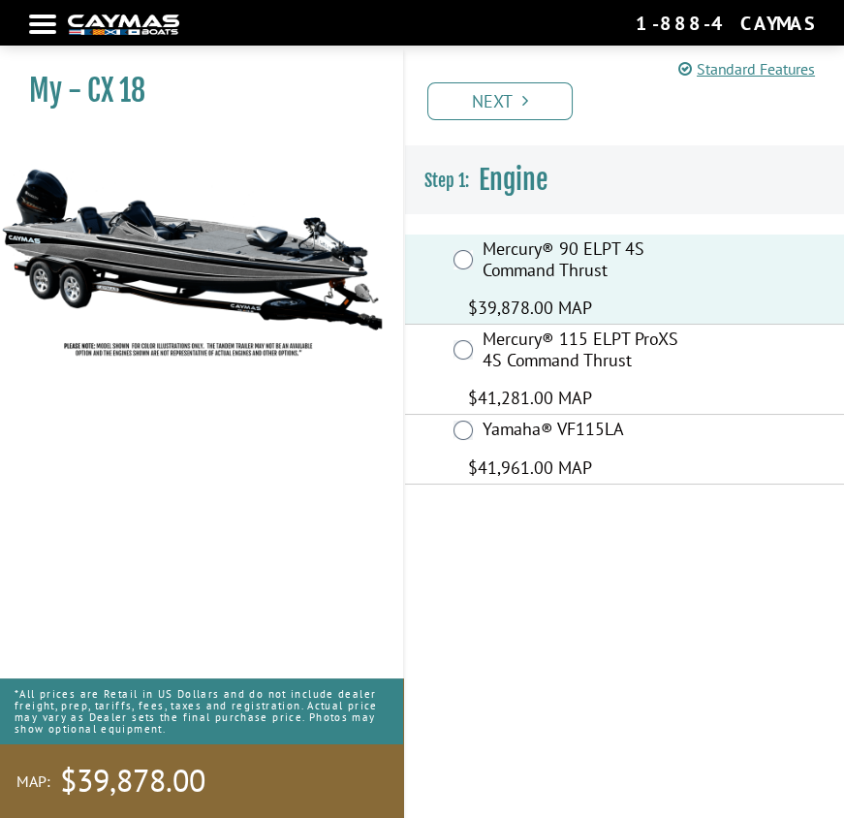
click at [506, 103] on link "Next" at bounding box center [500, 101] width 145 height 38
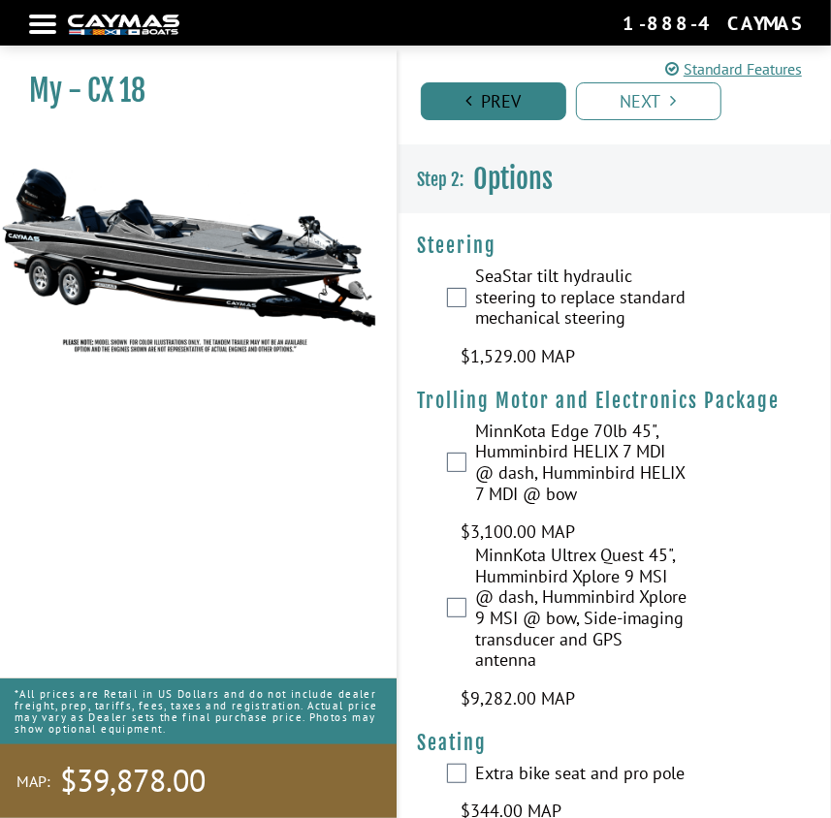
click at [506, 103] on link "Prev" at bounding box center [493, 101] width 145 height 38
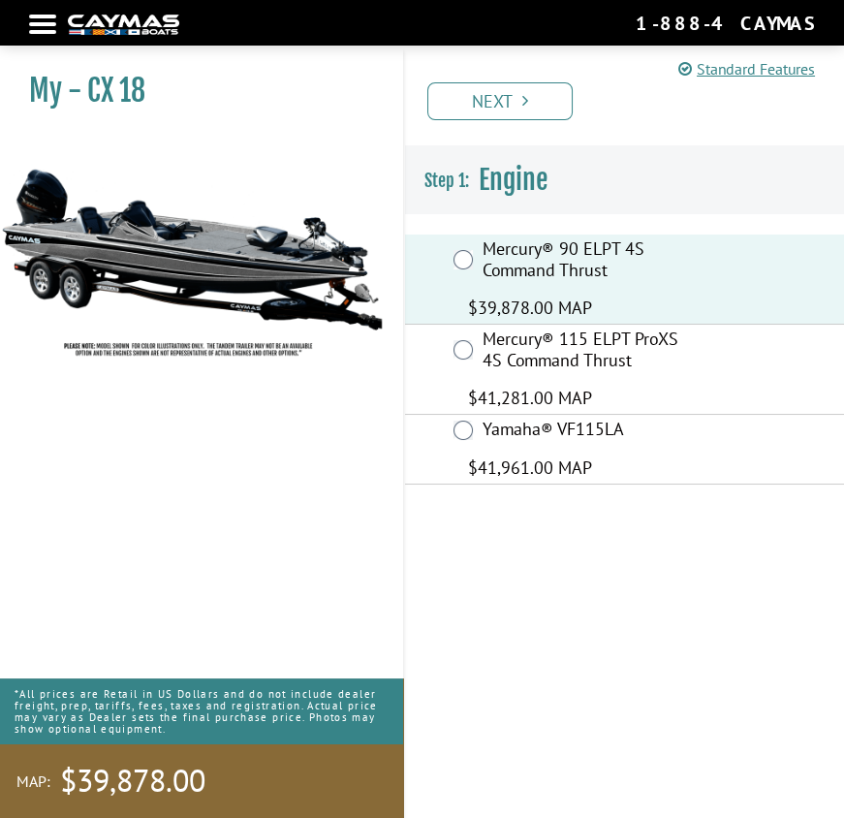
click at [506, 103] on link "Next" at bounding box center [500, 101] width 145 height 38
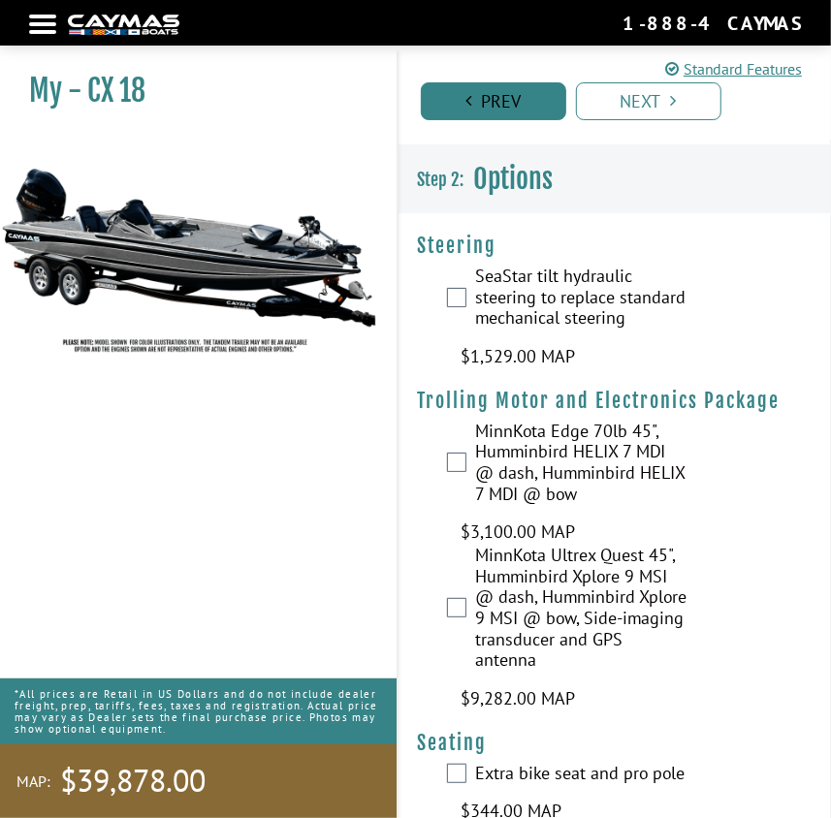
click at [506, 103] on link "Prev" at bounding box center [493, 101] width 145 height 38
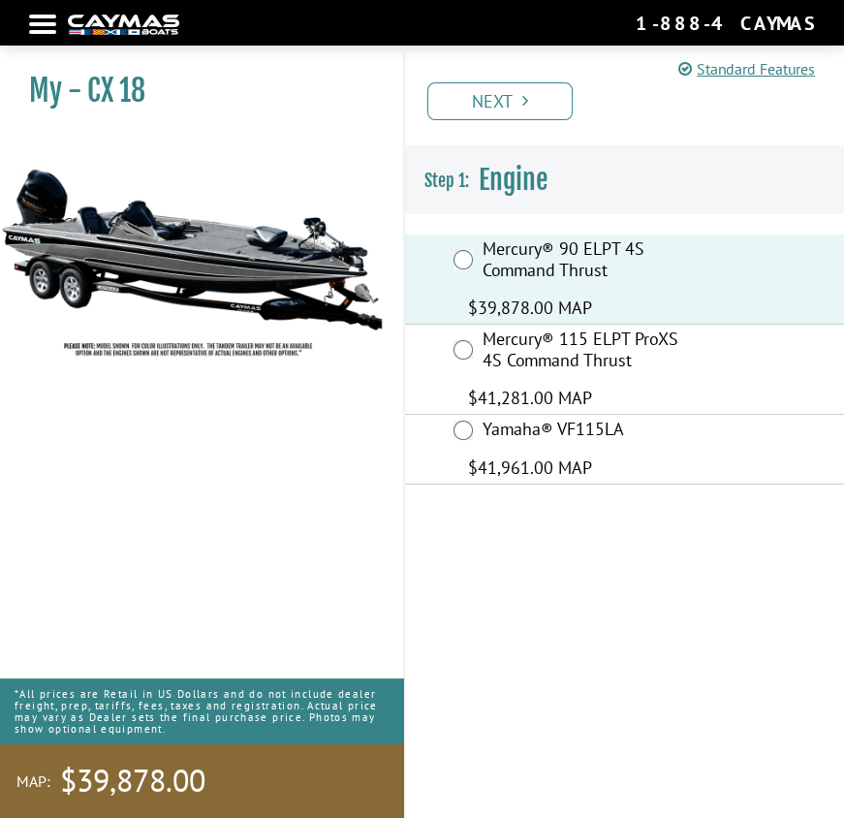
click at [506, 103] on link "Next" at bounding box center [500, 101] width 145 height 38
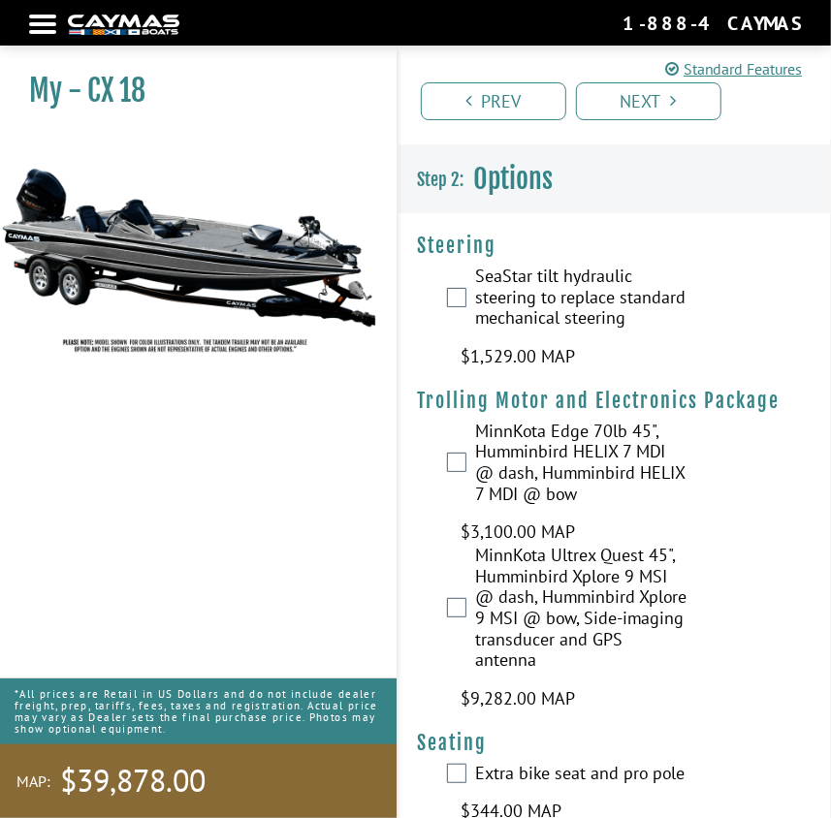
click at [49, 28] on nav "Return to main site Find Dealer Get Brochure Contact Us 1-888-4CAYMAS" at bounding box center [415, 23] width 773 height 26
click at [47, 22] on div at bounding box center [42, 24] width 27 height 4
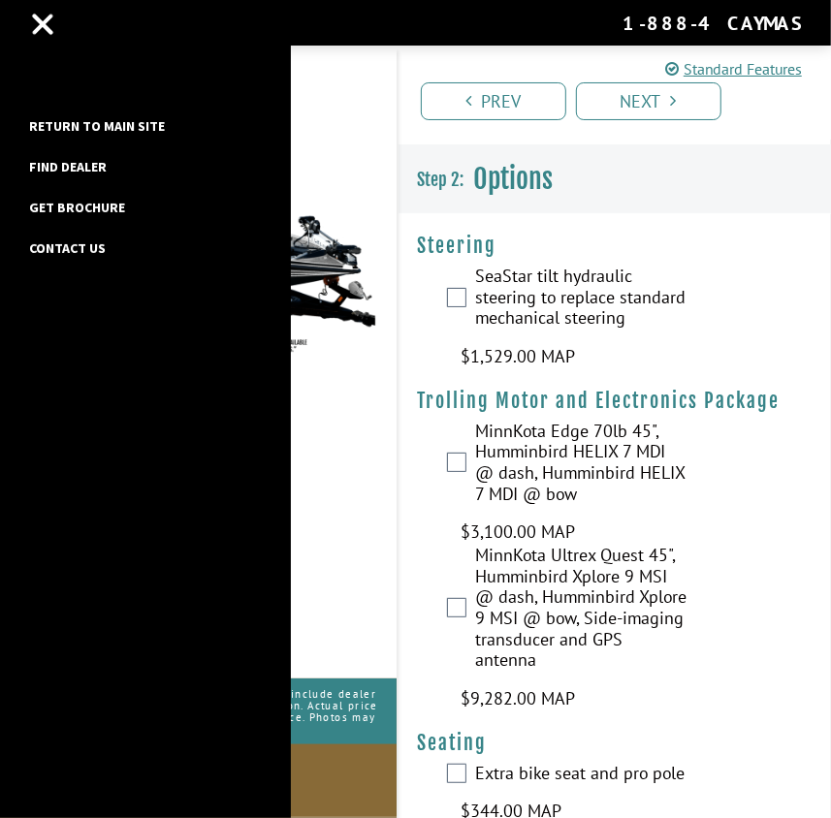
click at [96, 114] on link "Return to main site" at bounding box center [96, 125] width 155 height 25
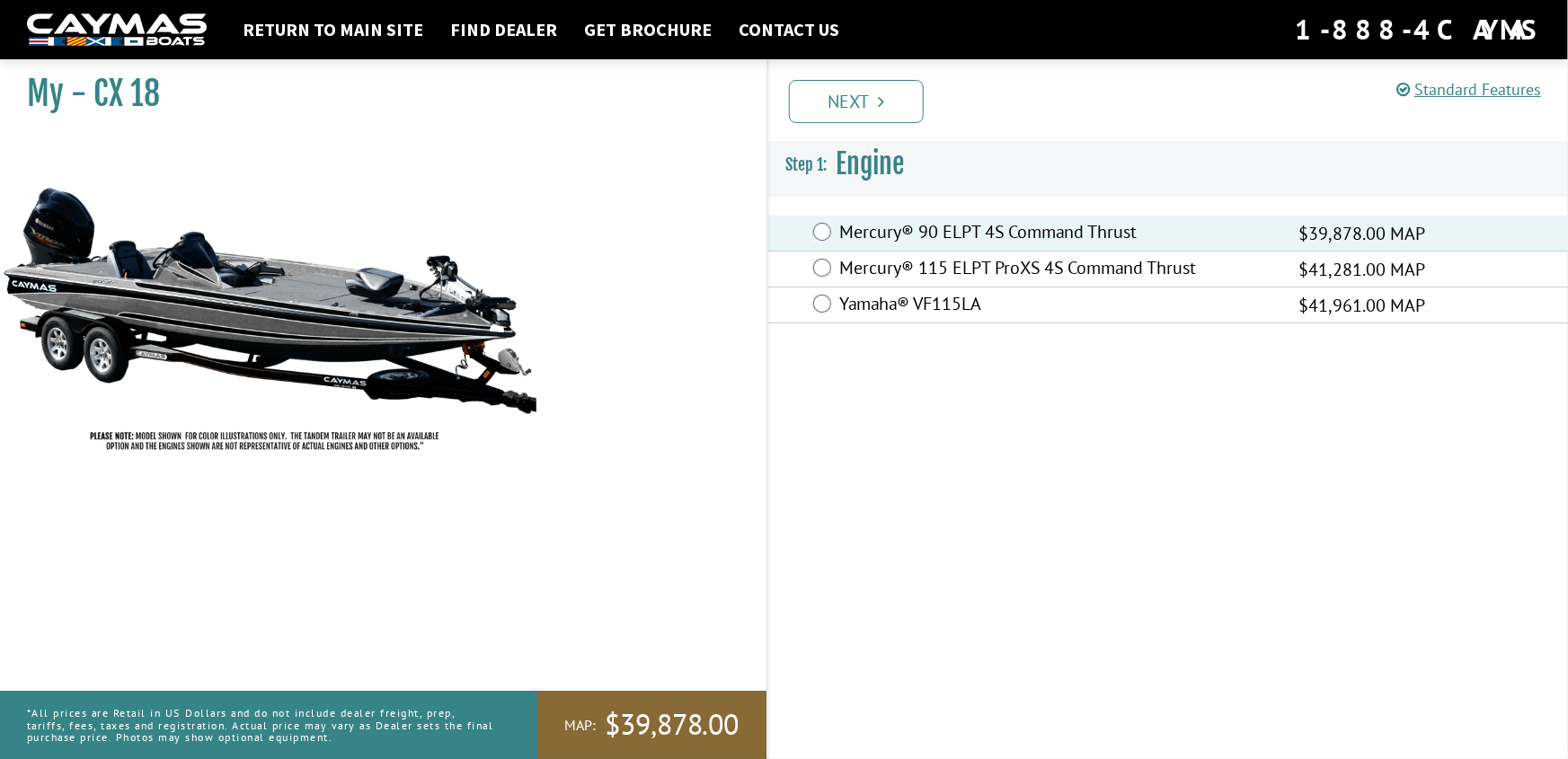
click at [871, 90] on link "Next" at bounding box center [855, 101] width 134 height 44
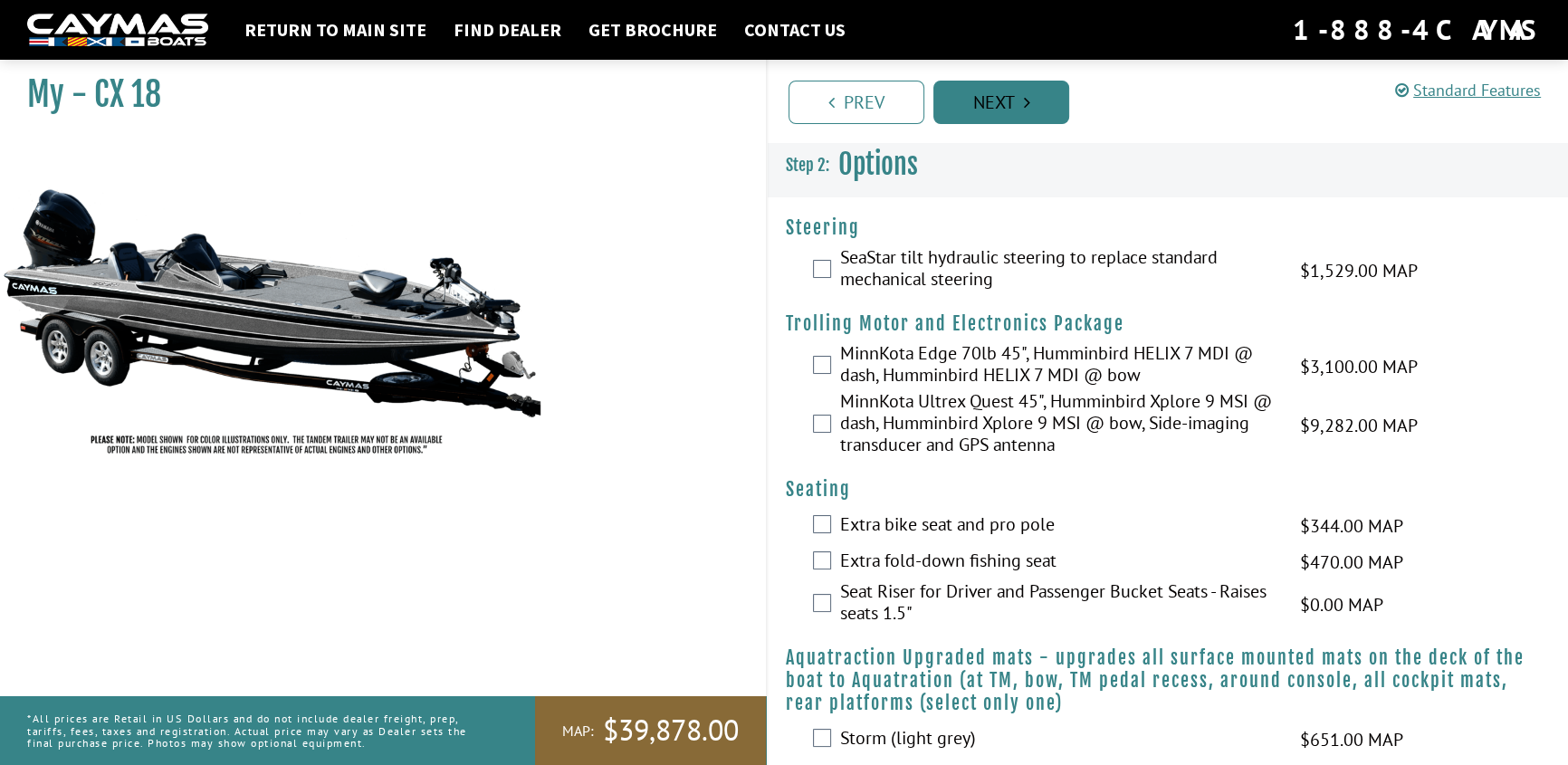
click at [987, 103] on link "Next" at bounding box center [1001, 102] width 135 height 44
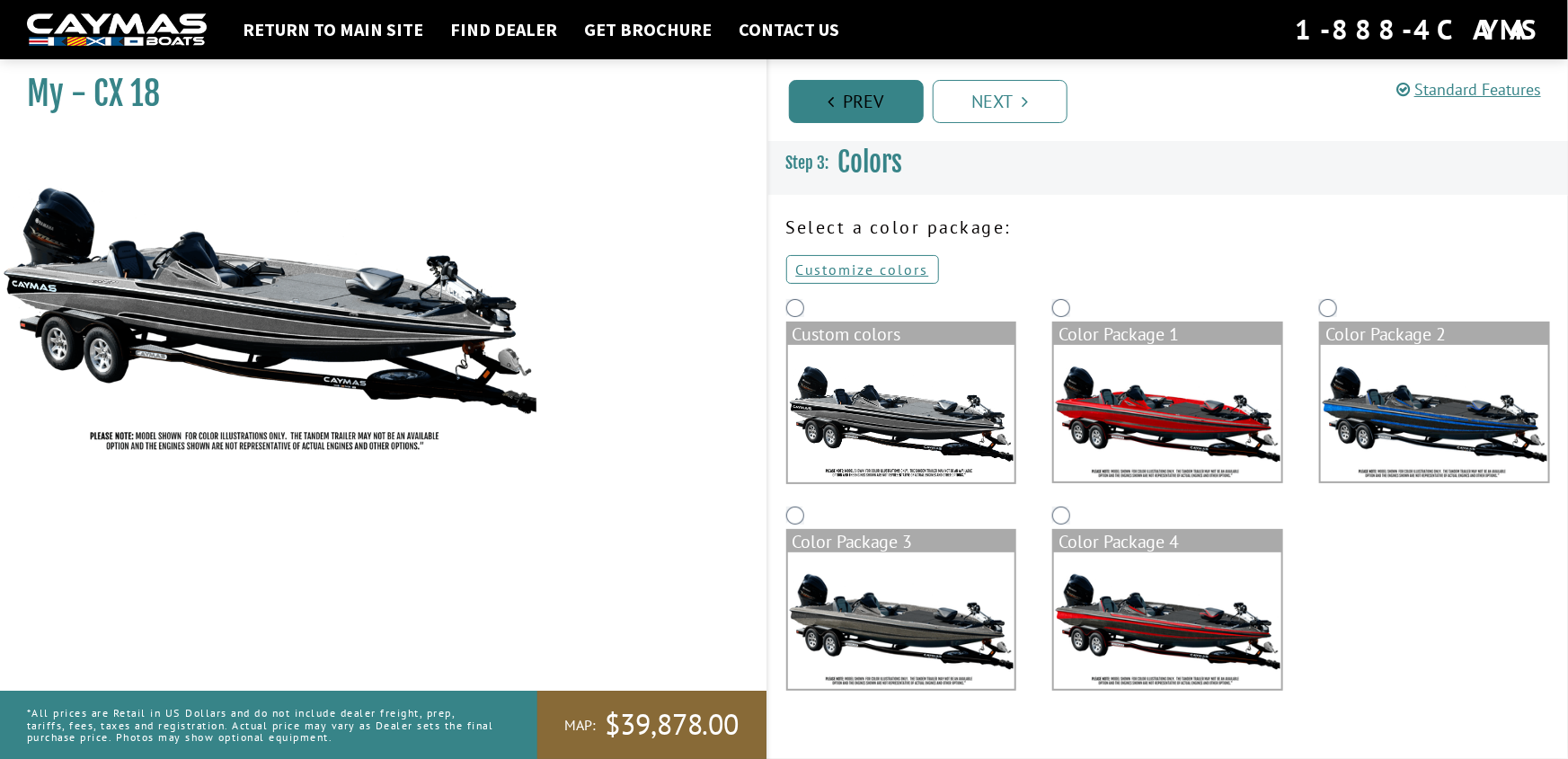
click at [851, 104] on link "Prev" at bounding box center [855, 101] width 134 height 44
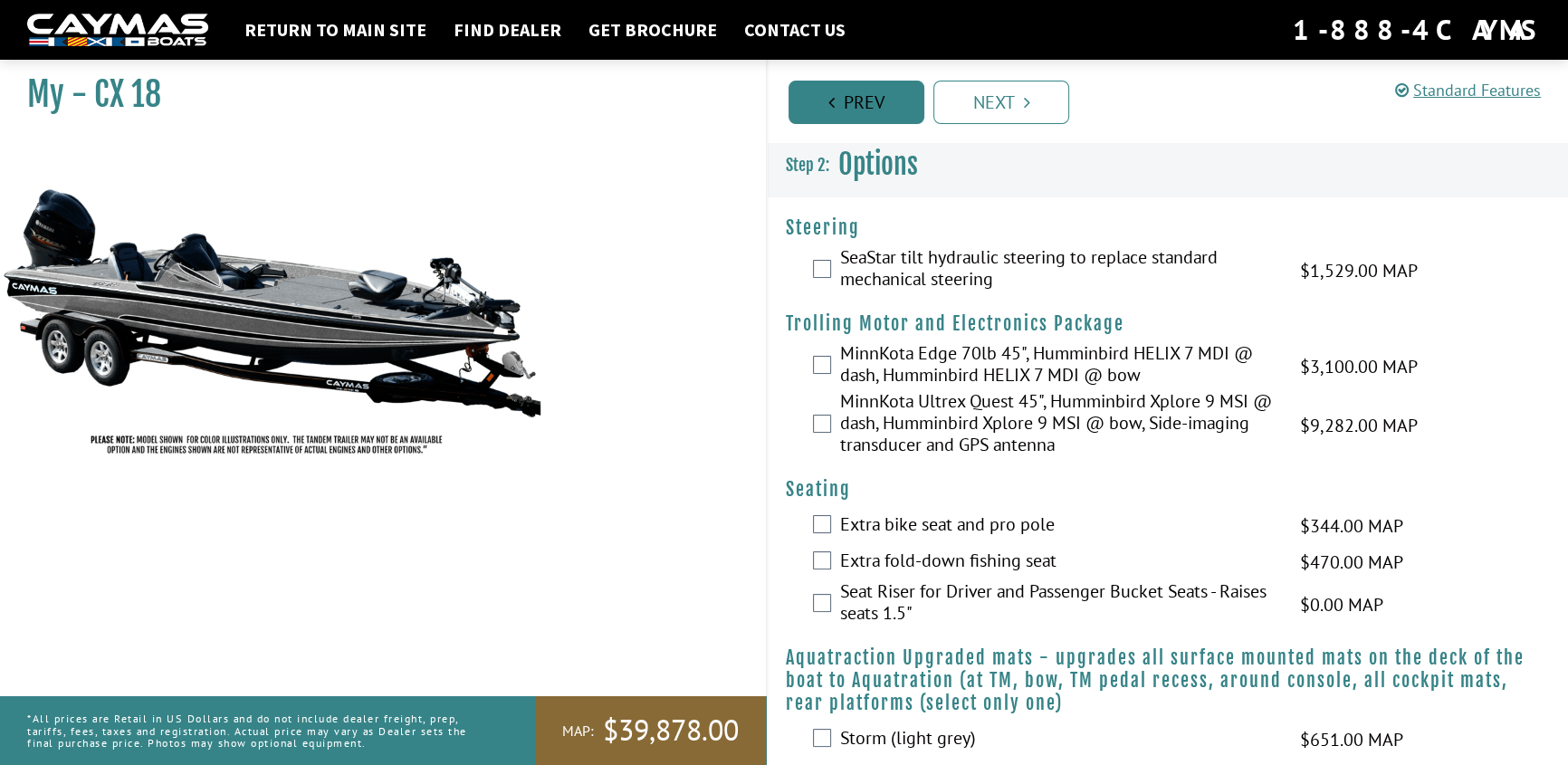
click at [857, 105] on link "Prev" at bounding box center [855, 102] width 135 height 44
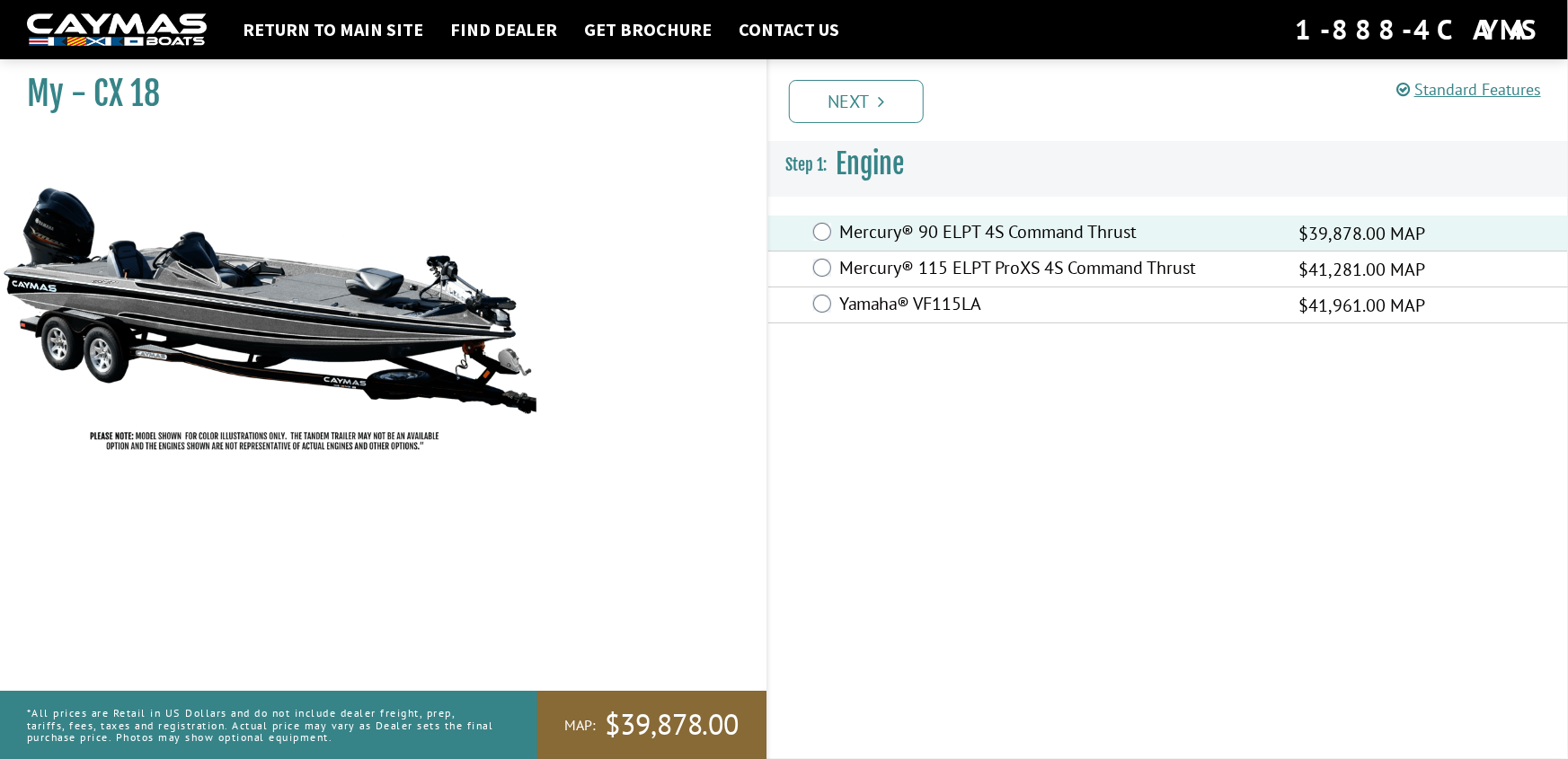
click at [851, 104] on link "Next" at bounding box center [855, 101] width 134 height 44
